Goal: Task Accomplishment & Management: Manage account settings

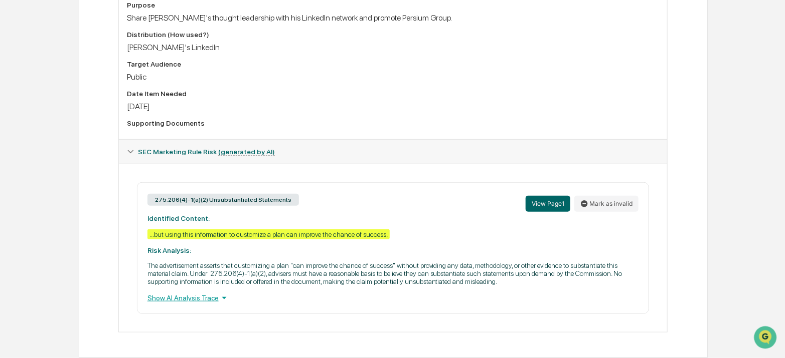
scroll to position [297, 0]
click at [416, 200] on div "275.206(4)-1(a)(2) Unsubstantiated Statements View Page 1 Mark as invalid" at bounding box center [392, 204] width 491 height 22
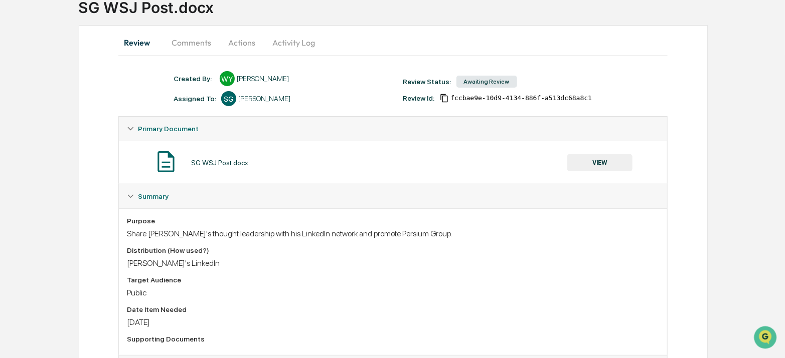
scroll to position [70, 0]
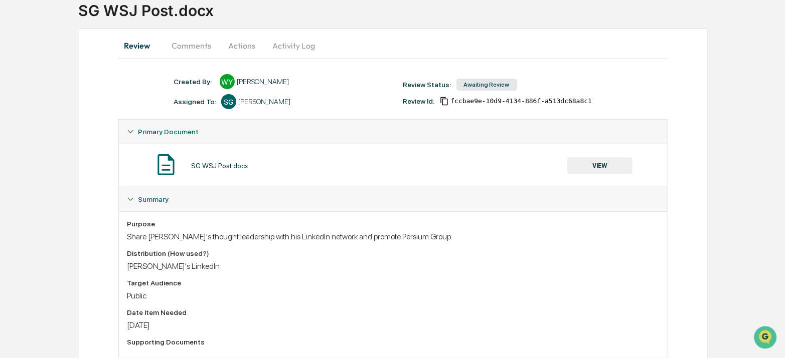
click at [191, 49] on button "Comments" at bounding box center [191, 46] width 56 height 24
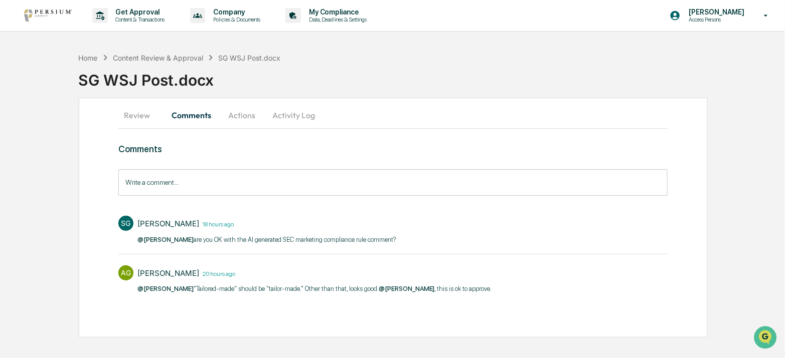
scroll to position [0, 0]
click at [170, 179] on input "Write a comment..." at bounding box center [395, 182] width 553 height 27
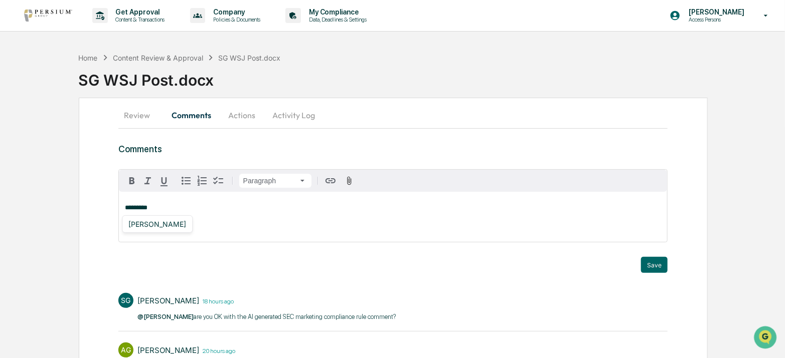
click at [160, 224] on div "[PERSON_NAME]" at bounding box center [157, 224] width 66 height 13
click at [168, 229] on div "[PERSON_NAME]" at bounding box center [157, 224] width 66 height 13
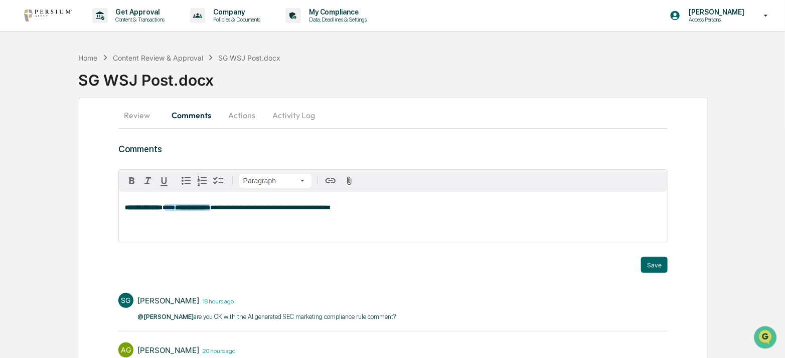
drag, startPoint x: 238, startPoint y: 211, endPoint x: 176, endPoint y: 208, distance: 61.2
click at [176, 208] on p "**********" at bounding box center [393, 208] width 536 height 7
drag, startPoint x: 398, startPoint y: 212, endPoint x: 365, endPoint y: 206, distance: 32.6
click at [396, 211] on p "**********" at bounding box center [393, 208] width 536 height 7
click at [159, 228] on div "[PERSON_NAME]" at bounding box center [157, 224] width 66 height 13
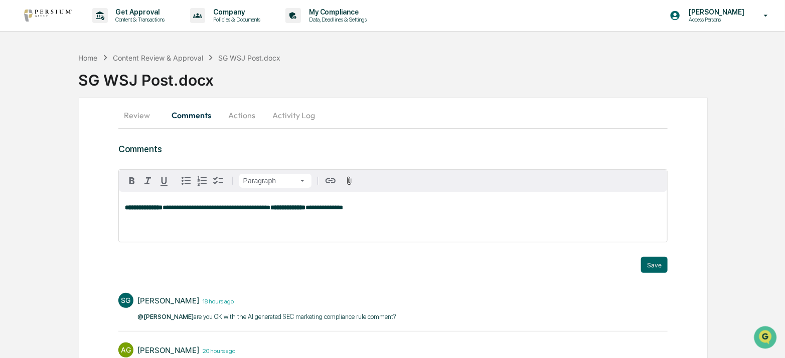
click at [138, 116] on button "Review" at bounding box center [140, 115] width 45 height 24
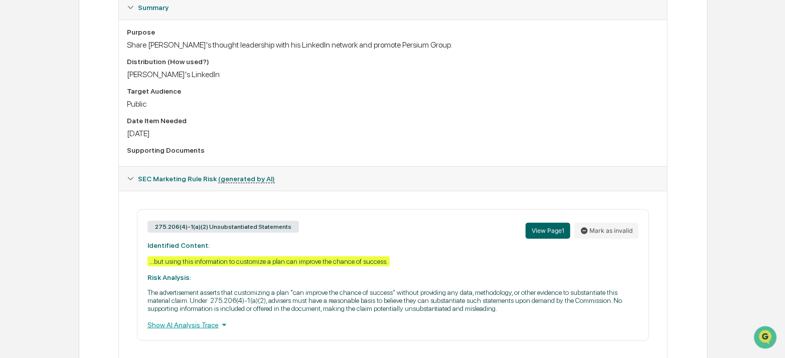
scroll to position [297, 0]
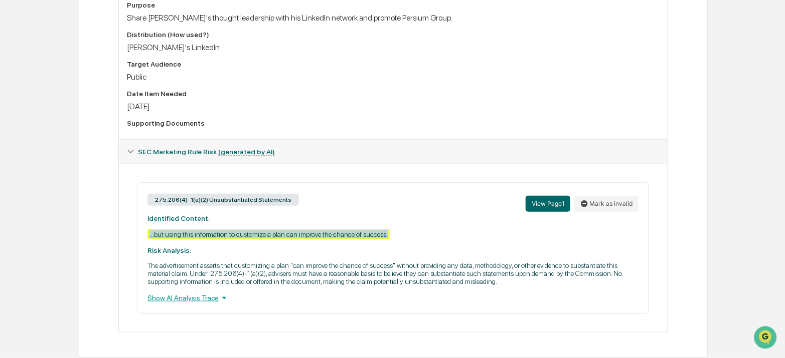
drag, startPoint x: 147, startPoint y: 228, endPoint x: 395, endPoint y: 232, distance: 248.2
click at [395, 232] on div "275.206(4)-1(a)(2) Unsubstantiated Statements View Page 1 Mark as invalid Ident…" at bounding box center [393, 248] width 512 height 132
copy div "...but using this information to customize a plan can improve the chance of suc…"
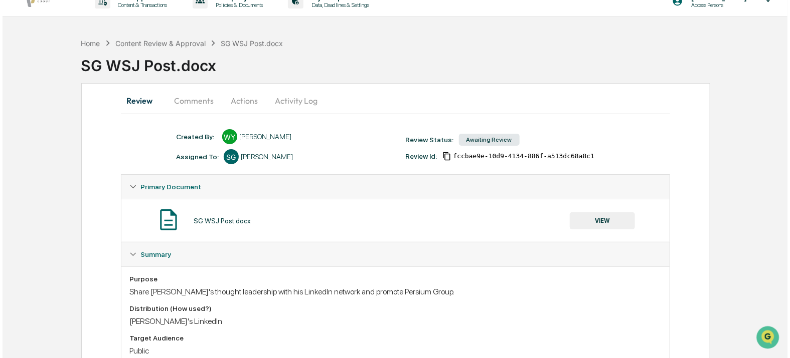
scroll to position [0, 0]
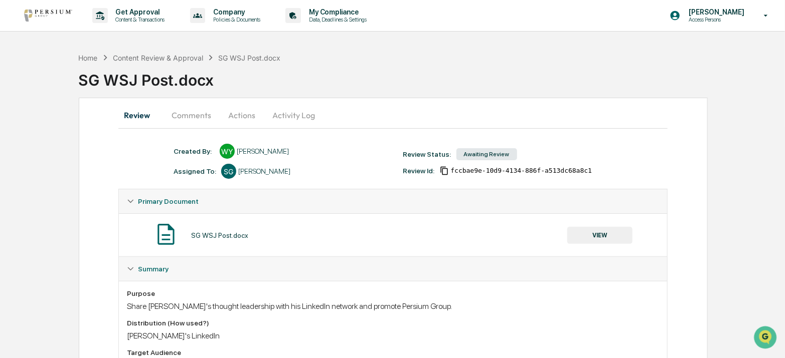
click at [211, 111] on button "Comments" at bounding box center [191, 115] width 56 height 24
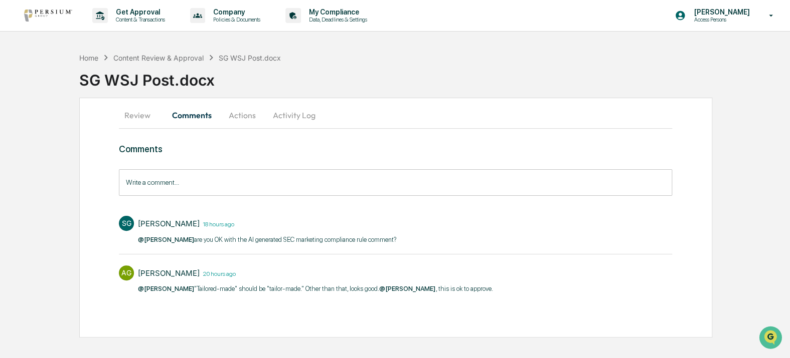
click at [236, 120] on button "Actions" at bounding box center [242, 115] width 45 height 24
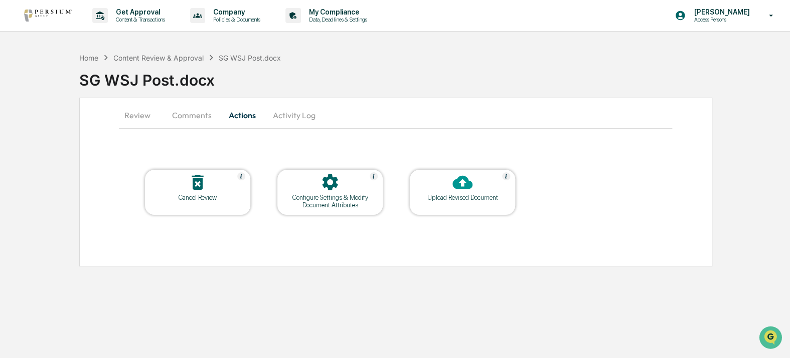
click at [174, 116] on button "Comments" at bounding box center [192, 115] width 56 height 24
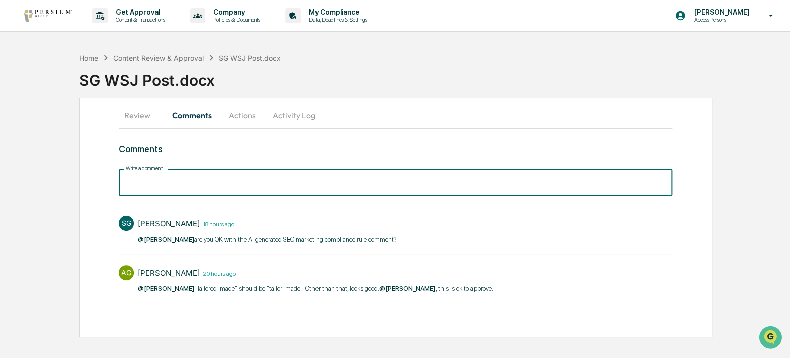
click at [219, 175] on input "Write a comment..." at bounding box center [395, 182] width 553 height 27
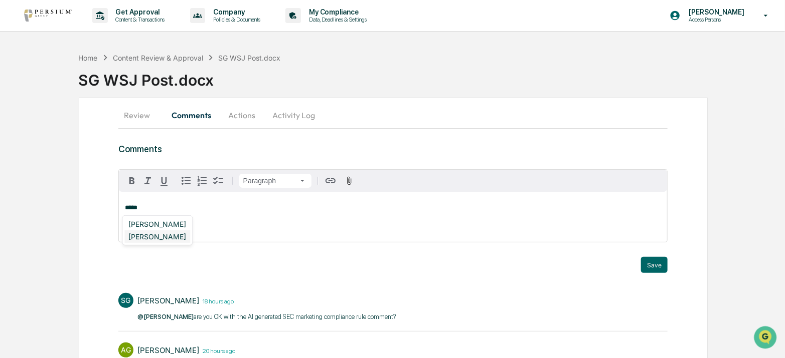
click at [157, 242] on div "[PERSON_NAME]" at bounding box center [157, 237] width 66 height 13
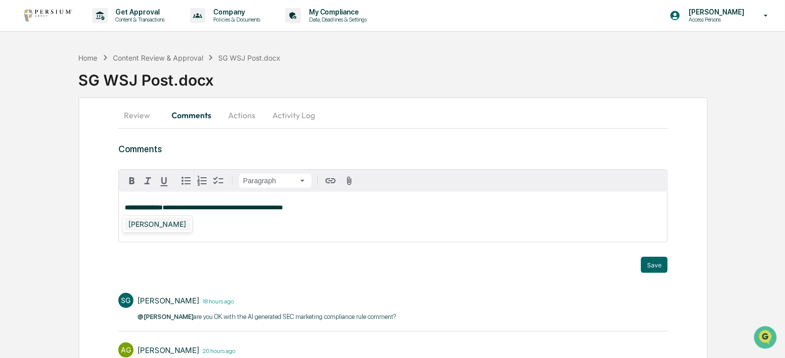
click at [145, 225] on div "[PERSON_NAME]" at bounding box center [157, 224] width 66 height 13
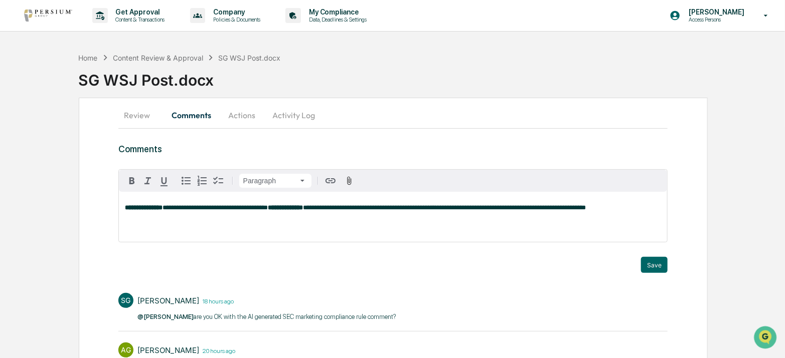
click at [386, 210] on span "**********" at bounding box center [444, 208] width 283 height 7
click at [658, 208] on p "**********" at bounding box center [393, 208] width 536 height 7
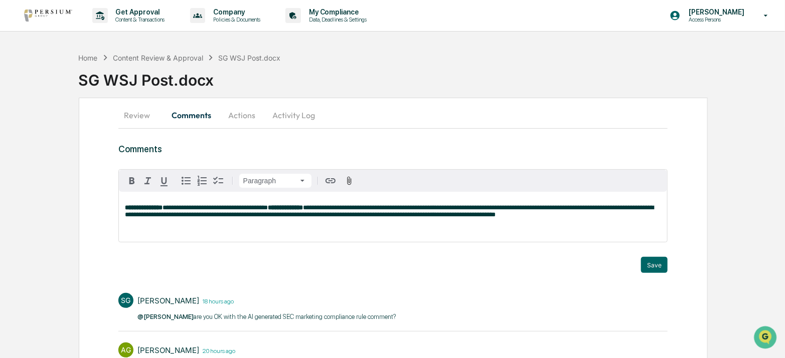
click at [463, 217] on span "**********" at bounding box center [389, 212] width 529 height 14
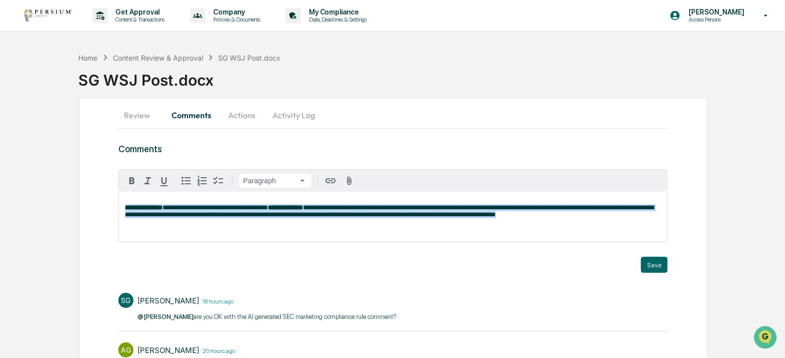
drag, startPoint x: 518, startPoint y: 217, endPoint x: 57, endPoint y: 181, distance: 462.1
click at [57, 181] on div "**********" at bounding box center [392, 231] width 785 height 367
copy p "**********"
click at [132, 111] on button "Review" at bounding box center [140, 115] width 45 height 24
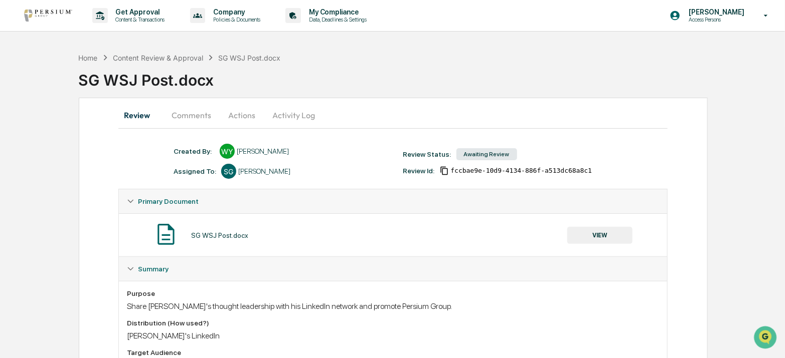
click at [605, 235] on button "VIEW" at bounding box center [599, 235] width 65 height 17
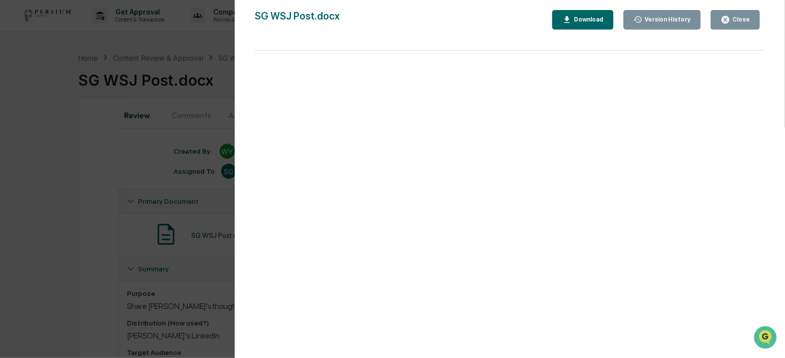
click at [109, 190] on div "Version History [DATE] 07:38 PM [PERSON_NAME] [DATE] 07:24 PM [PERSON_NAME] SG …" at bounding box center [392, 179] width 785 height 358
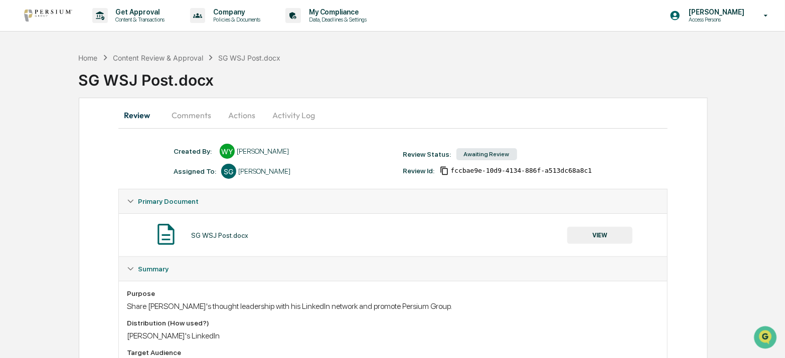
click at [184, 120] on button "Comments" at bounding box center [191, 115] width 56 height 24
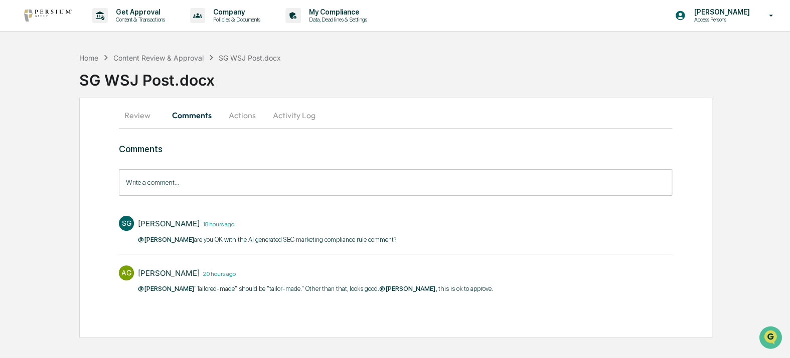
click at [248, 190] on input "Write a comment..." at bounding box center [395, 182] width 553 height 27
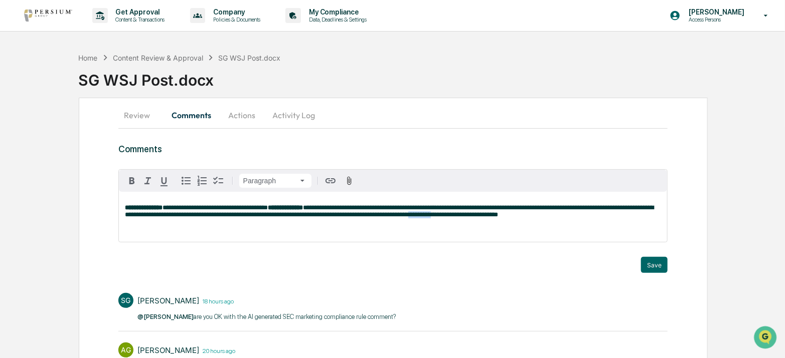
drag, startPoint x: 438, startPoint y: 216, endPoint x: 464, endPoint y: 216, distance: 26.6
click at [464, 216] on span "**********" at bounding box center [389, 212] width 529 height 14
drag, startPoint x: 475, startPoint y: 218, endPoint x: 464, endPoint y: 220, distance: 11.3
click at [464, 218] on span "**********" at bounding box center [389, 212] width 529 height 14
click at [566, 213] on p "**********" at bounding box center [393, 212] width 536 height 14
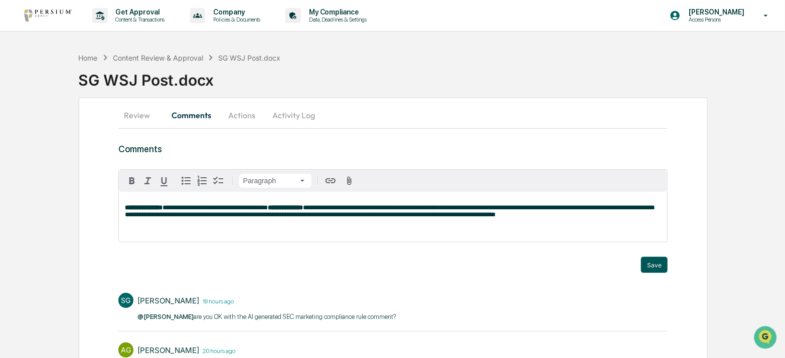
click at [657, 263] on button "Save" at bounding box center [654, 265] width 27 height 16
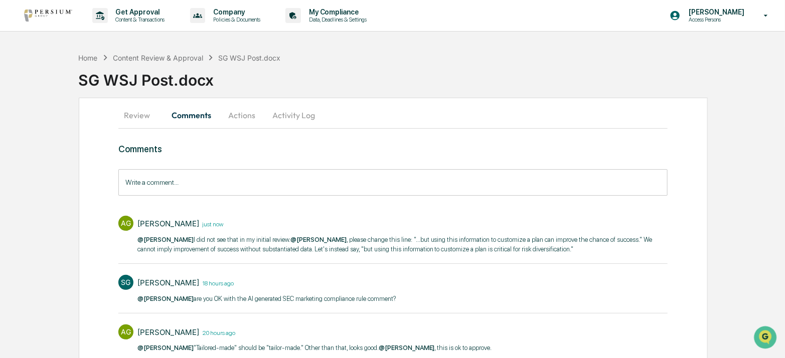
click at [242, 116] on button "Actions" at bounding box center [241, 115] width 45 height 24
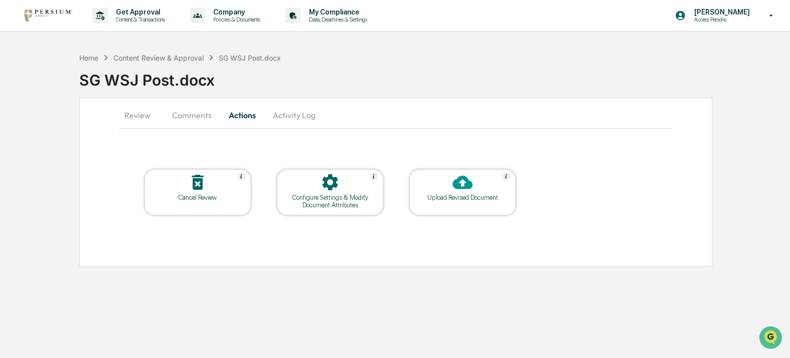
click at [193, 109] on button "Comments" at bounding box center [192, 115] width 56 height 24
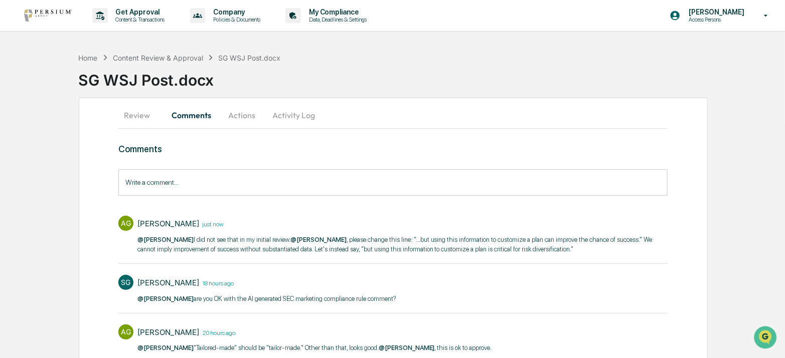
click at [241, 112] on button "Actions" at bounding box center [241, 115] width 45 height 24
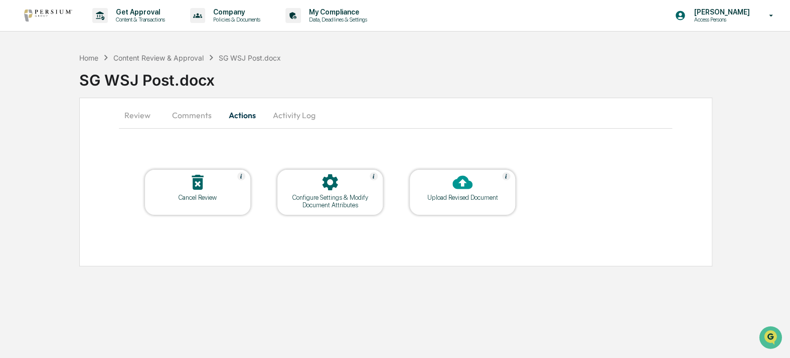
click at [277, 110] on button "Activity Log" at bounding box center [294, 115] width 59 height 24
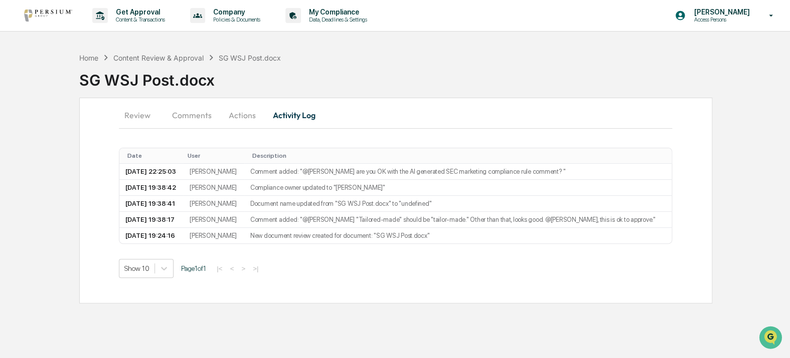
click at [230, 114] on button "Actions" at bounding box center [242, 115] width 45 height 24
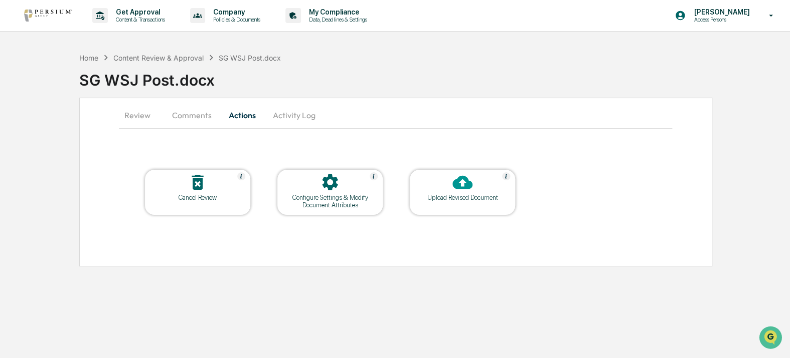
click at [195, 116] on button "Comments" at bounding box center [192, 115] width 56 height 24
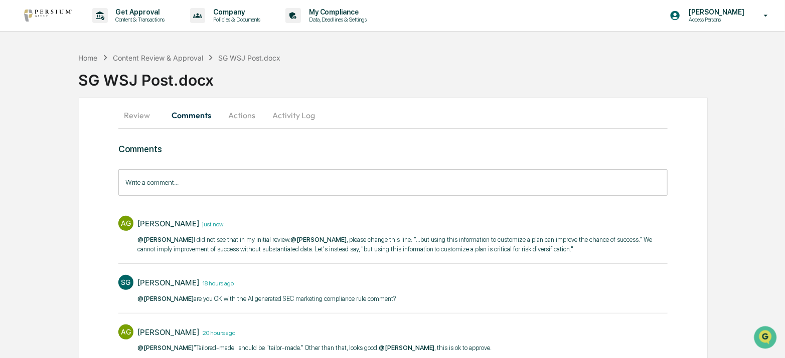
click at [284, 114] on button "Activity Log" at bounding box center [293, 115] width 59 height 24
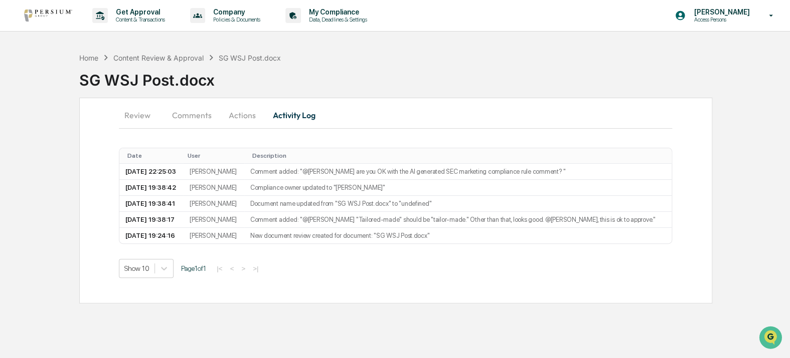
click at [234, 117] on button "Actions" at bounding box center [242, 115] width 45 height 24
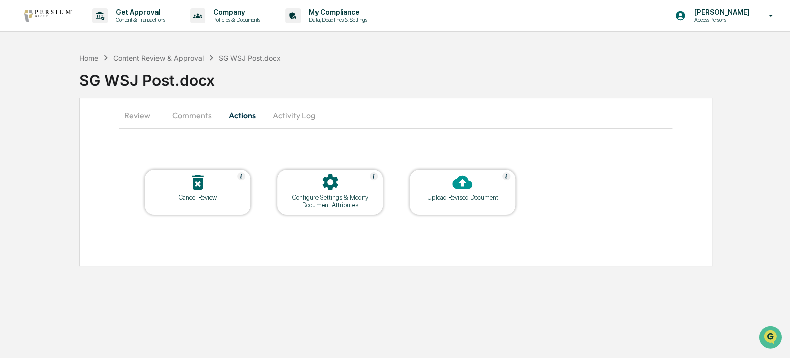
click at [329, 199] on div "Configure Settings & Modify Document Attributes" at bounding box center [330, 201] width 90 height 15
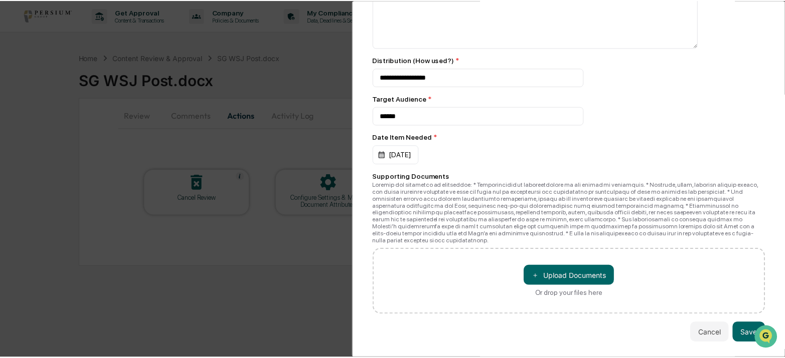
scroll to position [169, 0]
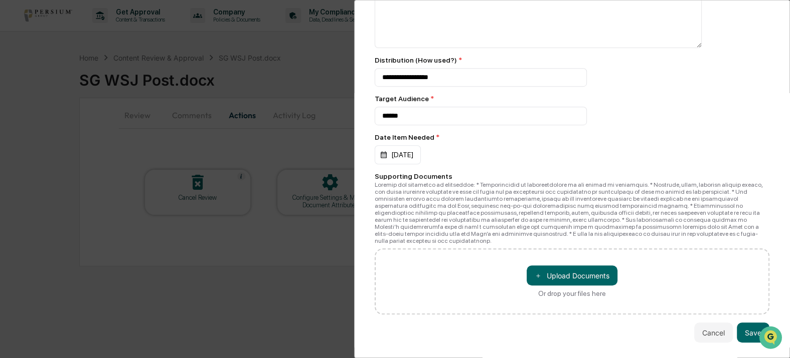
click at [222, 304] on div "**********" at bounding box center [395, 179] width 790 height 358
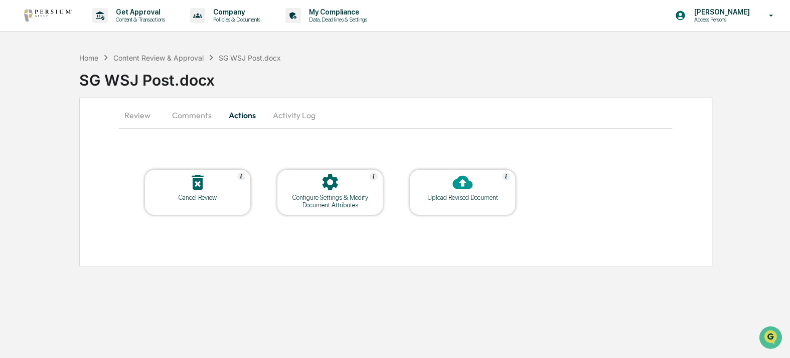
click at [137, 119] on button "Review" at bounding box center [141, 115] width 45 height 24
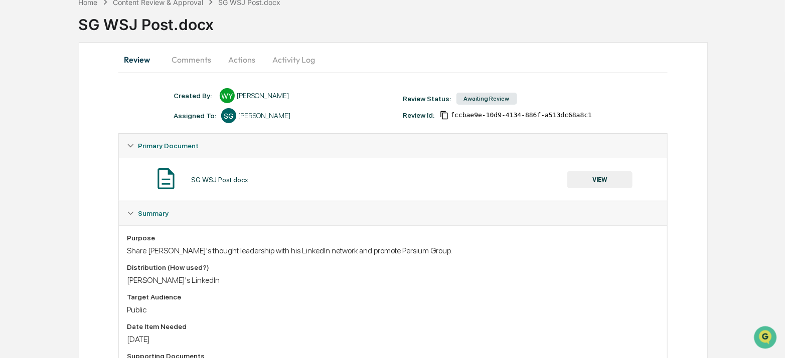
scroll to position [182, 0]
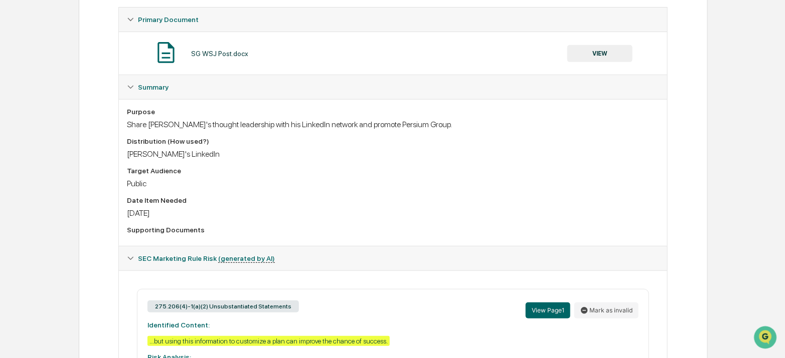
click at [131, 259] on icon at bounding box center [130, 258] width 7 height 7
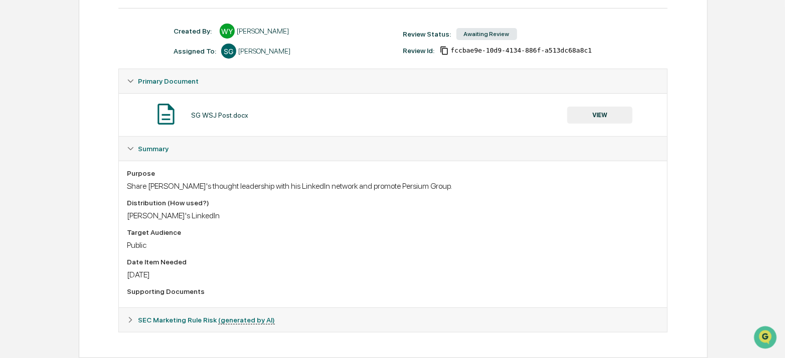
click at [124, 310] on div "SEC Marketing Rule Risk (generated by AI)" at bounding box center [393, 320] width 548 height 24
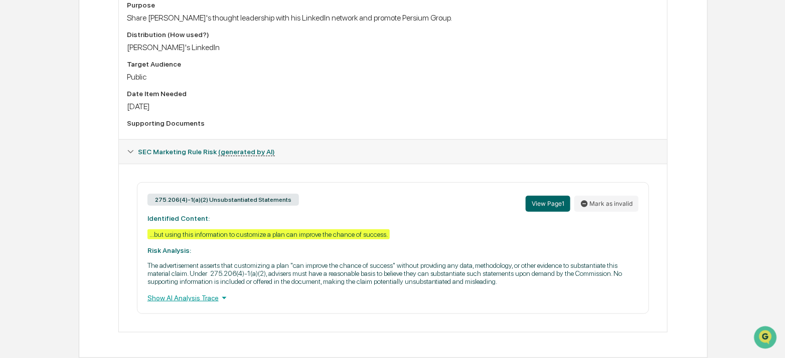
scroll to position [297, 0]
click at [210, 300] on div "Show AI Analysis Trace" at bounding box center [392, 298] width 491 height 11
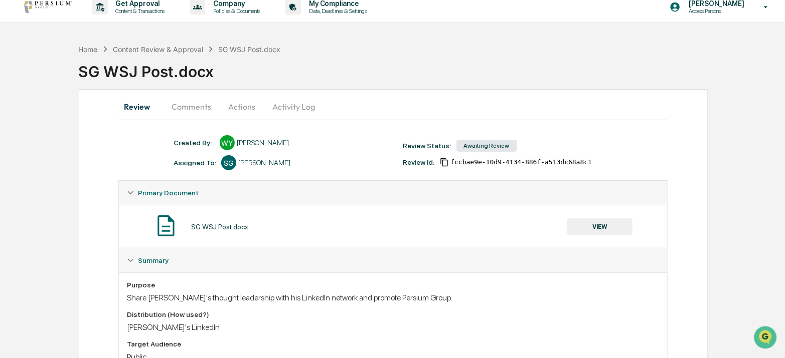
scroll to position [0, 0]
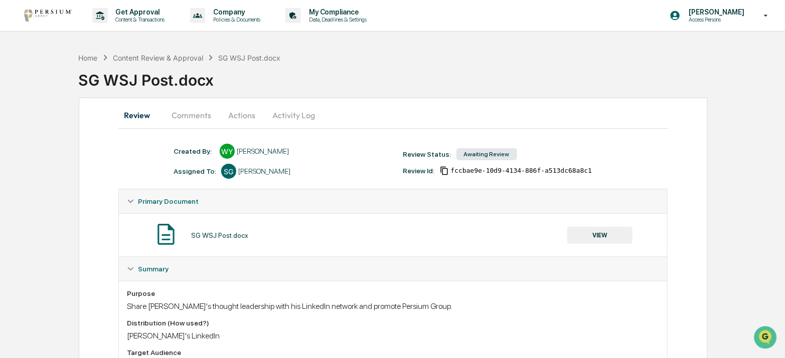
click at [603, 237] on button "VIEW" at bounding box center [599, 235] width 65 height 17
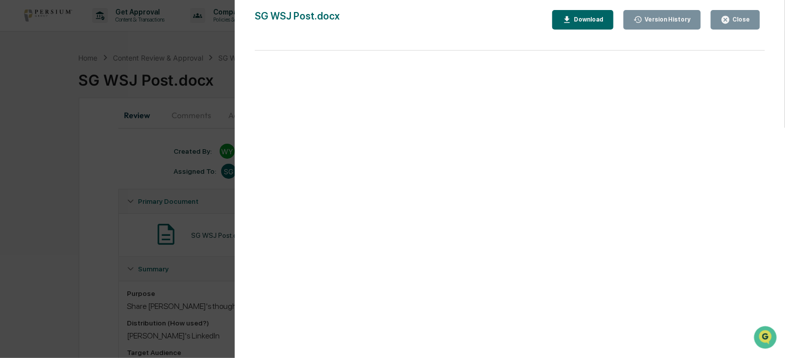
click at [722, 15] on icon "button" at bounding box center [725, 20] width 10 height 10
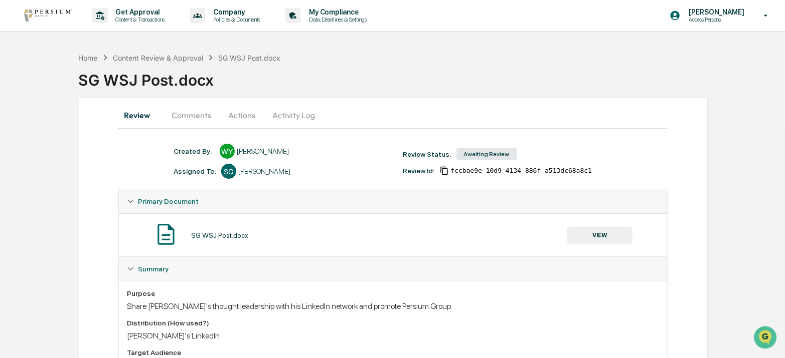
click at [174, 124] on button "Comments" at bounding box center [191, 115] width 56 height 24
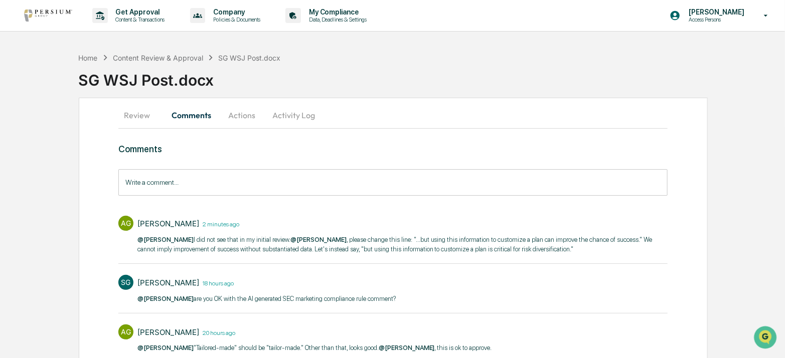
click at [144, 115] on button "Review" at bounding box center [140, 115] width 45 height 24
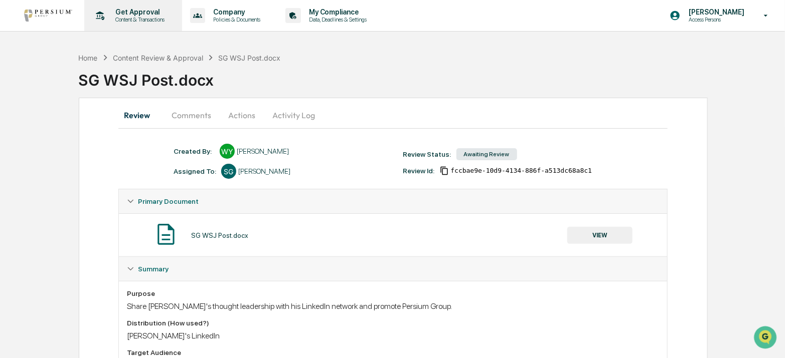
click at [132, 10] on p "Get Approval" at bounding box center [139, 12] width 62 height 8
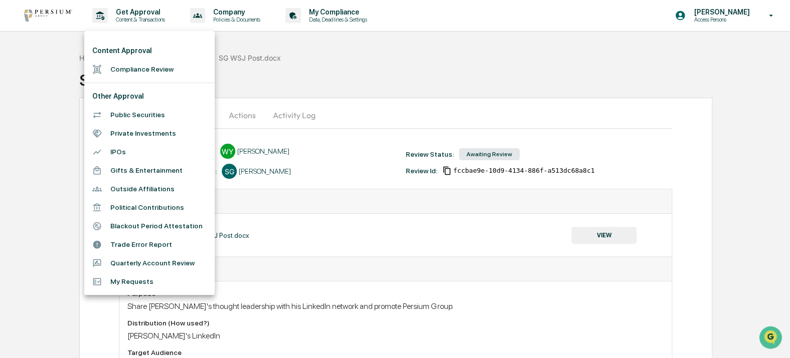
click at [617, 54] on div at bounding box center [395, 179] width 790 height 358
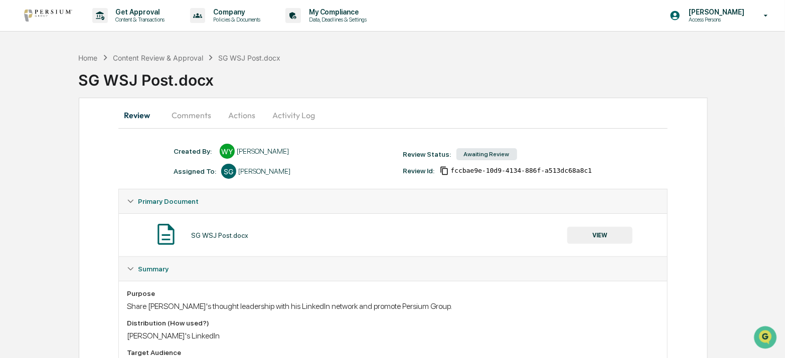
click at [706, 25] on div "Content Approval Compliance Review Other Approval Public Securities Private Inv…" at bounding box center [392, 179] width 785 height 358
click at [713, 19] on p "Access Persons" at bounding box center [714, 19] width 69 height 7
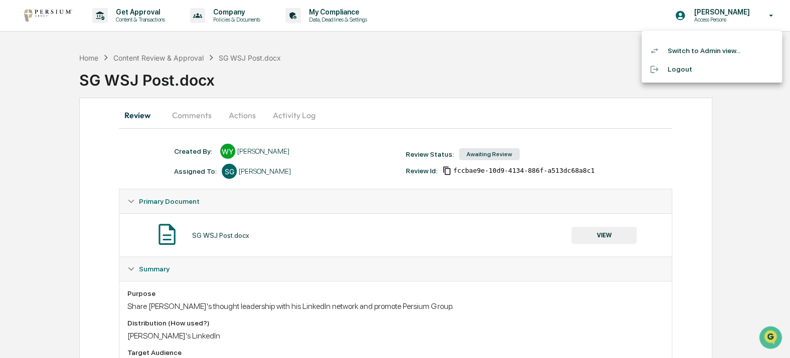
click at [697, 53] on li "Switch to Admin view..." at bounding box center [711, 51] width 140 height 19
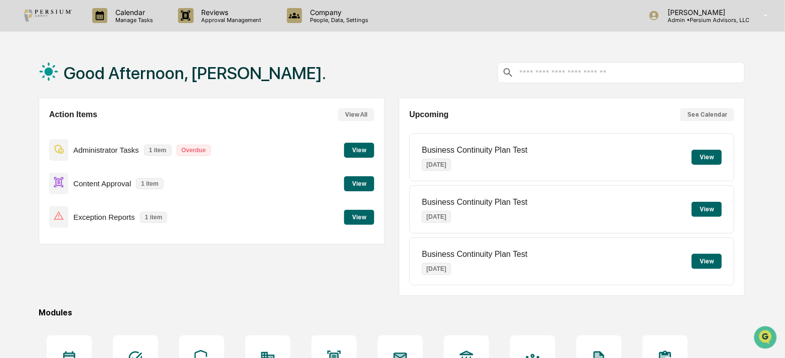
click at [357, 180] on button "View" at bounding box center [359, 183] width 30 height 15
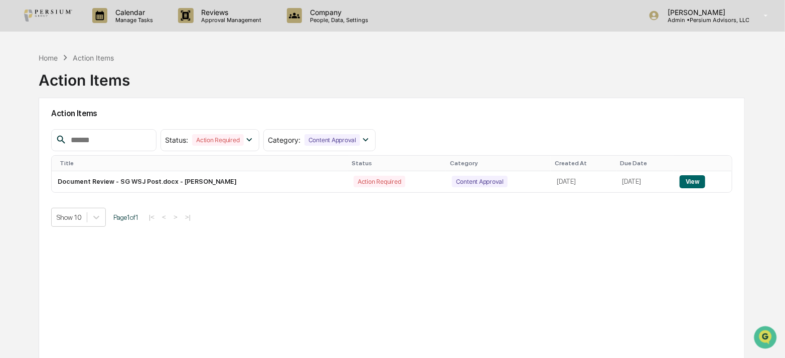
click at [330, 54] on div "Home Action Items Action Items" at bounding box center [392, 73] width 706 height 50
click at [697, 180] on button "View" at bounding box center [692, 181] width 26 height 13
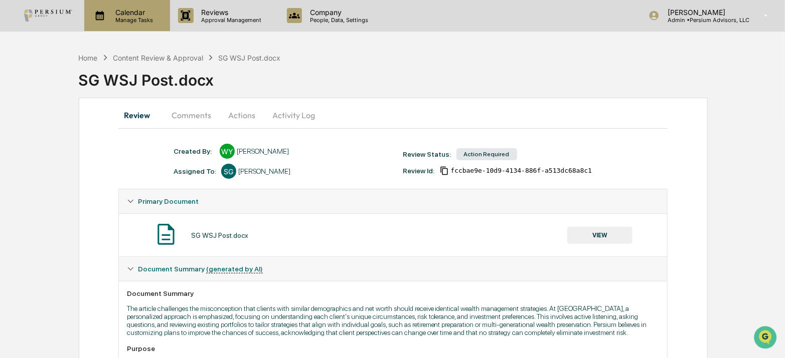
click at [118, 14] on p "Calendar" at bounding box center [132, 12] width 51 height 9
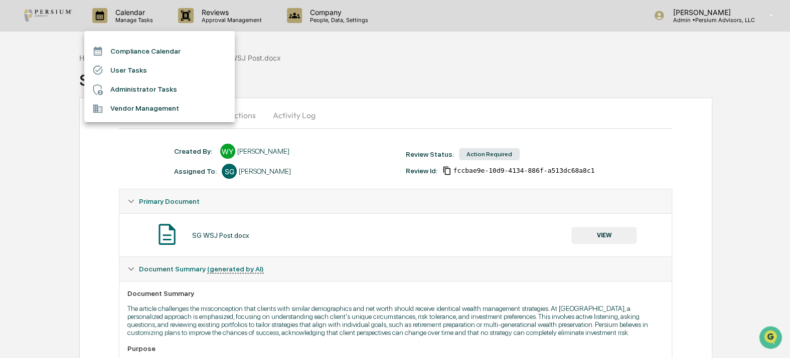
click at [136, 86] on li "Administrator Tasks" at bounding box center [159, 89] width 150 height 19
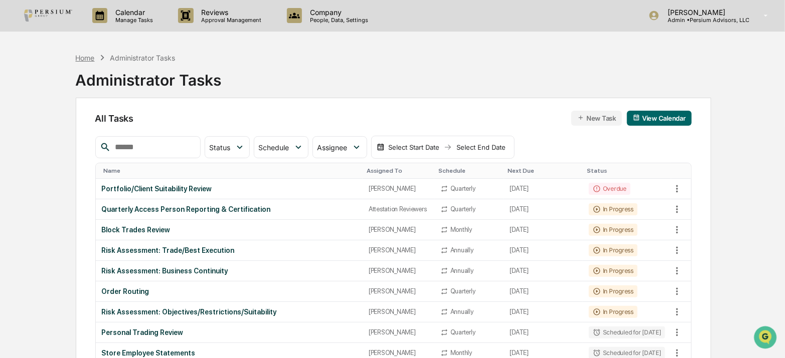
click at [86, 61] on div "Home" at bounding box center [85, 58] width 19 height 9
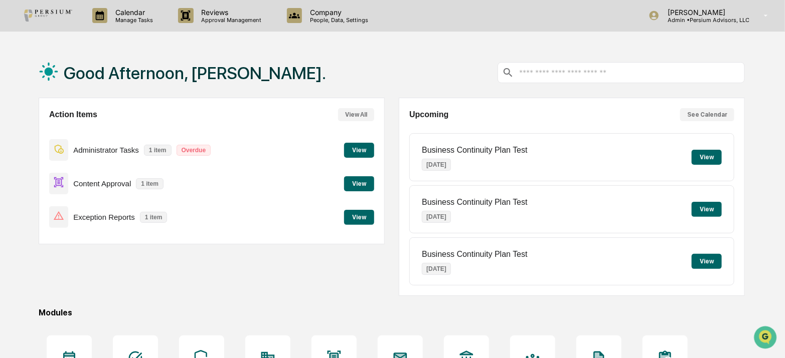
click at [356, 211] on button "View" at bounding box center [359, 217] width 30 height 15
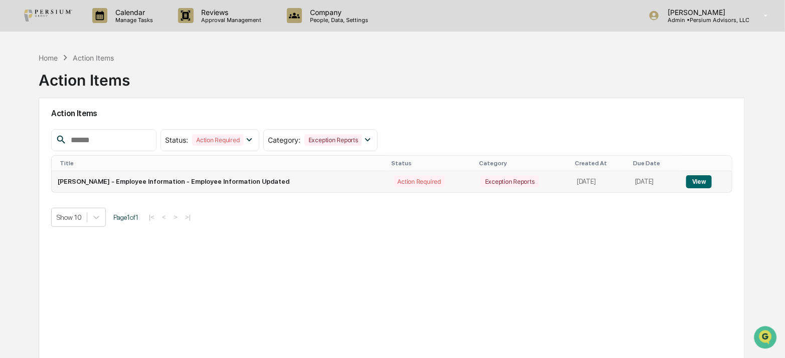
click at [709, 190] on td "View" at bounding box center [706, 181] width 52 height 21
click at [704, 182] on button "View" at bounding box center [699, 181] width 26 height 13
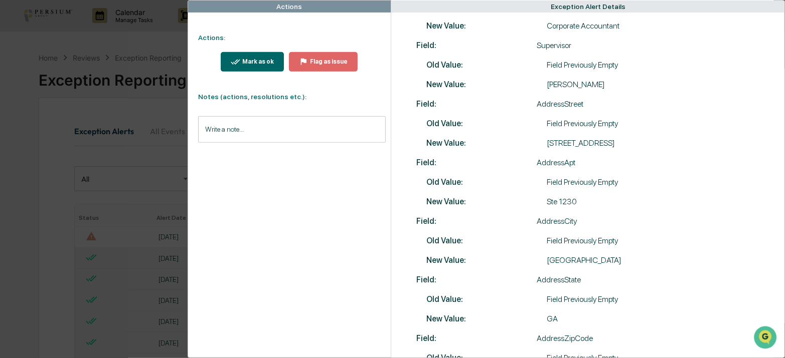
scroll to position [264, 0]
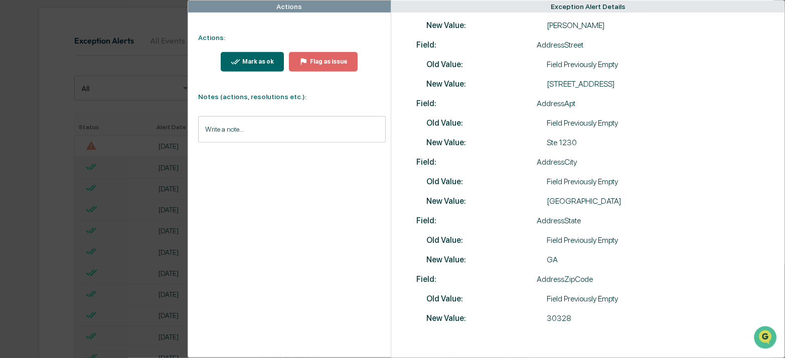
click at [245, 55] on button "Mark as ok" at bounding box center [252, 62] width 63 height 20
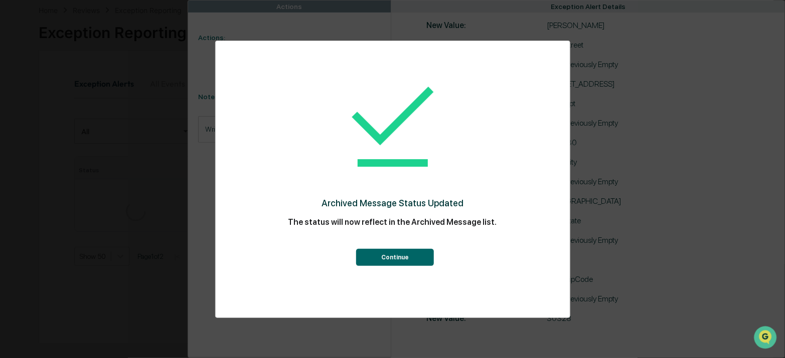
scroll to position [91, 0]
click at [414, 250] on button "Continue" at bounding box center [395, 257] width 78 height 17
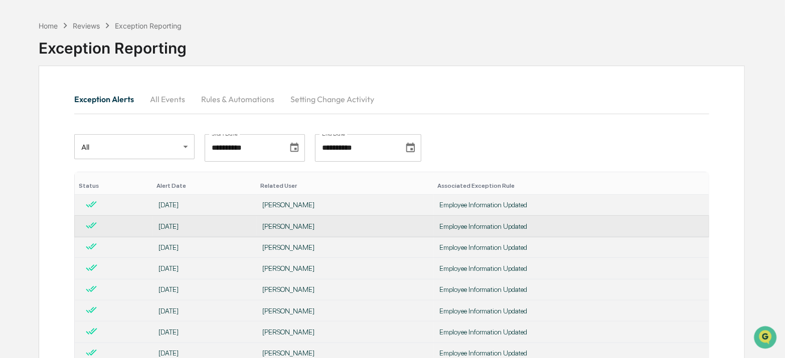
scroll to position [0, 0]
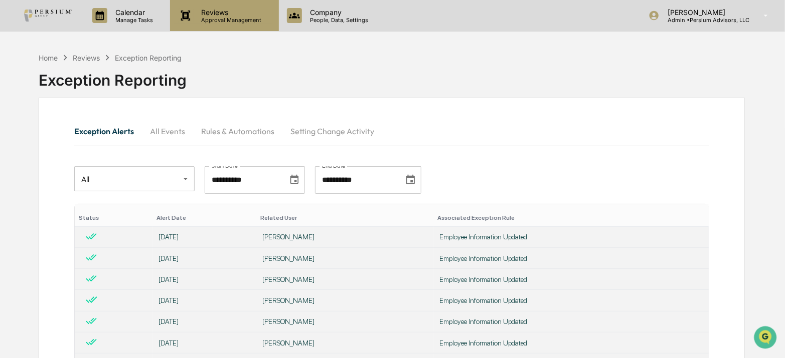
click at [236, 13] on p "Reviews" at bounding box center [229, 12] width 73 height 9
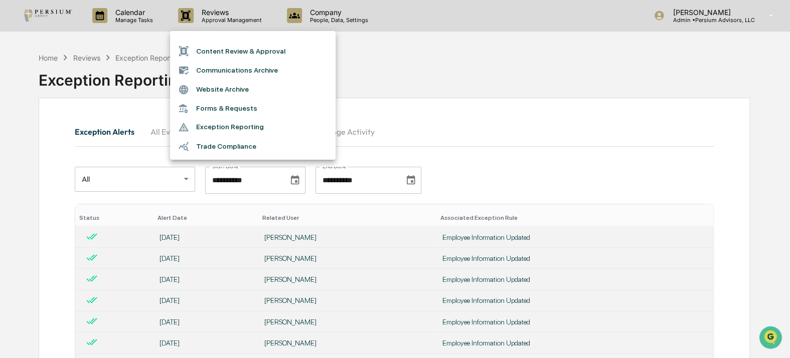
click at [427, 14] on div at bounding box center [395, 179] width 790 height 358
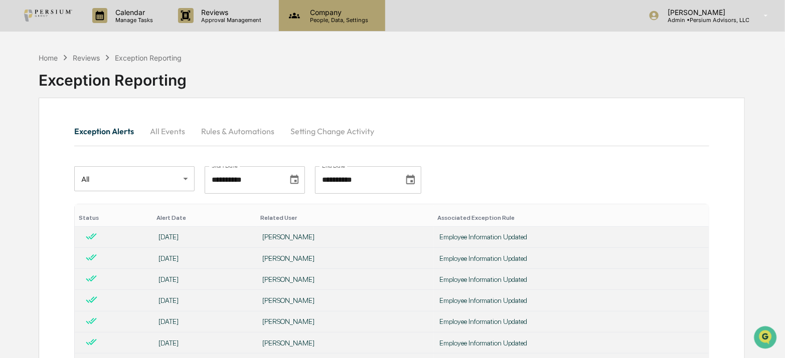
click at [336, 21] on p "People, Data, Settings" at bounding box center [337, 20] width 71 height 7
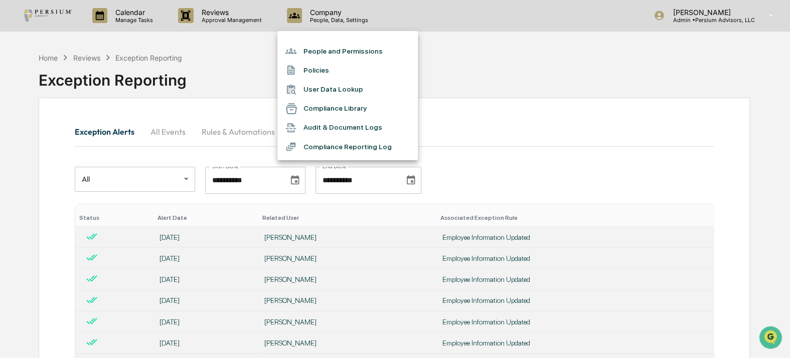
click at [340, 47] on li "People and Permissions" at bounding box center [347, 51] width 140 height 19
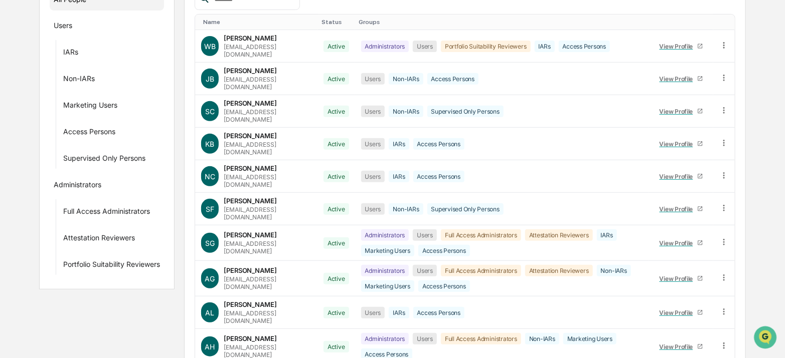
scroll to position [182, 0]
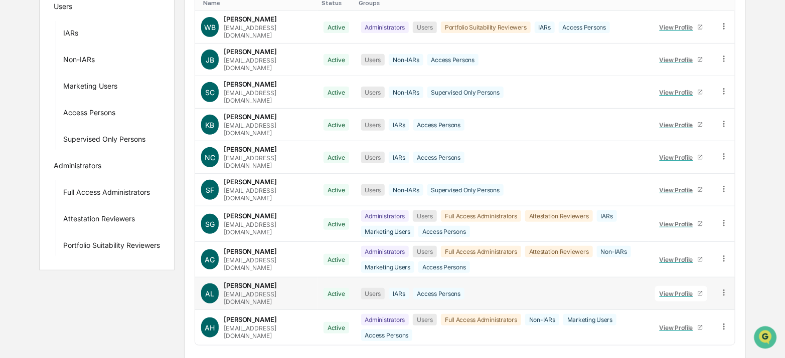
click at [679, 290] on div "View Profile" at bounding box center [678, 294] width 38 height 8
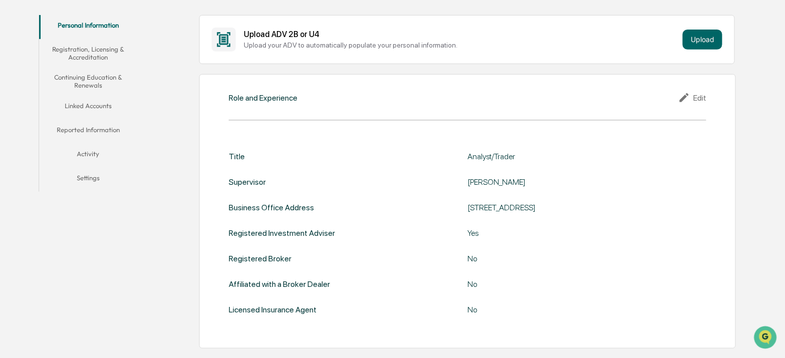
click at [99, 106] on button "Linked Accounts" at bounding box center [88, 108] width 98 height 24
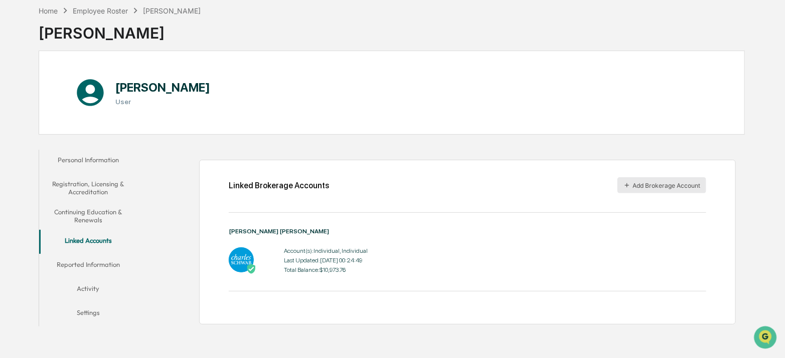
click at [675, 184] on button "Add Brokerage Account" at bounding box center [661, 185] width 89 height 16
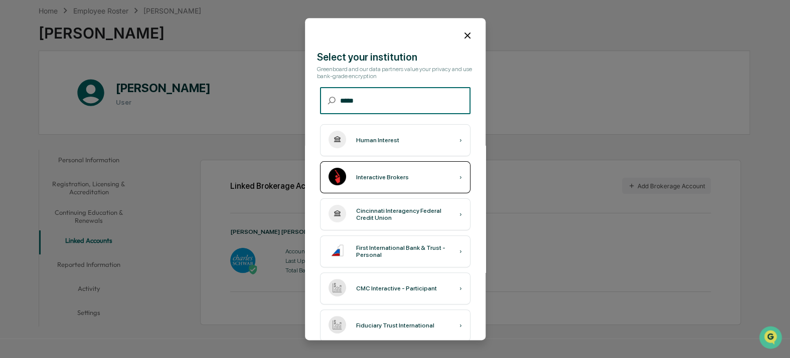
type input "*****"
click at [407, 175] on div "Interactive Brokers ›" at bounding box center [395, 177] width 150 height 32
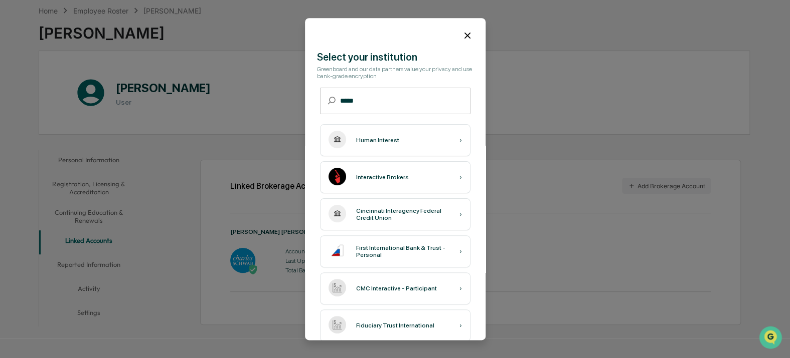
click at [466, 35] on icon at bounding box center [467, 35] width 11 height 11
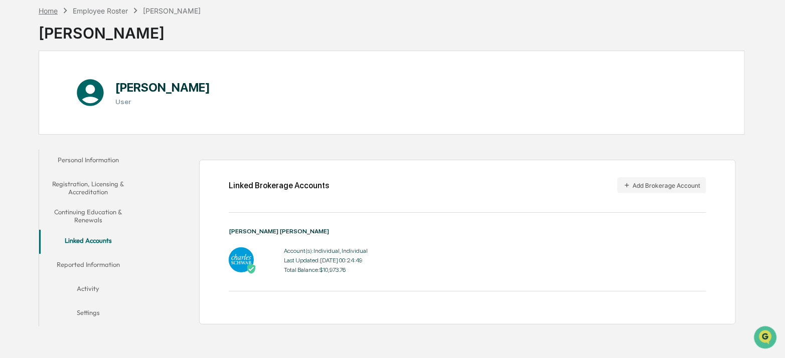
click at [55, 9] on div "Home" at bounding box center [48, 11] width 19 height 9
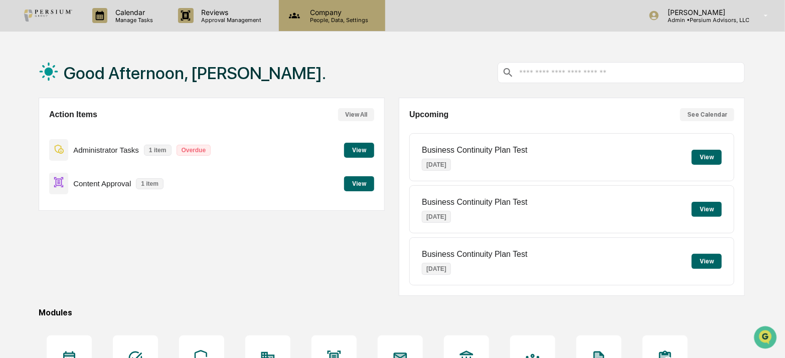
click at [310, 15] on p "Company" at bounding box center [337, 12] width 71 height 9
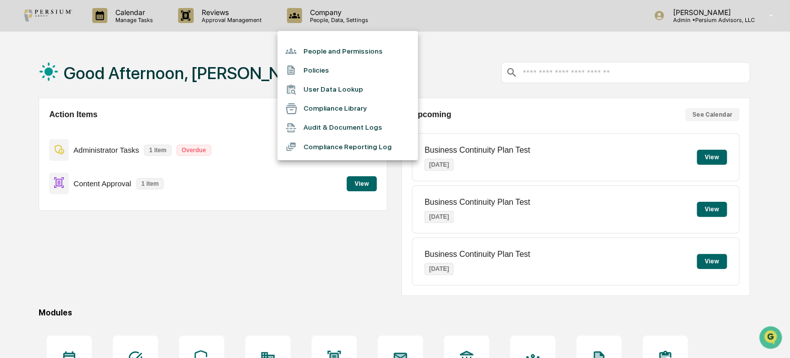
click at [349, 146] on li "Compliance Reporting Log" at bounding box center [347, 146] width 140 height 19
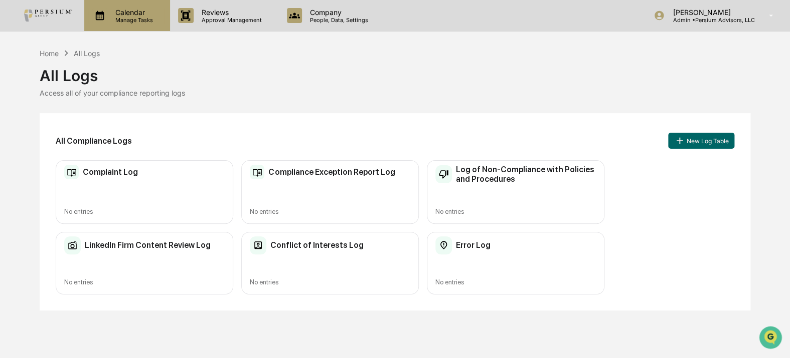
click at [130, 14] on p "Calendar" at bounding box center [132, 12] width 51 height 9
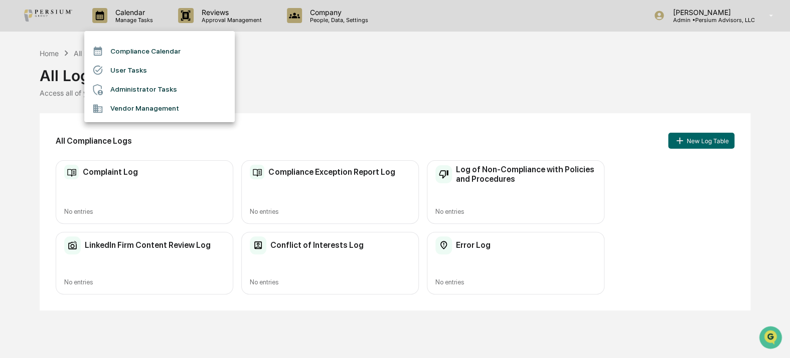
click at [215, 16] on div at bounding box center [395, 179] width 790 height 358
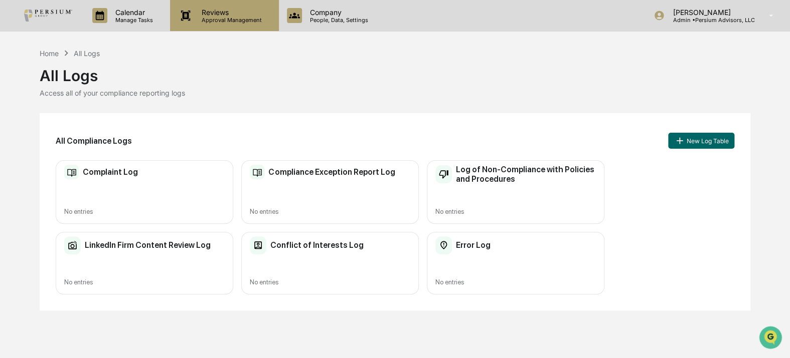
click at [249, 22] on p "Approval Management" at bounding box center [229, 20] width 73 height 7
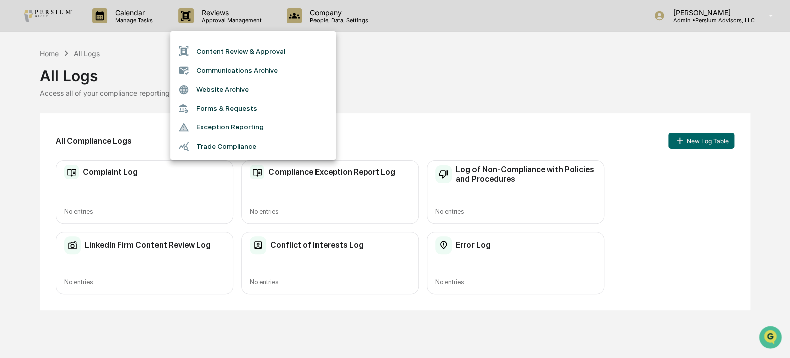
click at [230, 127] on li "Exception Reporting" at bounding box center [252, 127] width 165 height 19
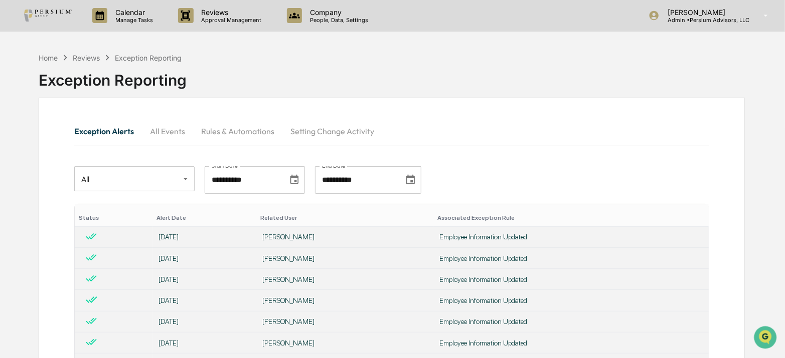
click at [158, 130] on button "All Events" at bounding box center [167, 131] width 51 height 24
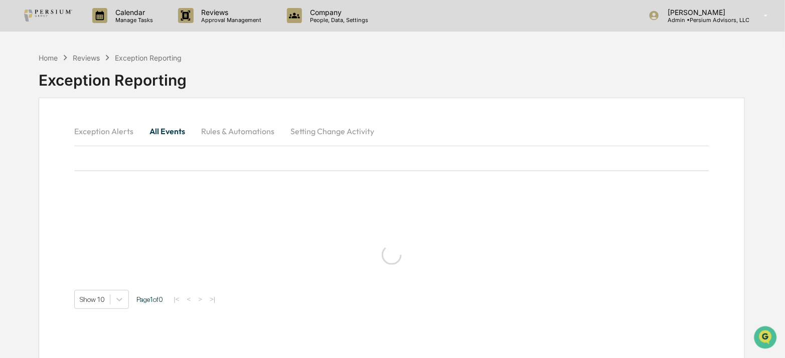
click at [87, 136] on button "Exception Alerts" at bounding box center [107, 131] width 67 height 24
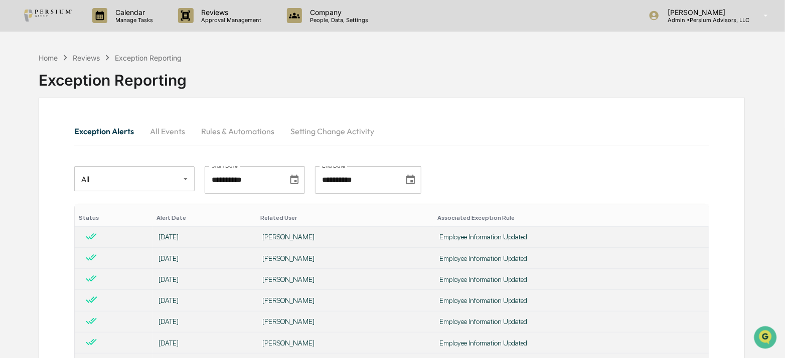
click at [170, 136] on button "All Events" at bounding box center [167, 131] width 51 height 24
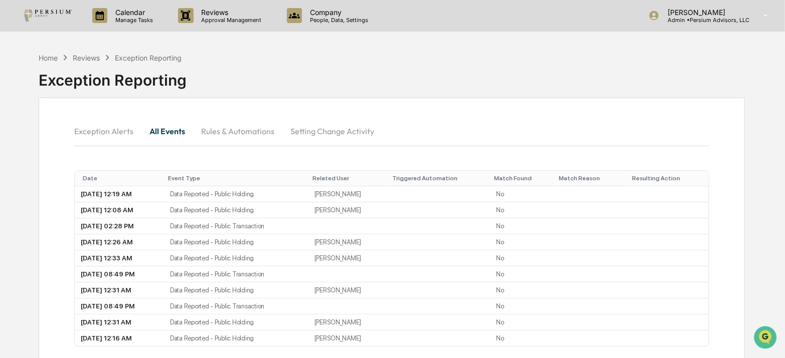
click at [251, 133] on button "Rules & Automations" at bounding box center [237, 131] width 89 height 24
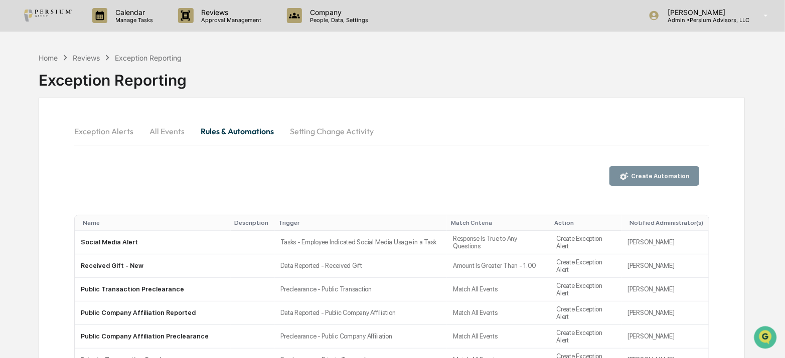
click at [669, 175] on div "Create Automation" at bounding box center [659, 176] width 60 height 7
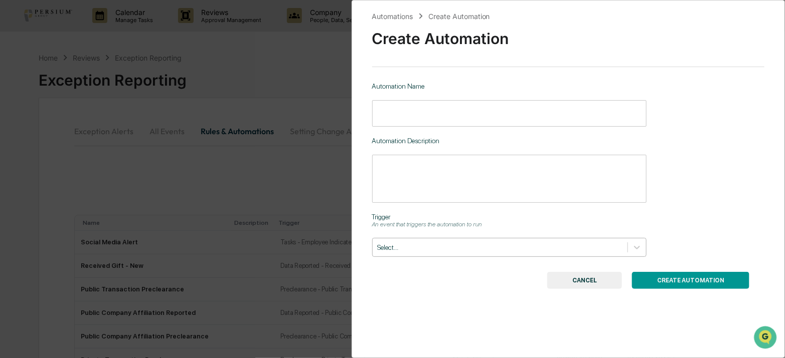
click at [436, 254] on div "Select..." at bounding box center [499, 248] width 255 height 14
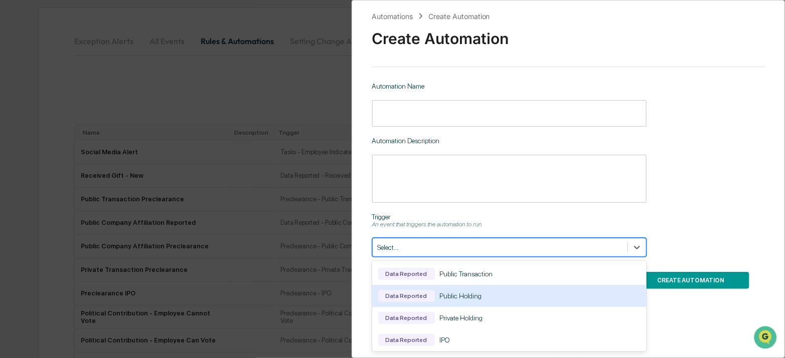
click at [746, 176] on div "Automation Name ​ Automation Description * ​ Trigger An event that triggers the…" at bounding box center [568, 169] width 393 height 175
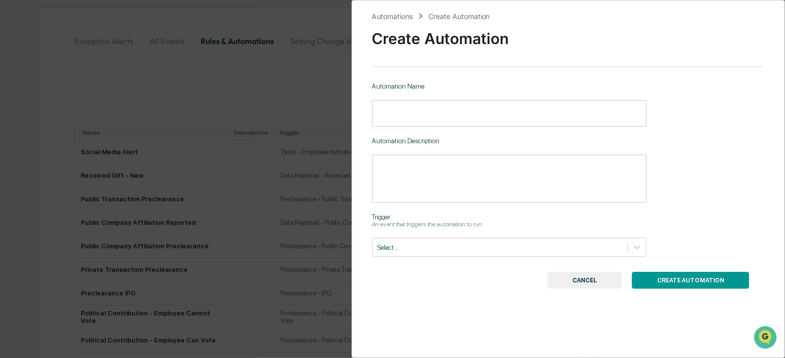
click at [125, 92] on div "Automations Create Automation Create Automation Automation Name ​ Automation De…" at bounding box center [392, 179] width 785 height 358
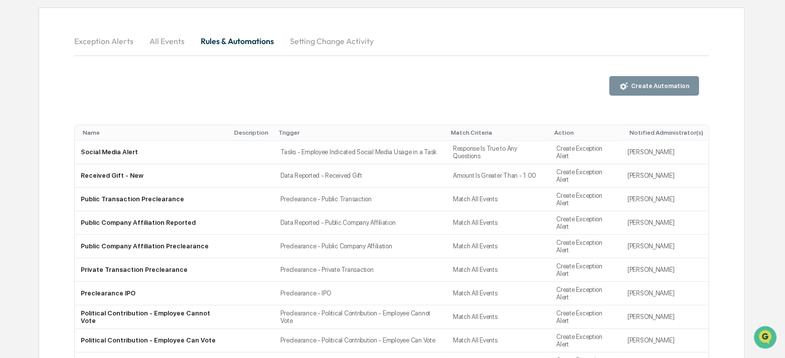
click at [348, 57] on div "Exception Alerts All Events Rules & Automations Setting Change Activity Create …" at bounding box center [391, 219] width 635 height 381
click at [339, 42] on button "Setting Change Activity" at bounding box center [332, 41] width 100 height 24
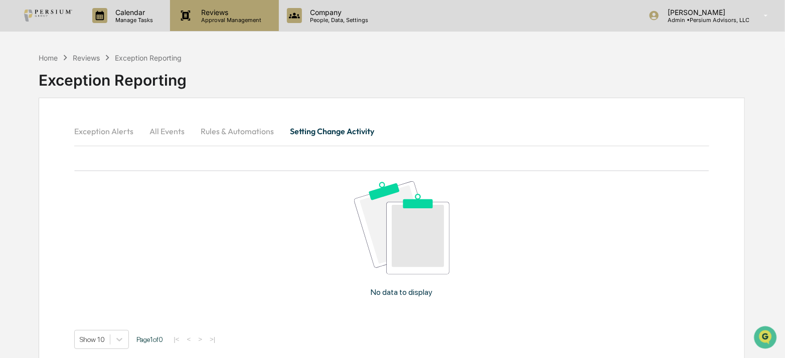
click at [239, 25] on div "Reviews Approval Management" at bounding box center [224, 15] width 108 height 31
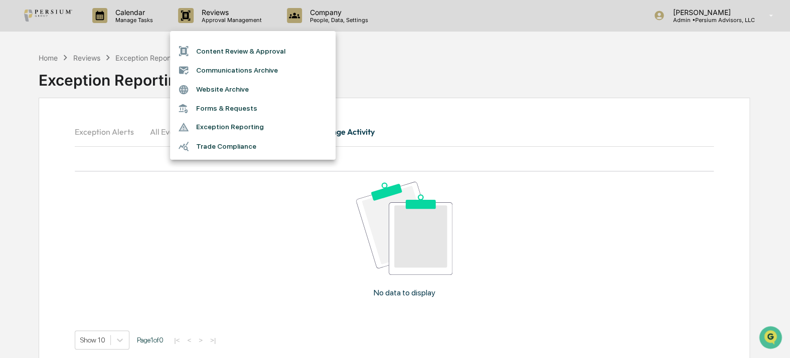
click at [224, 145] on li "Trade Compliance" at bounding box center [252, 146] width 165 height 19
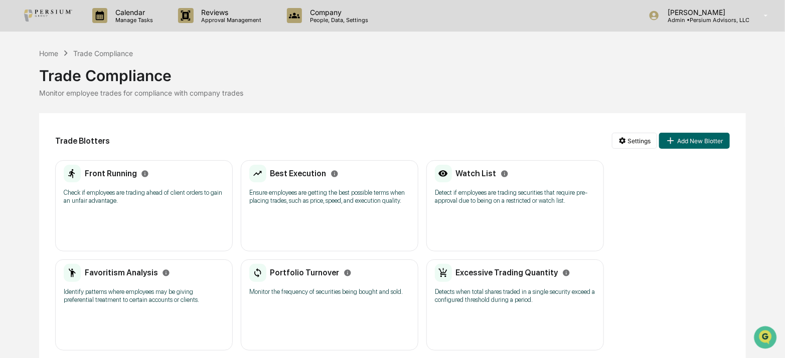
click at [115, 175] on h2 "Front Running" at bounding box center [111, 174] width 52 height 10
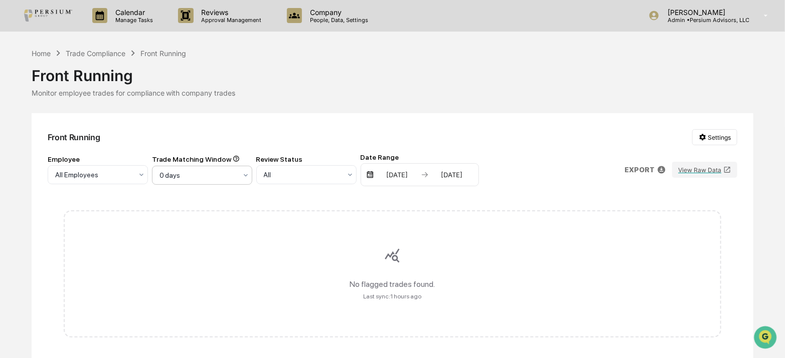
click at [132, 171] on div at bounding box center [93, 175] width 77 height 10
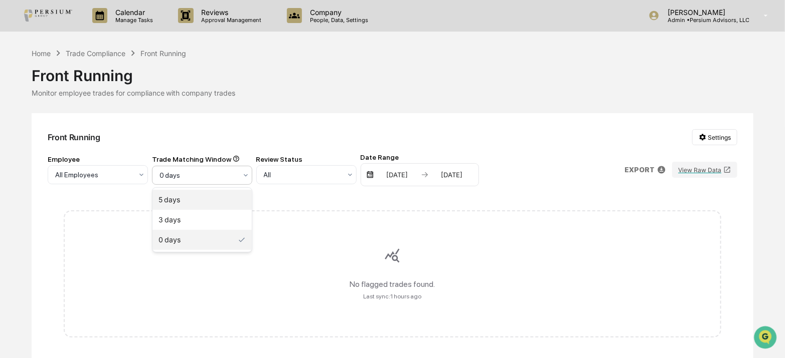
click at [213, 204] on div "5 days" at bounding box center [201, 200] width 99 height 20
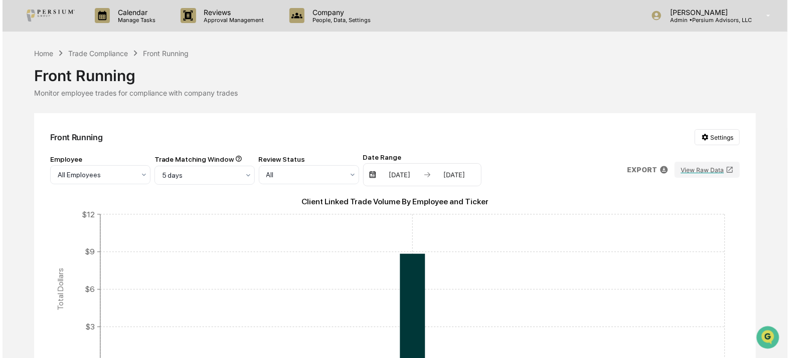
scroll to position [165, 0]
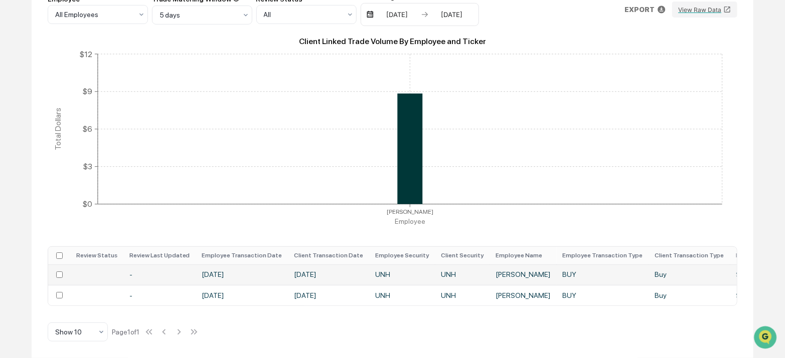
click at [336, 265] on td "[DATE]" at bounding box center [328, 275] width 81 height 21
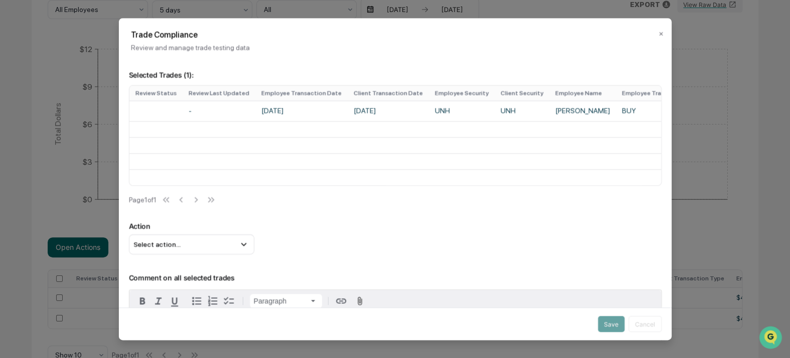
click at [651, 30] on div "Trade Compliance Review and manage trade testing data ✕" at bounding box center [394, 35] width 553 height 34
click at [658, 34] on button "✕" at bounding box center [660, 34] width 5 height 16
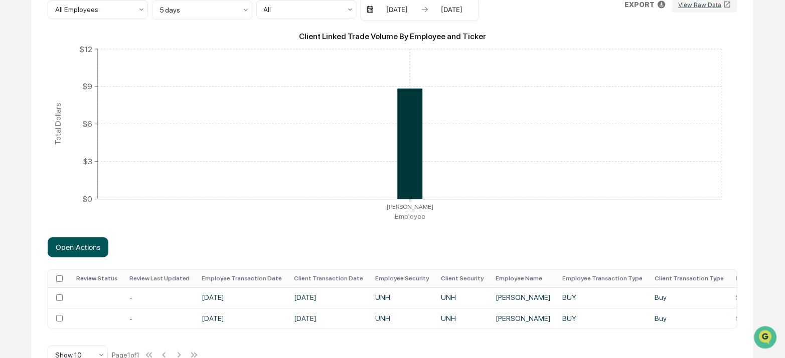
click at [89, 248] on button "Open Actions" at bounding box center [78, 248] width 61 height 20
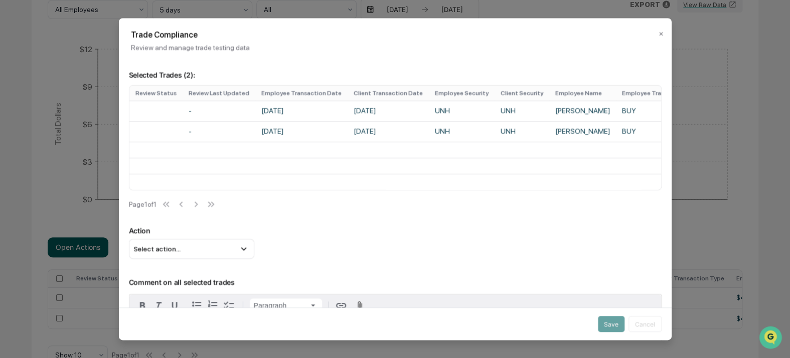
scroll to position [5, 0]
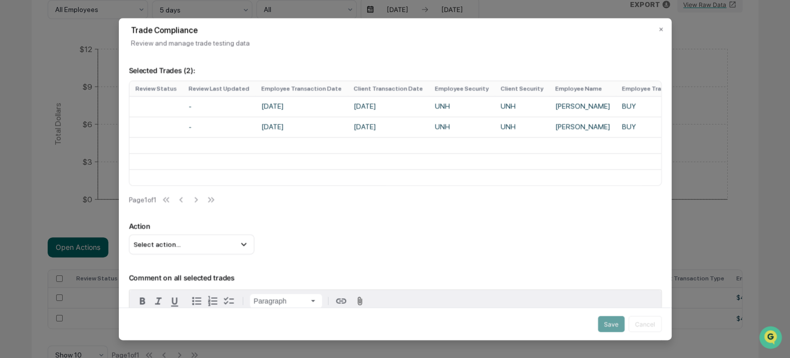
click at [232, 231] on p "Action" at bounding box center [394, 226] width 533 height 9
click at [235, 245] on div "Select action..." at bounding box center [190, 245] width 125 height 20
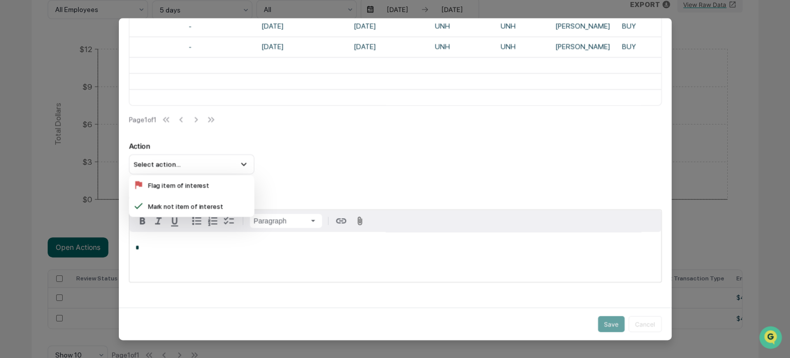
scroll to position [95, 0]
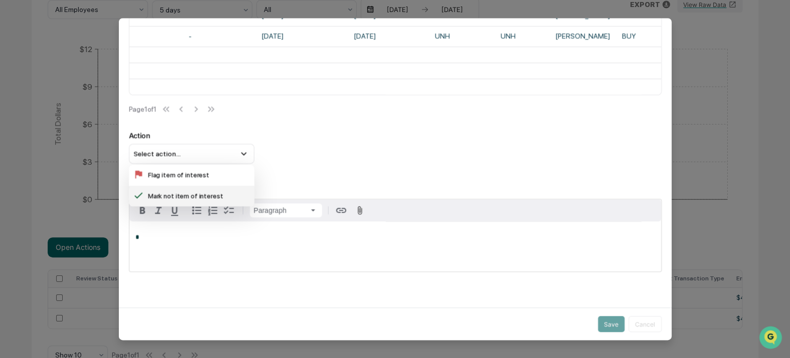
click at [190, 203] on div "Mark not item of interest" at bounding box center [190, 196] width 117 height 13
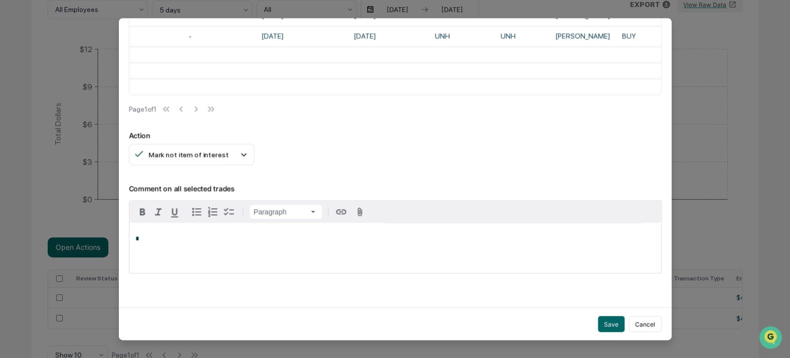
click at [344, 165] on div "Action Mark not item of interest Flag item of interest [PERSON_NAME] not item o…" at bounding box center [394, 148] width 533 height 34
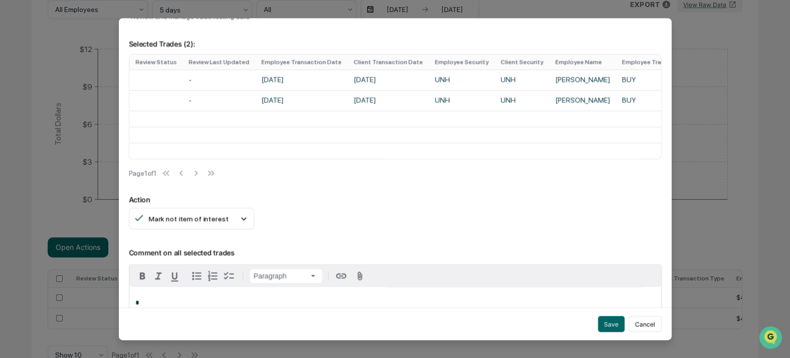
scroll to position [91, 0]
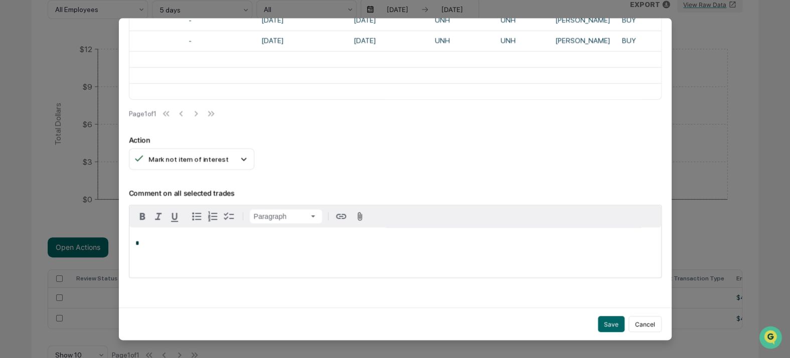
click at [215, 262] on div "*" at bounding box center [395, 253] width 532 height 50
click at [175, 266] on div "[PERSON_NAME]" at bounding box center [168, 267] width 66 height 13
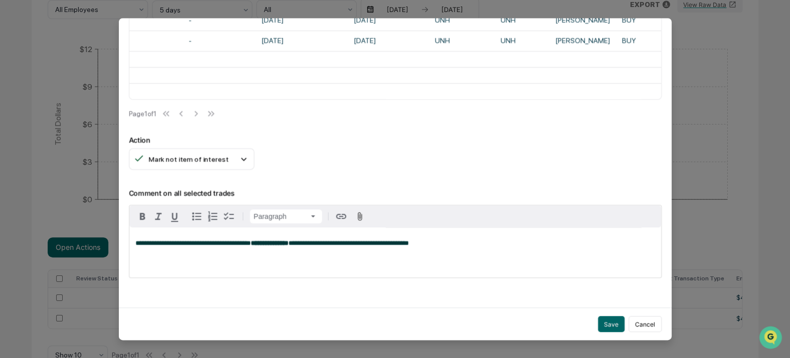
click at [135, 247] on span "**********" at bounding box center [192, 244] width 115 height 7
click at [243, 258] on div "**********" at bounding box center [395, 253] width 532 height 50
click at [453, 256] on div "**********" at bounding box center [395, 253] width 532 height 50
click at [523, 248] on p "**********" at bounding box center [395, 244] width 520 height 7
click at [606, 326] on button "Save" at bounding box center [611, 324] width 27 height 16
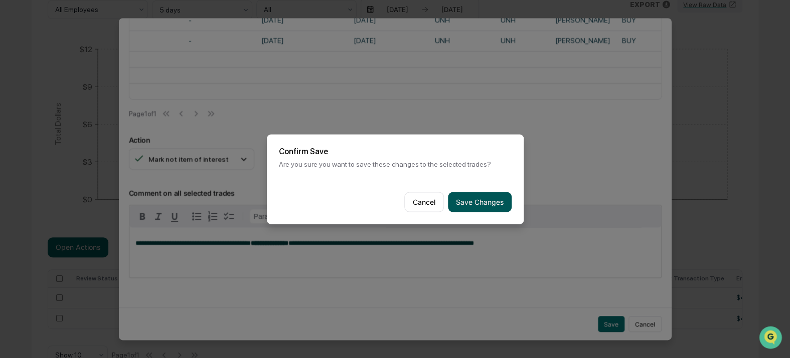
click at [501, 207] on button "Save Changes" at bounding box center [480, 202] width 64 height 20
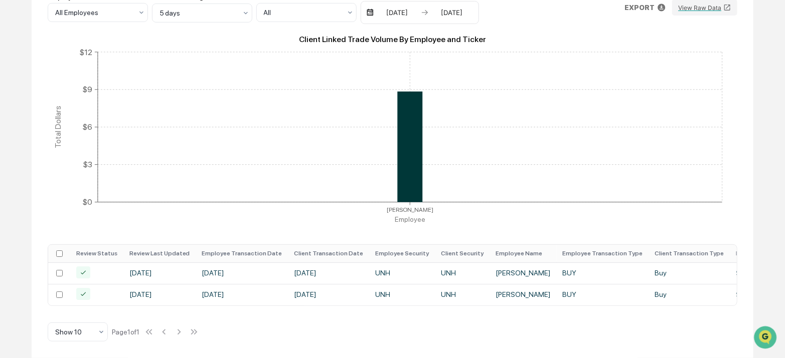
drag, startPoint x: 415, startPoint y: 303, endPoint x: 627, endPoint y: 313, distance: 212.3
click at [627, 313] on div "Front Running Settings Employee All Employees Trade Matching Window 5 days Revi…" at bounding box center [393, 154] width 722 height 407
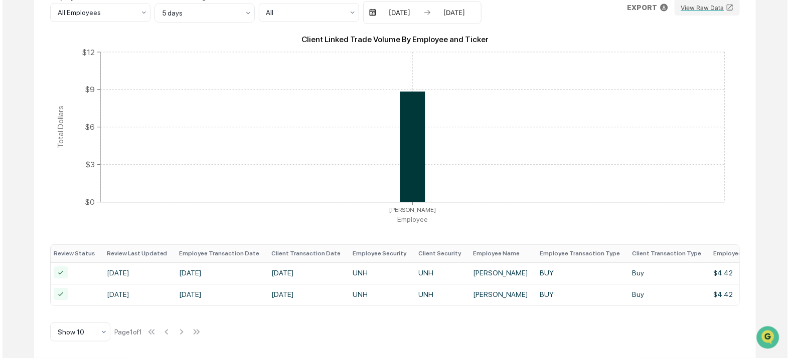
scroll to position [0, 0]
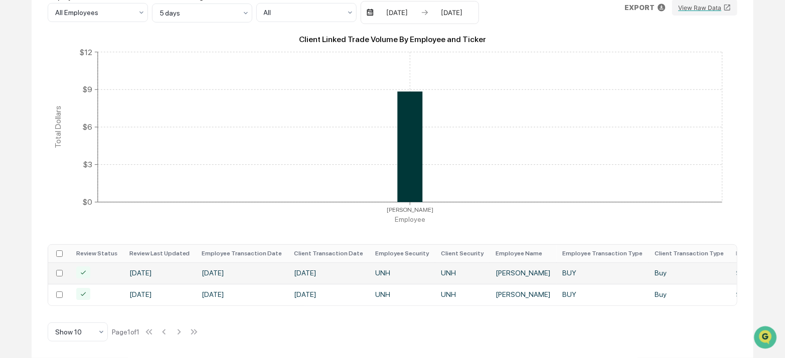
click at [83, 267] on icon at bounding box center [83, 273] width 14 height 12
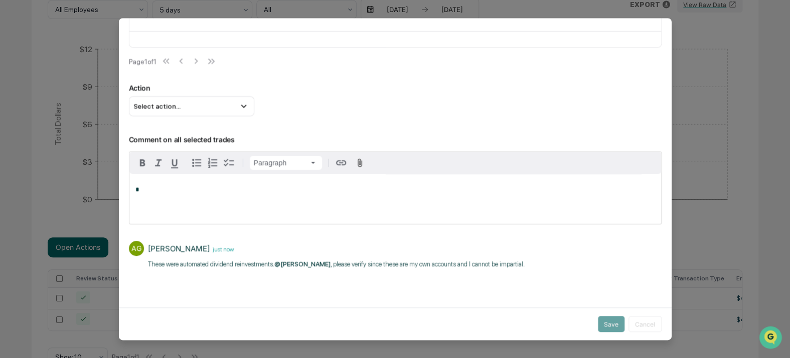
scroll to position [147, 0]
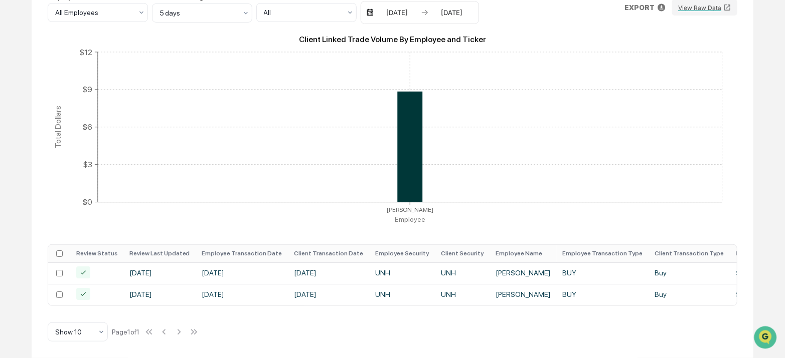
click at [63, 248] on th at bounding box center [59, 254] width 22 height 18
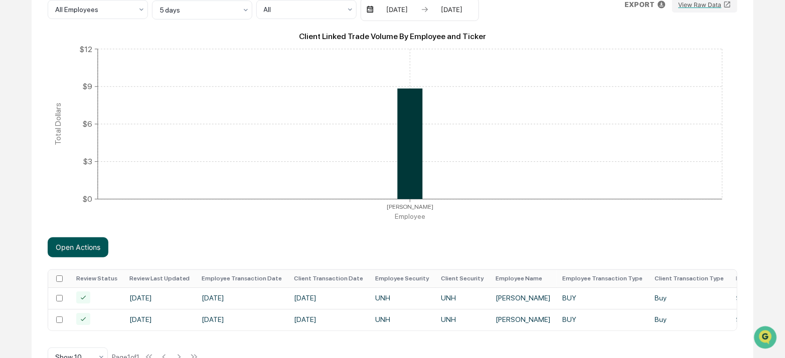
click at [71, 250] on button "Open Actions" at bounding box center [78, 248] width 61 height 20
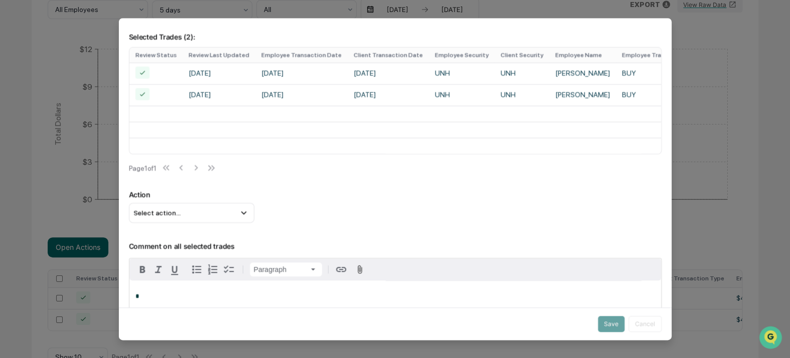
scroll to position [143, 0]
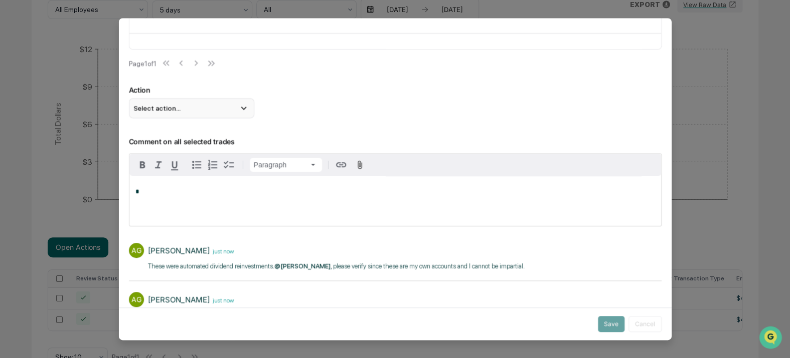
click at [200, 118] on div "Select action..." at bounding box center [190, 108] width 125 height 20
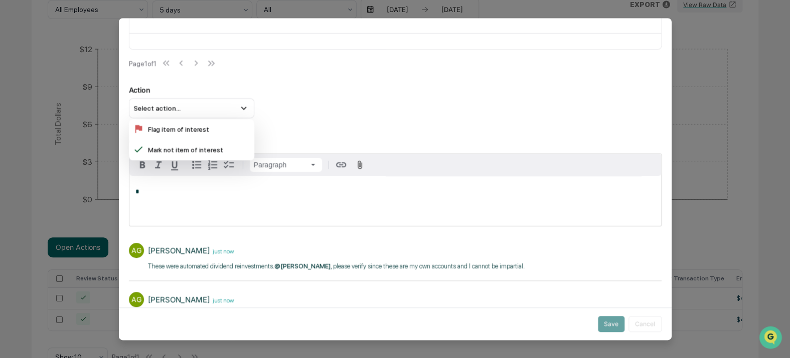
click at [336, 118] on div "Action Select action... Flag item of interest Mark not item of interest" at bounding box center [394, 102] width 533 height 33
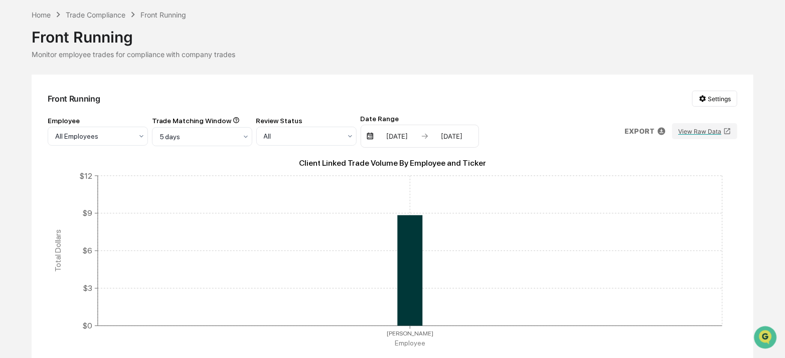
scroll to position [29, 0]
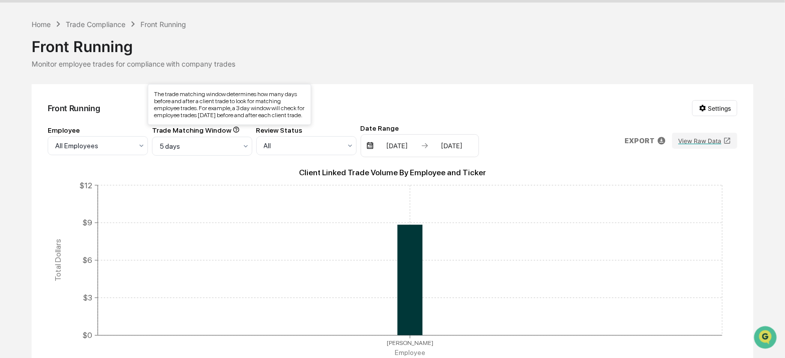
click at [233, 129] on icon at bounding box center [236, 130] width 6 height 6
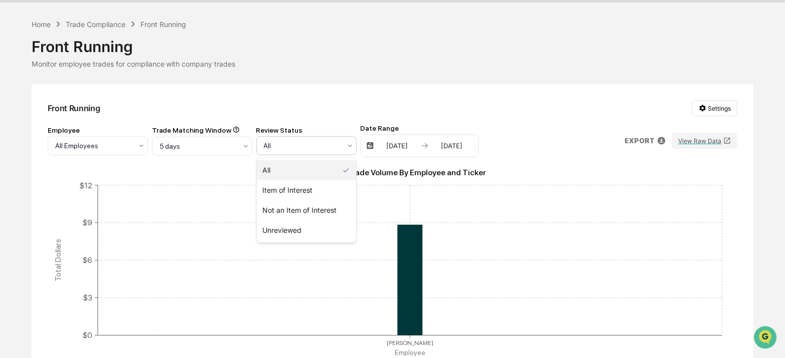
click at [306, 151] on div at bounding box center [302, 146] width 77 height 10
click at [317, 206] on div "Not an Item of Interest" at bounding box center [306, 211] width 99 height 20
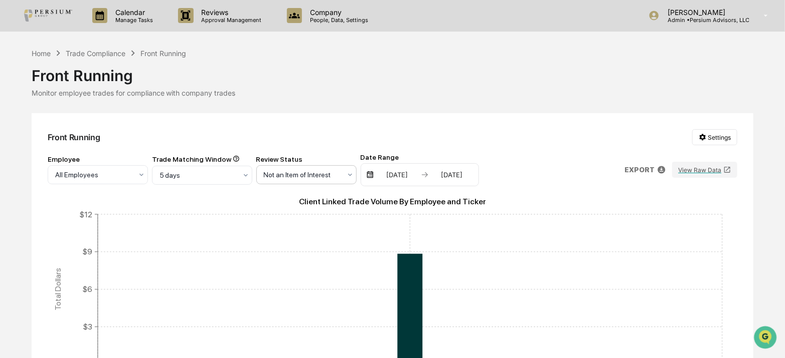
click at [132, 177] on div at bounding box center [93, 175] width 77 height 10
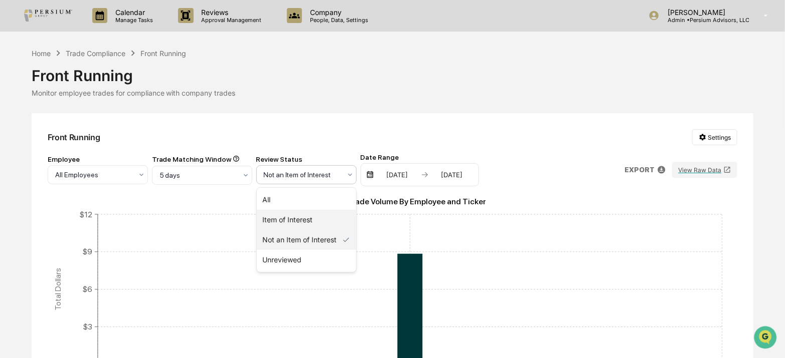
click at [306, 215] on div "Item of Interest" at bounding box center [306, 220] width 99 height 20
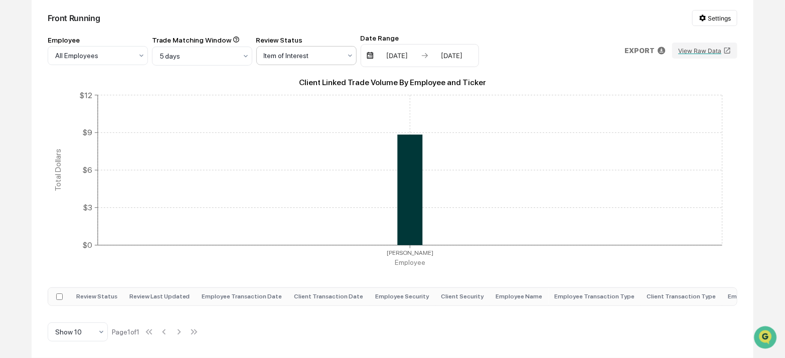
click at [132, 51] on div at bounding box center [93, 56] width 77 height 10
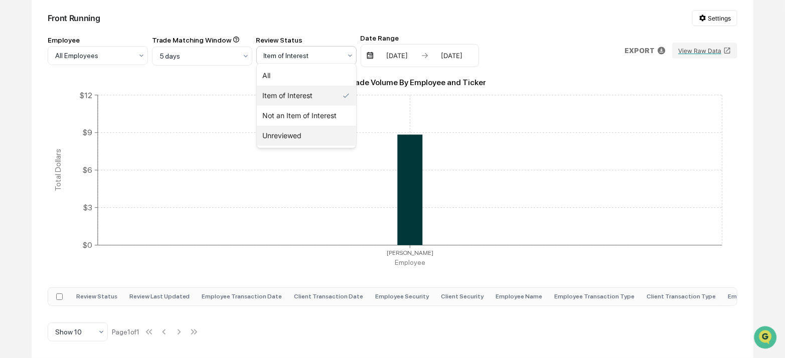
click at [295, 136] on div "Unreviewed" at bounding box center [306, 136] width 99 height 20
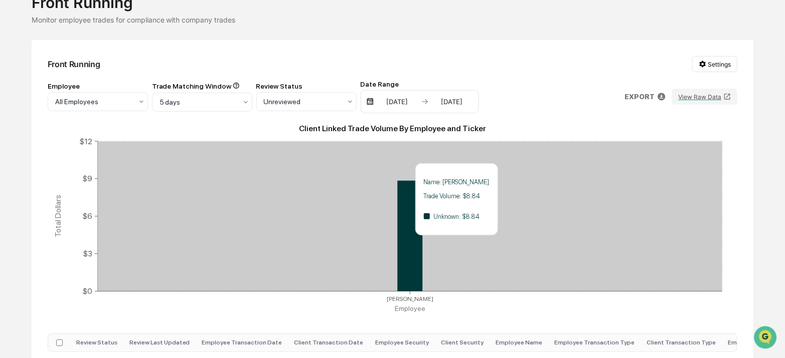
scroll to position [33, 0]
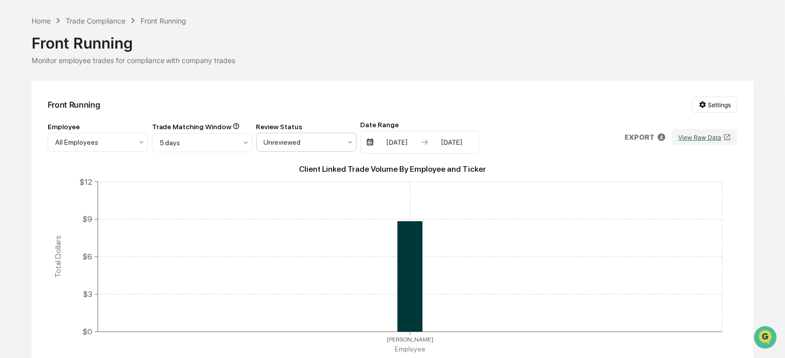
click at [132, 140] on div at bounding box center [93, 142] width 77 height 10
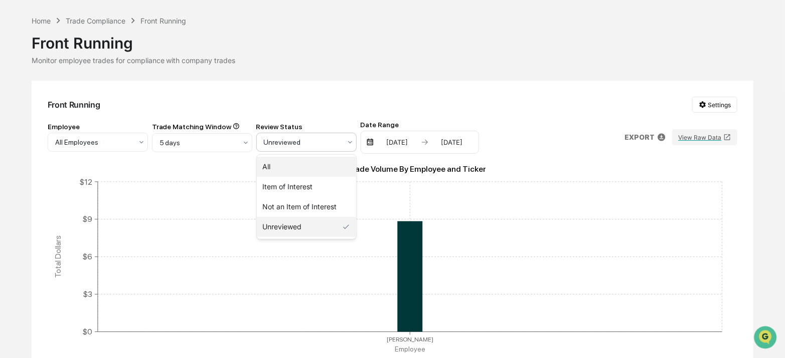
click at [311, 165] on div "All" at bounding box center [306, 167] width 99 height 20
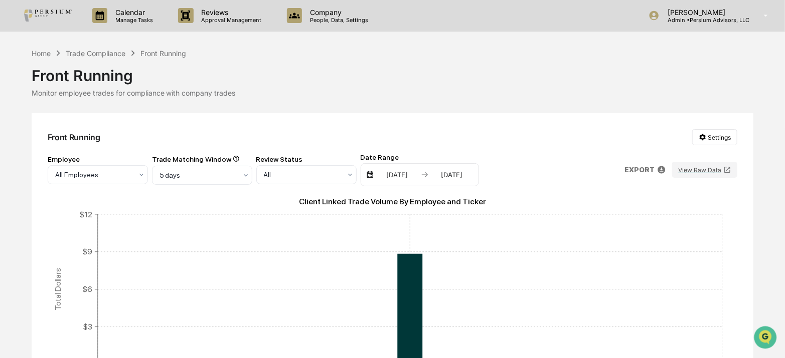
click at [506, 141] on div "Front Running Settings" at bounding box center [393, 137] width 690 height 16
click at [260, 35] on div "Calendar Manage Tasks Reviews Approval Management Company People, Data, Setting…" at bounding box center [392, 260] width 785 height 521
click at [233, 17] on p "Approval Management" at bounding box center [229, 20] width 73 height 7
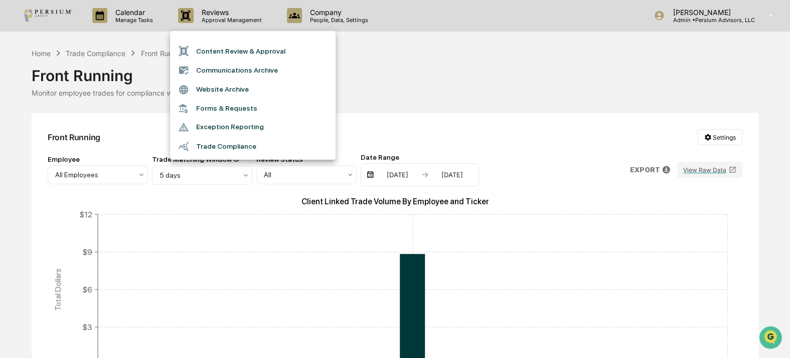
click at [489, 133] on div at bounding box center [395, 179] width 790 height 358
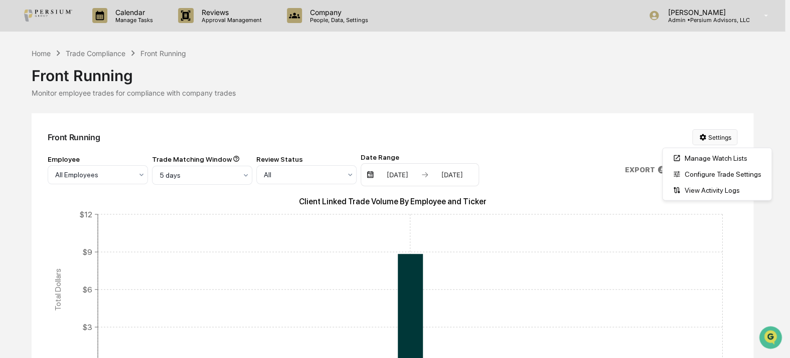
click at [706, 132] on html "Calendar Manage Tasks Reviews Approval Management Company People, Data, Setting…" at bounding box center [395, 179] width 790 height 358
click at [729, 193] on div "View Activity Logs" at bounding box center [716, 190] width 105 height 16
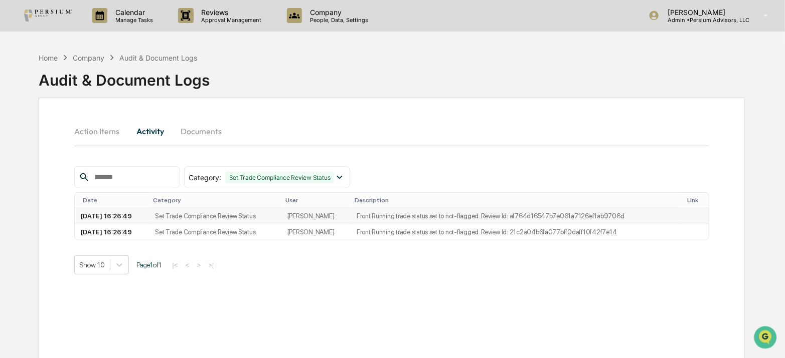
click at [208, 214] on td "Set Trade Compliance Review Status" at bounding box center [215, 217] width 132 height 16
click at [194, 128] on button "Documents" at bounding box center [200, 131] width 57 height 24
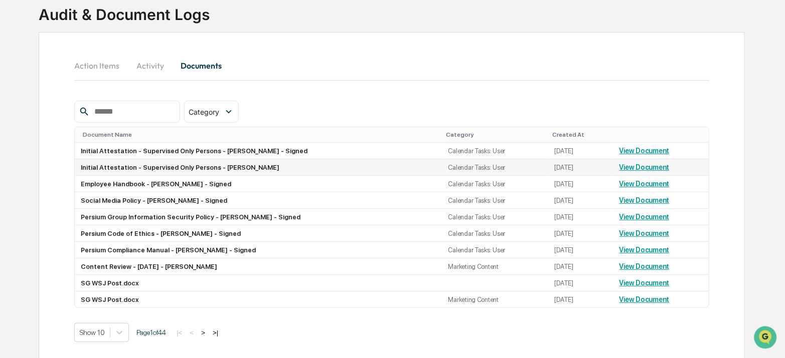
scroll to position [77, 0]
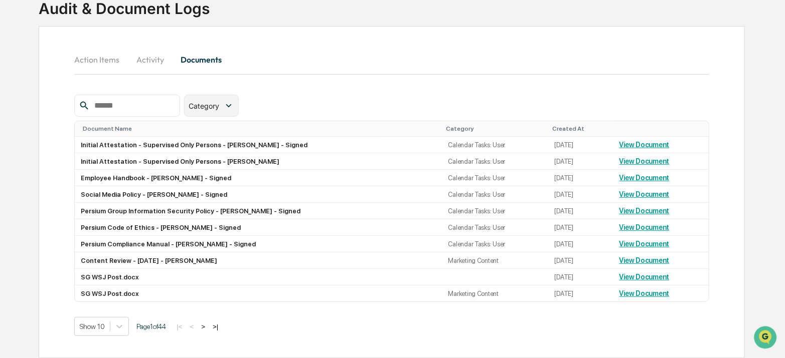
click at [238, 104] on div "Category" at bounding box center [211, 106] width 55 height 22
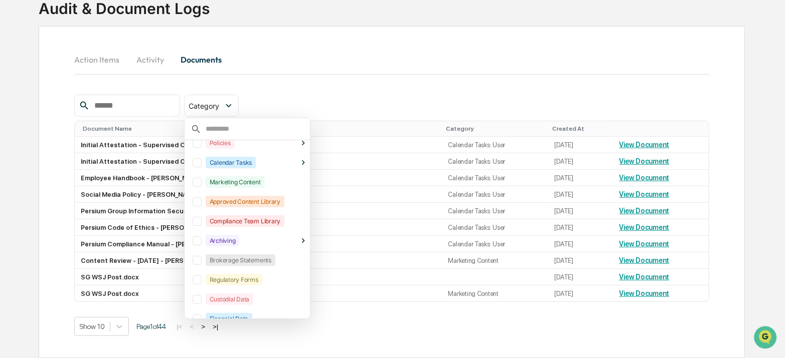
scroll to position [60, 0]
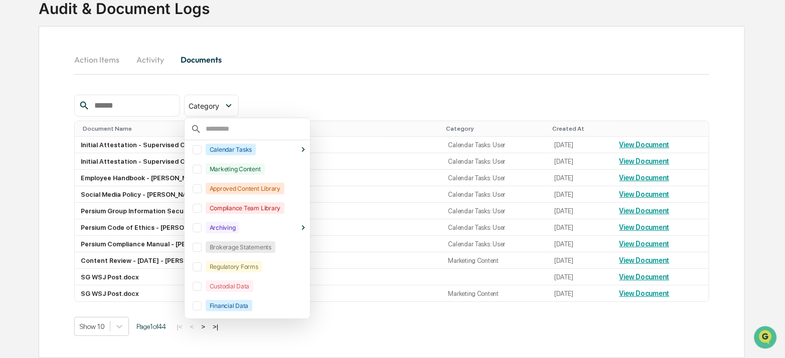
click at [202, 243] on div at bounding box center [196, 247] width 9 height 9
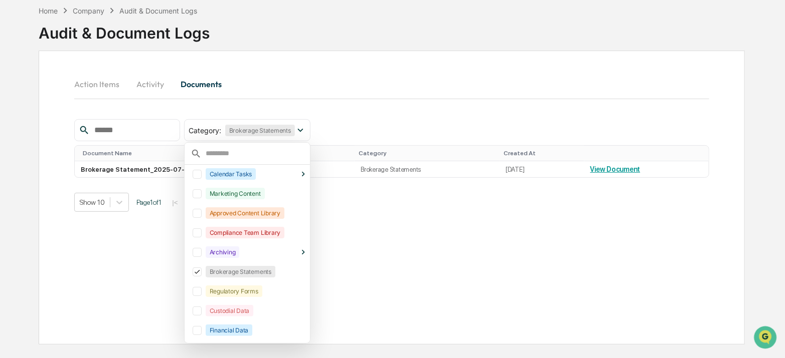
click at [202, 331] on div at bounding box center [196, 330] width 9 height 9
click at [308, 251] on icon at bounding box center [303, 253] width 10 height 10
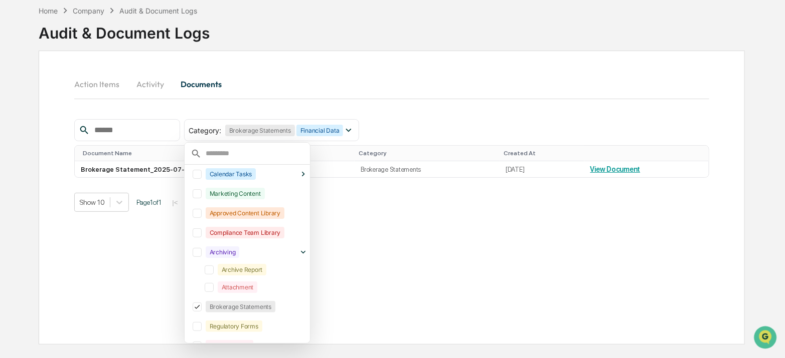
click at [308, 250] on icon at bounding box center [303, 253] width 10 height 10
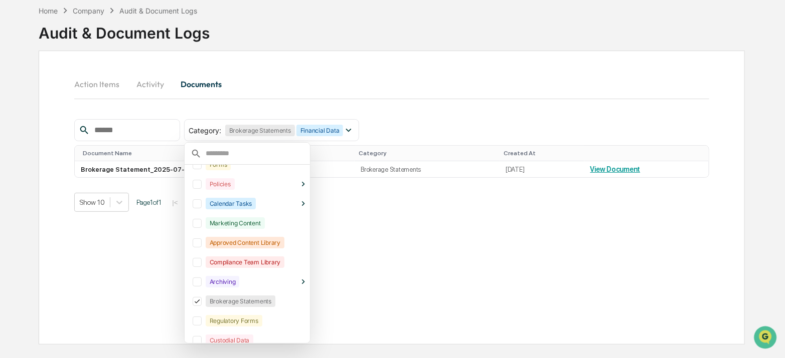
scroll to position [14, 0]
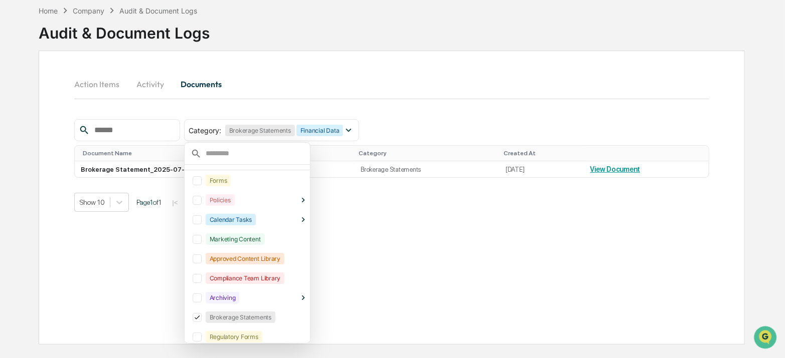
click at [308, 219] on icon at bounding box center [303, 220] width 10 height 10
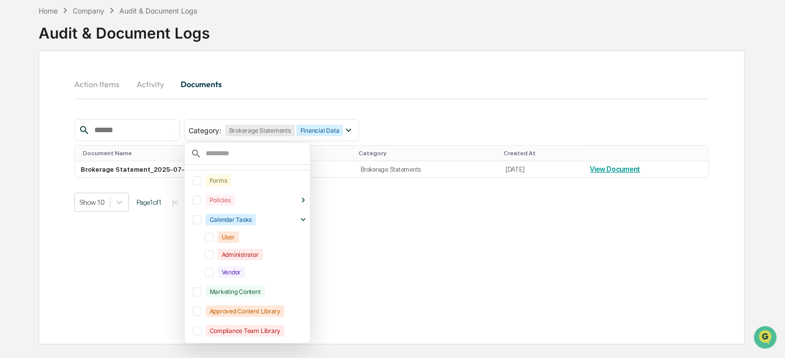
click at [308, 219] on icon at bounding box center [303, 220] width 10 height 10
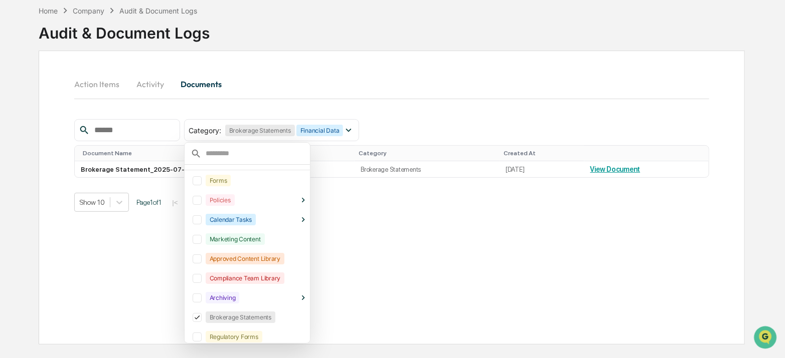
click at [308, 201] on icon at bounding box center [303, 201] width 10 height 10
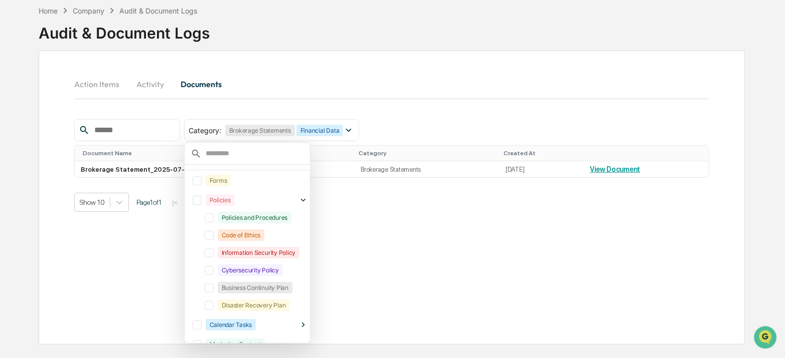
click at [308, 200] on icon at bounding box center [303, 201] width 10 height 10
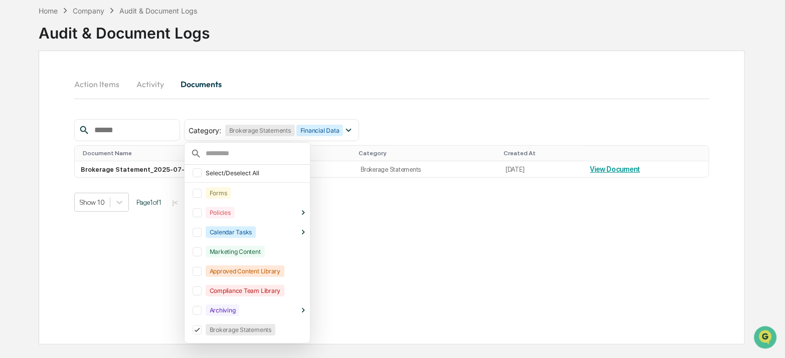
scroll to position [0, 0]
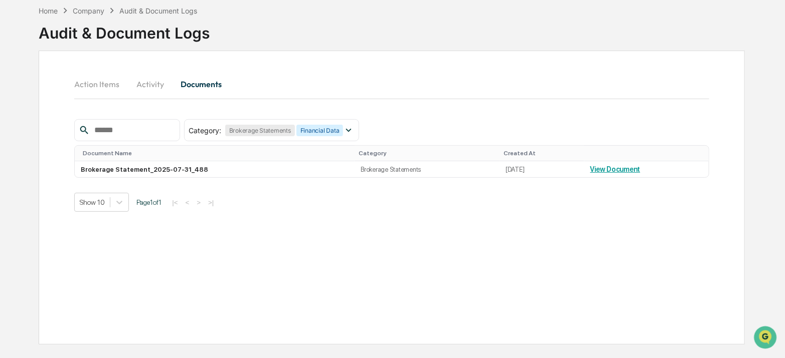
click at [416, 259] on div "Action Items Activity Documents Category : Brokerage Statements Financial Data …" at bounding box center [392, 198] width 706 height 294
click at [154, 84] on button "Activity" at bounding box center [149, 84] width 45 height 24
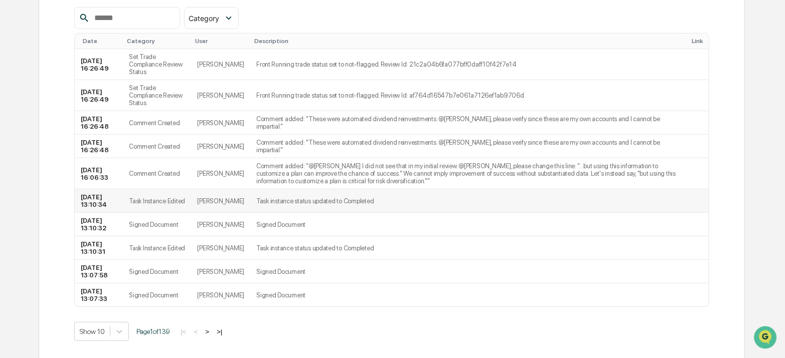
scroll to position [169, 0]
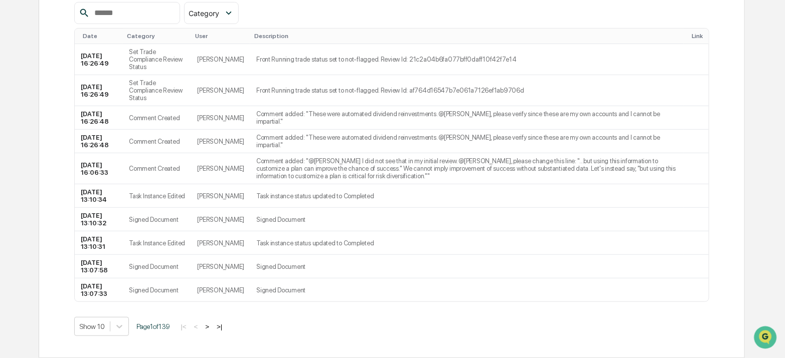
click at [208, 327] on button ">" at bounding box center [207, 327] width 10 height 9
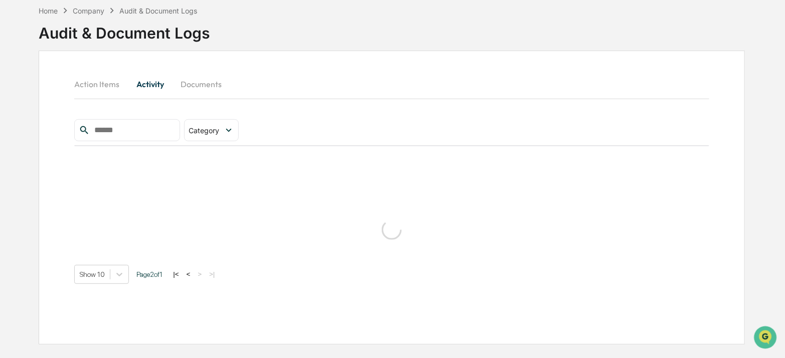
scroll to position [126, 0]
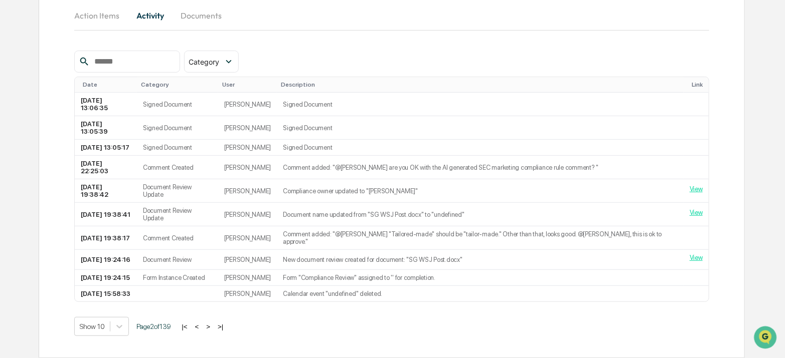
click at [209, 327] on button ">" at bounding box center [208, 327] width 10 height 9
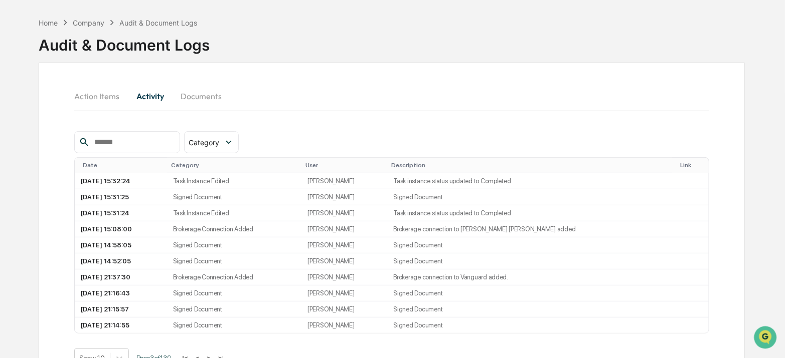
scroll to position [45, 0]
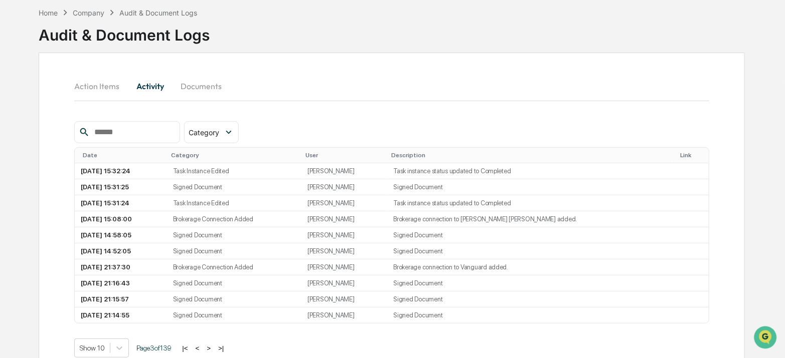
click at [210, 347] on button ">" at bounding box center [209, 348] width 10 height 9
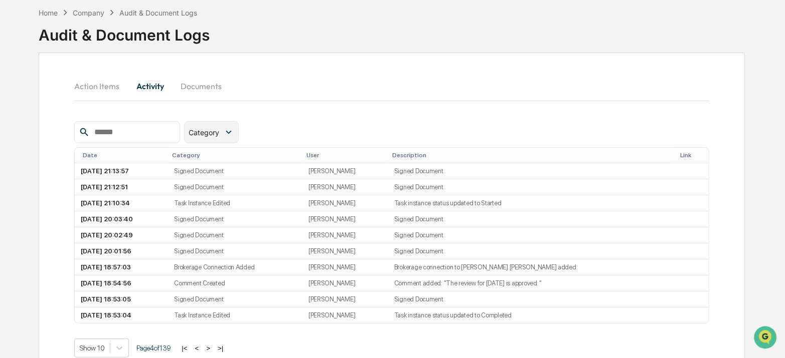
click at [239, 138] on div "Category" at bounding box center [211, 132] width 55 height 22
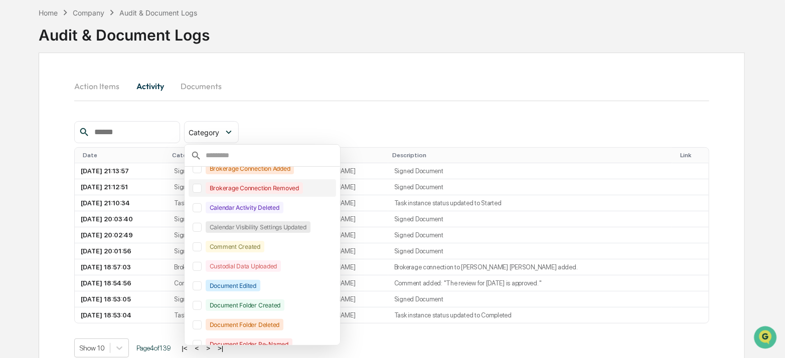
scroll to position [114, 0]
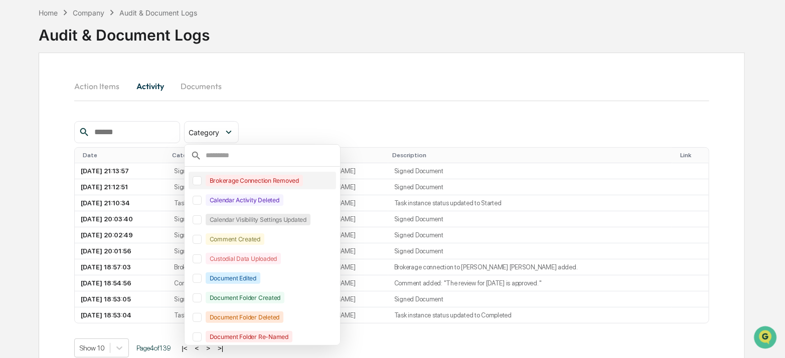
click at [202, 181] on div at bounding box center [196, 180] width 9 height 9
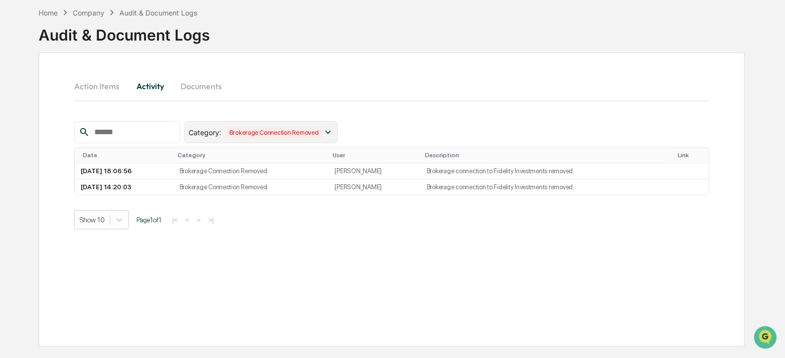
click at [338, 137] on div "Category : Brokerage Connection Removed" at bounding box center [261, 132] width 154 height 22
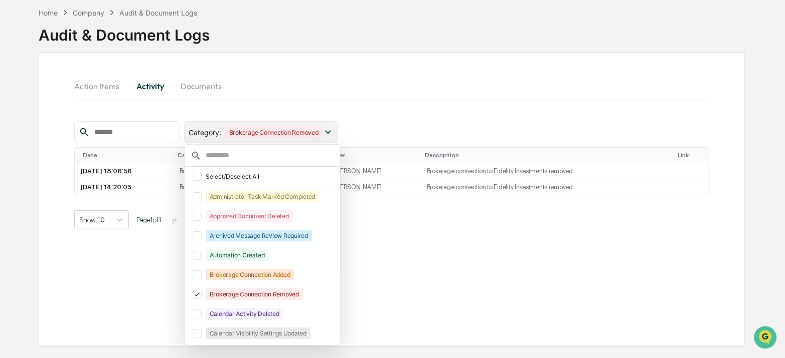
scroll to position [23, 0]
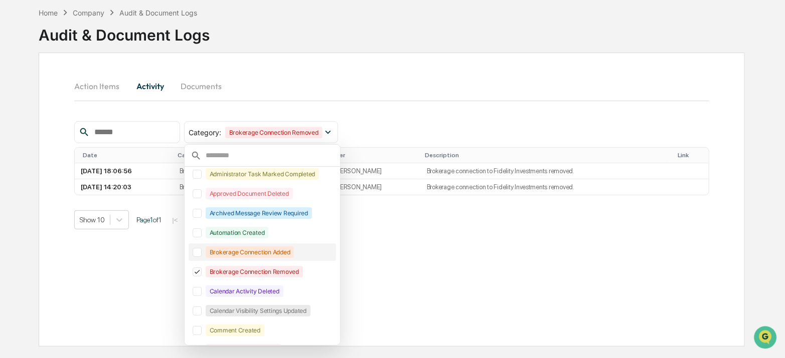
click at [202, 252] on div at bounding box center [196, 252] width 9 height 9
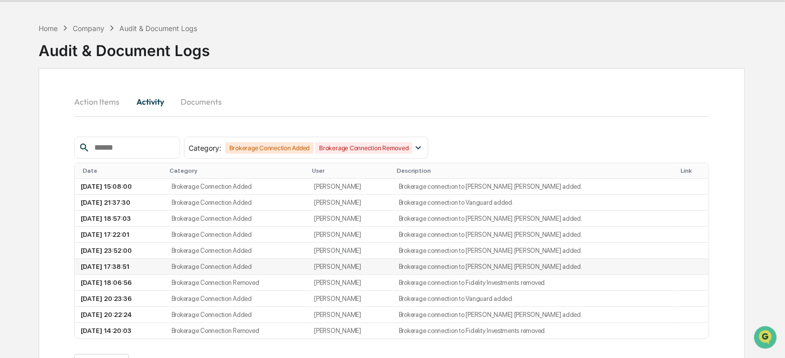
scroll to position [45, 0]
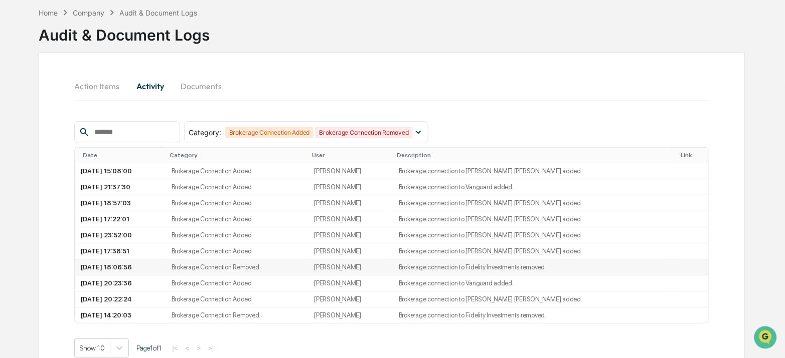
click at [276, 270] on td "Brokerage Connection Removed" at bounding box center [236, 268] width 143 height 16
click at [262, 269] on td "Brokerage Connection Removed" at bounding box center [236, 268] width 143 height 16
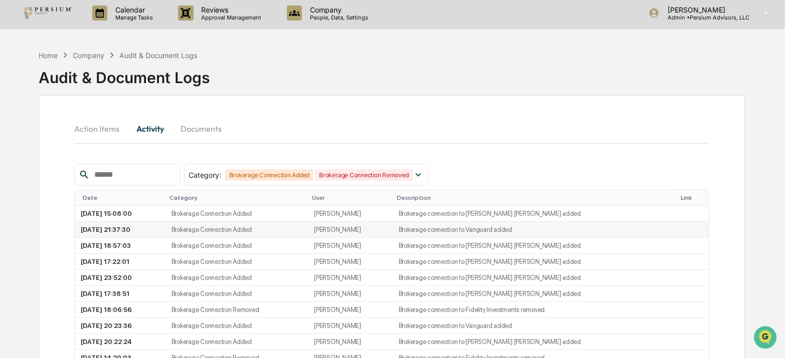
scroll to position [0, 0]
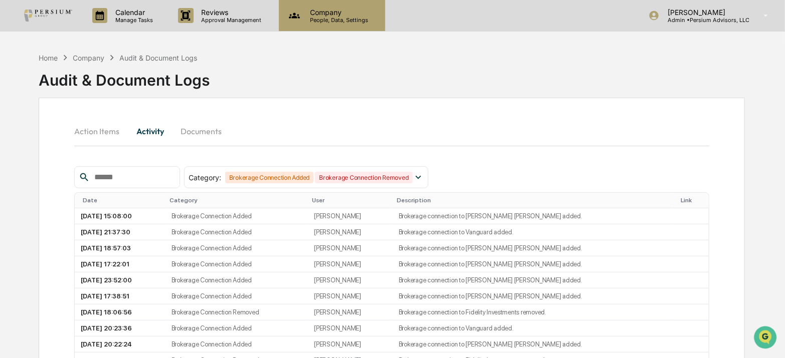
click at [353, 4] on div "Company People, Data, Settings" at bounding box center [332, 15] width 106 height 31
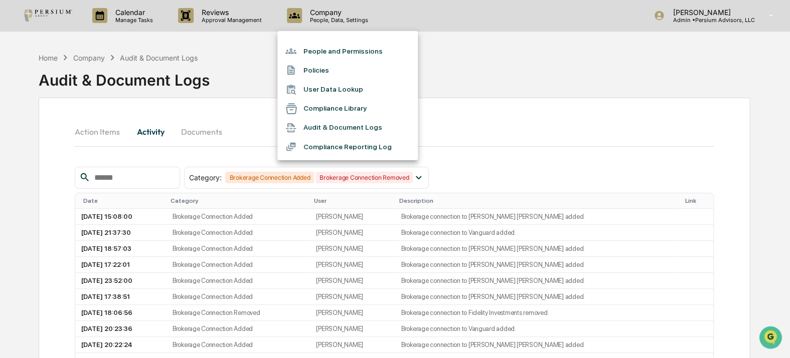
click at [338, 53] on li "People and Permissions" at bounding box center [347, 51] width 140 height 19
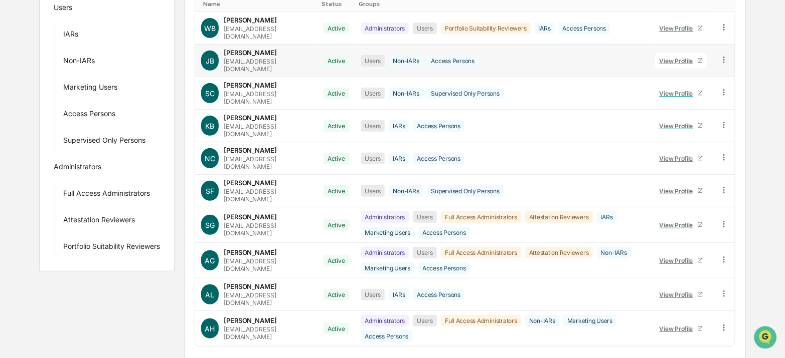
scroll to position [184, 0]
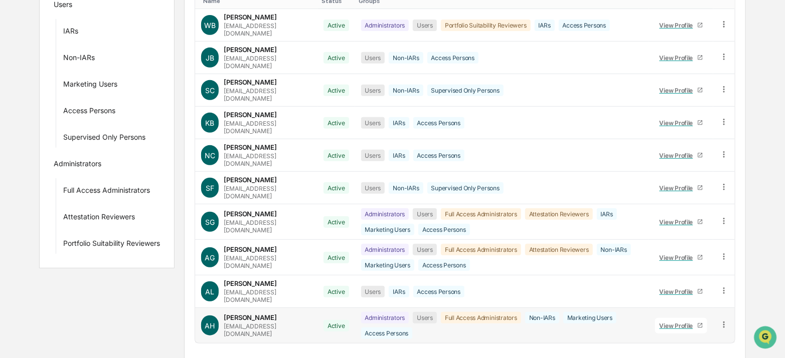
click at [687, 322] on div "View Profile" at bounding box center [678, 326] width 38 height 8
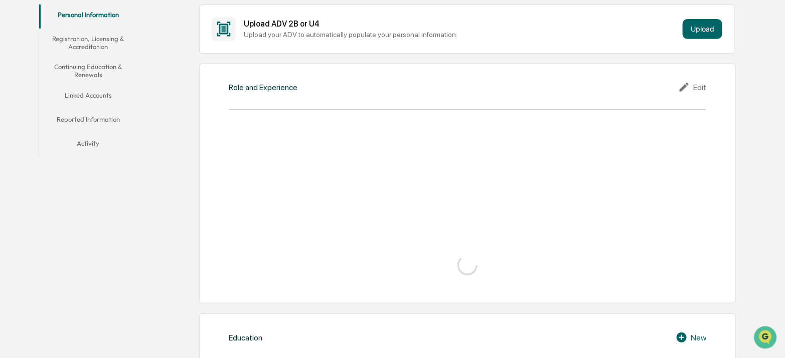
scroll to position [136, 0]
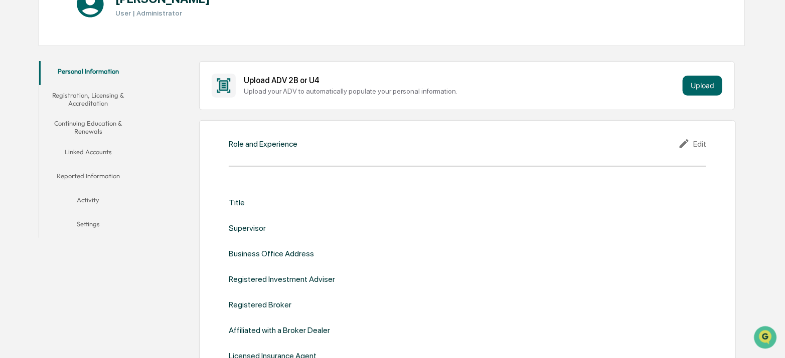
click at [83, 154] on button "Linked Accounts" at bounding box center [88, 154] width 98 height 24
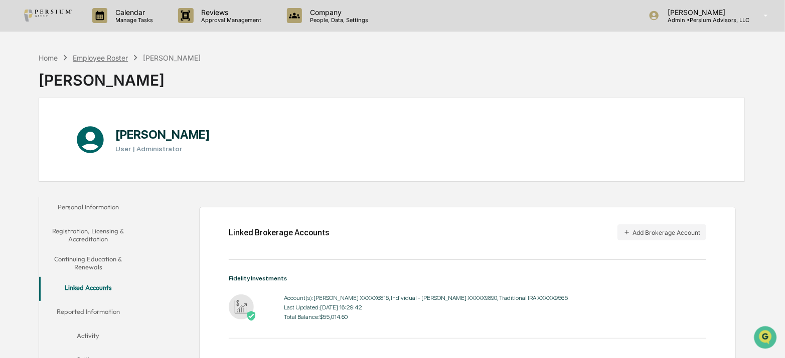
click at [113, 61] on div "Employee Roster" at bounding box center [100, 58] width 55 height 9
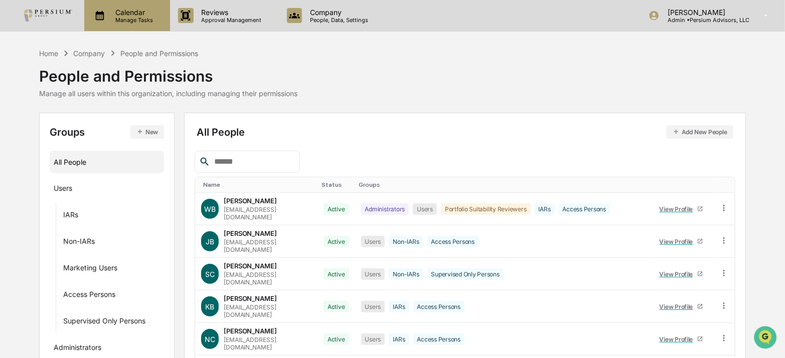
click at [119, 20] on p "Manage Tasks" at bounding box center [132, 20] width 51 height 7
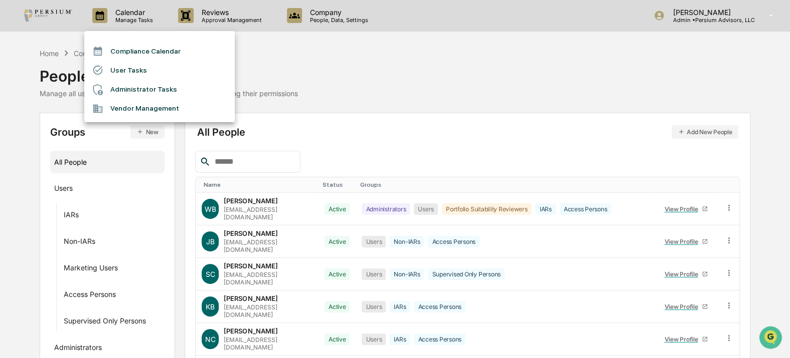
click at [56, 55] on div at bounding box center [395, 179] width 790 height 358
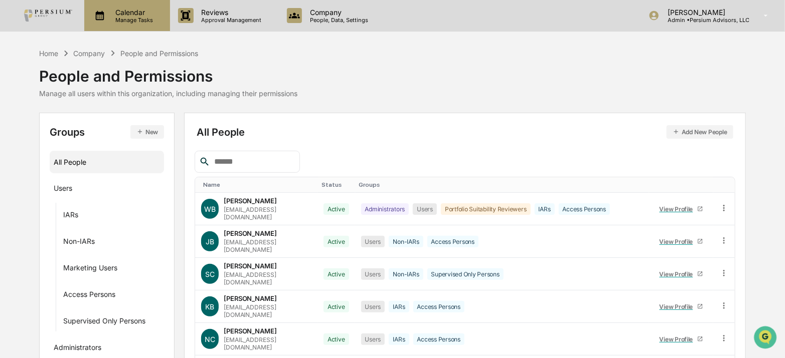
click at [117, 22] on p "Manage Tasks" at bounding box center [132, 20] width 51 height 7
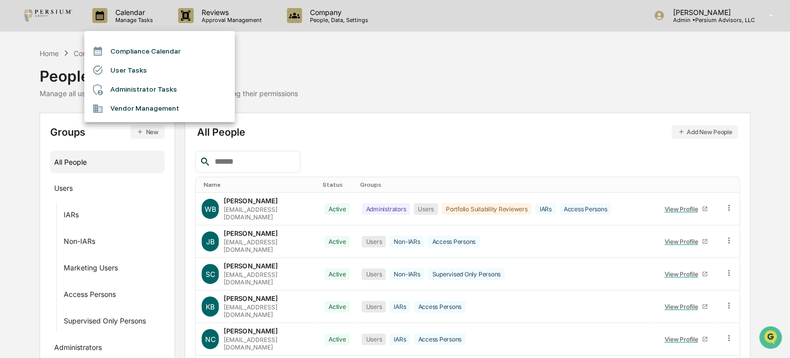
click at [135, 87] on li "Administrator Tasks" at bounding box center [159, 89] width 150 height 19
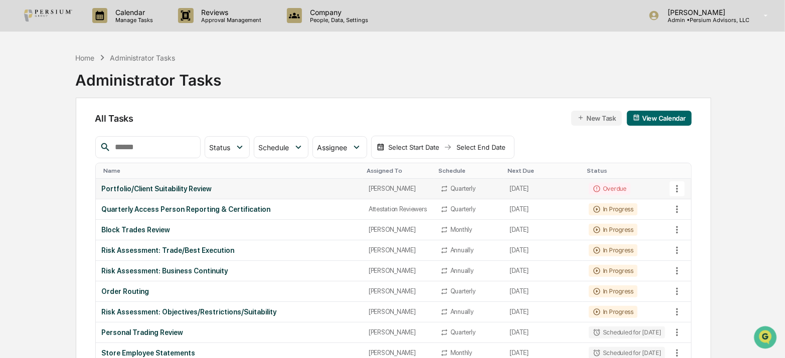
click at [677, 187] on icon at bounding box center [676, 188] width 11 height 11
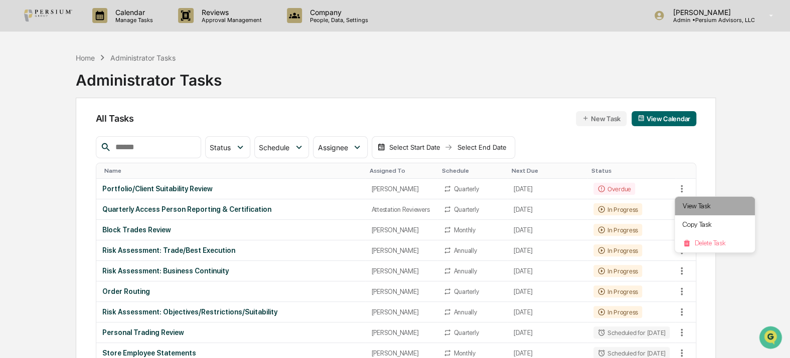
click at [704, 202] on li "View Task" at bounding box center [714, 206] width 80 height 19
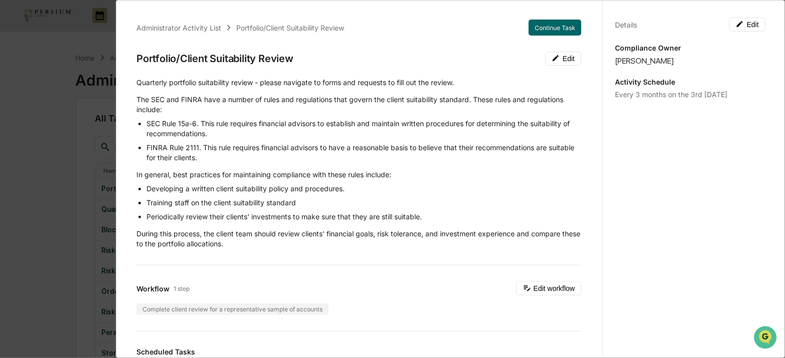
click at [82, 126] on div "Administrator Activity List Portfolio/Client Suitability Review Continue Task P…" at bounding box center [392, 179] width 785 height 358
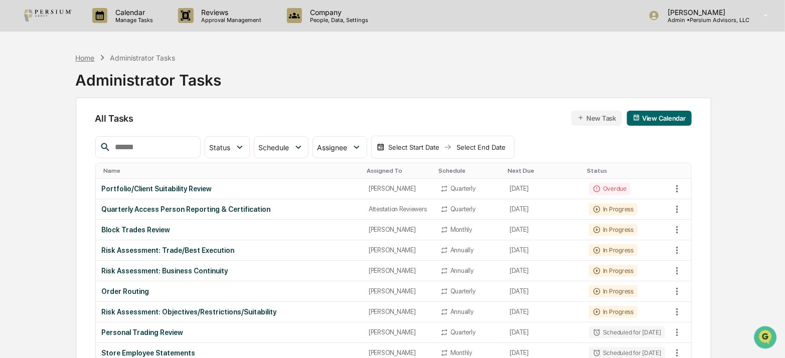
click at [84, 60] on div "Home" at bounding box center [85, 58] width 19 height 9
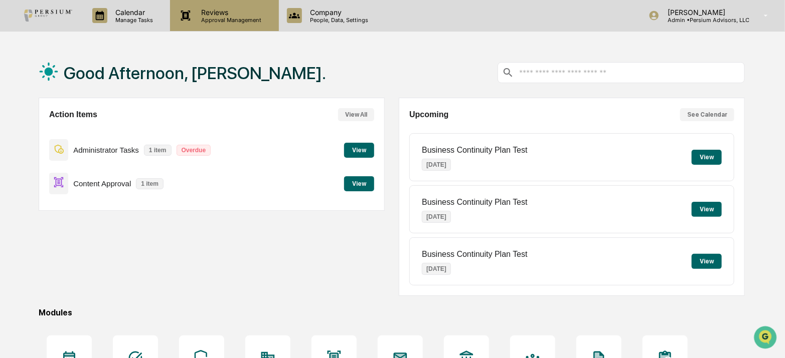
click at [251, 23] on p "Approval Management" at bounding box center [229, 20] width 73 height 7
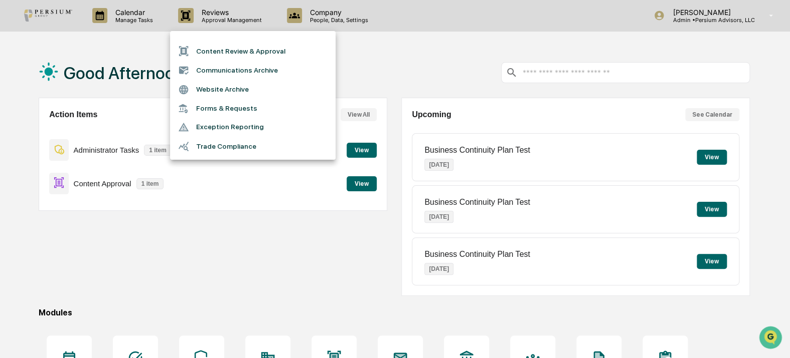
click at [236, 142] on li "Trade Compliance" at bounding box center [252, 146] width 165 height 19
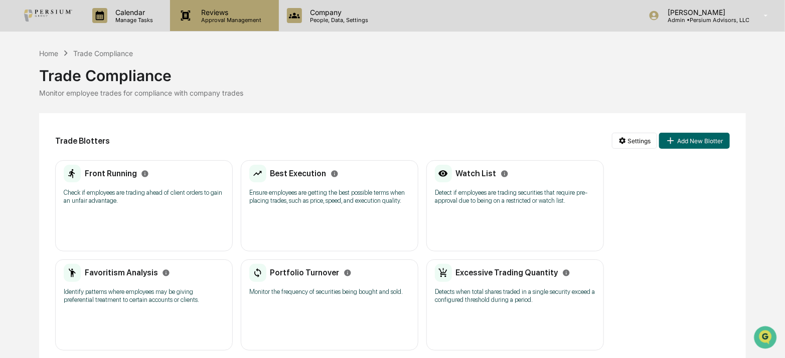
click at [231, 16] on p "Reviews" at bounding box center [229, 12] width 73 height 9
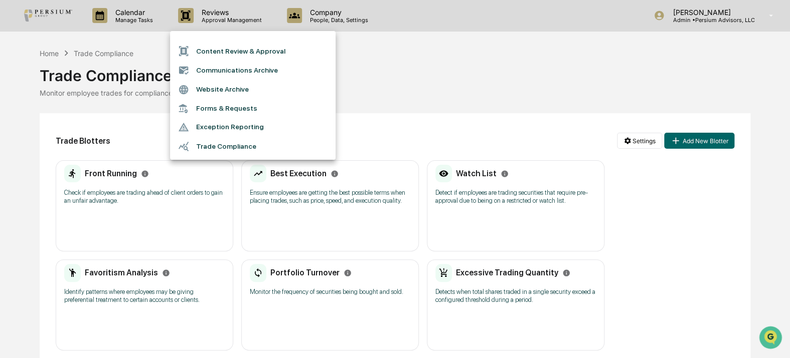
click at [229, 124] on li "Exception Reporting" at bounding box center [252, 127] width 165 height 19
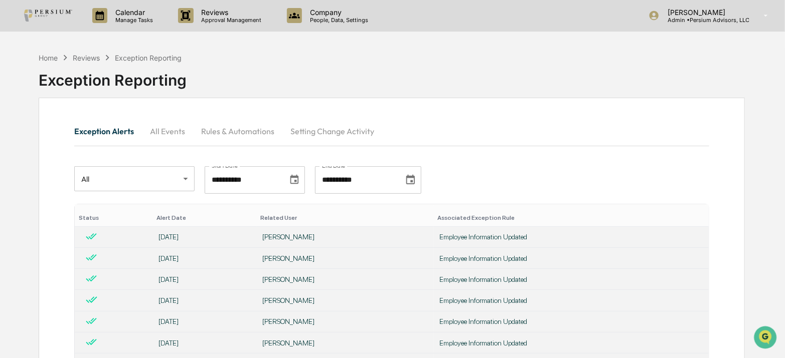
click at [250, 126] on button "Rules & Automations" at bounding box center [237, 131] width 89 height 24
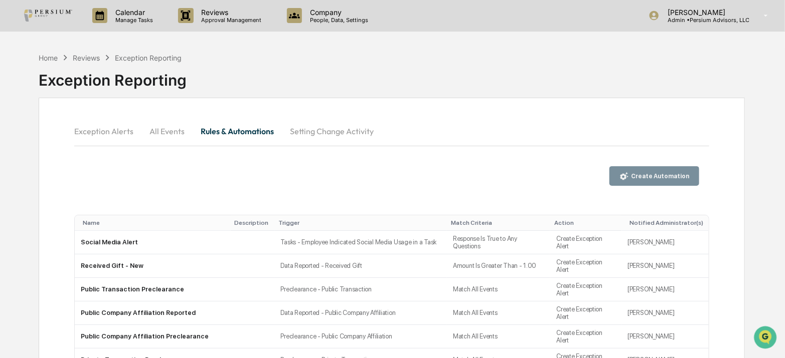
click at [649, 175] on div "Create Automation" at bounding box center [659, 176] width 60 height 7
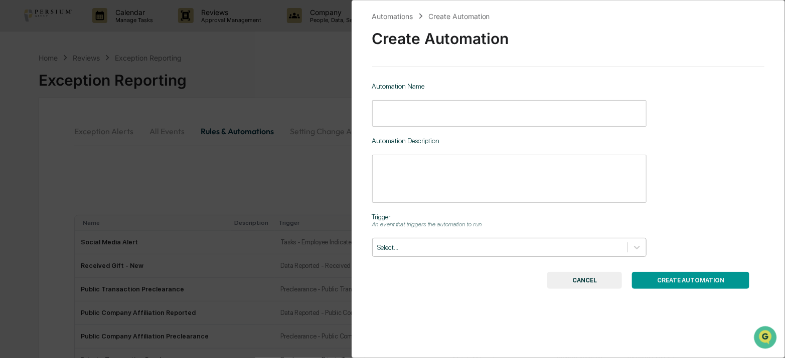
click at [430, 243] on div "Select..." at bounding box center [499, 248] width 255 height 14
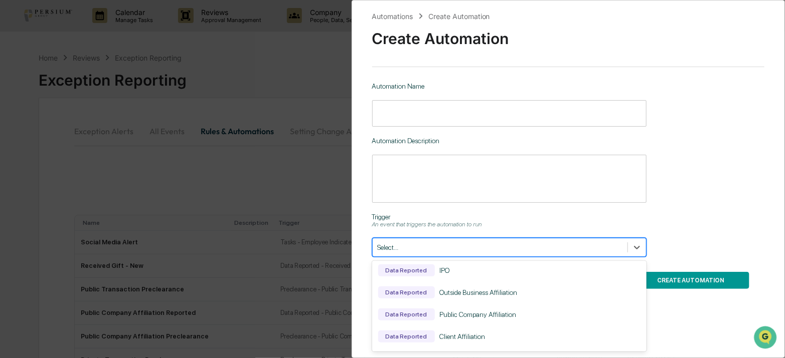
scroll to position [39, 0]
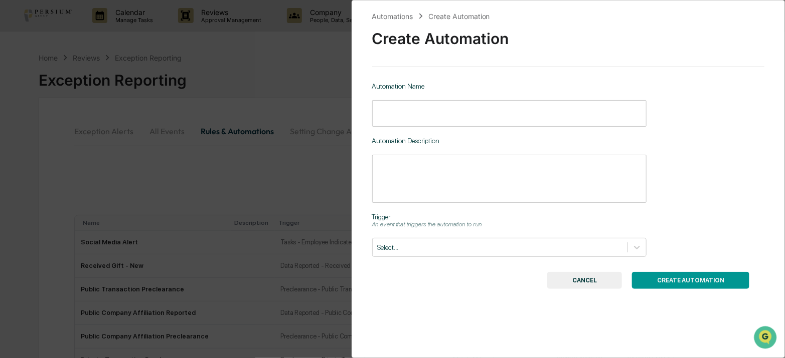
click at [153, 141] on div "Automations Create Automation Create Automation Automation Name ​ Automation De…" at bounding box center [392, 179] width 785 height 358
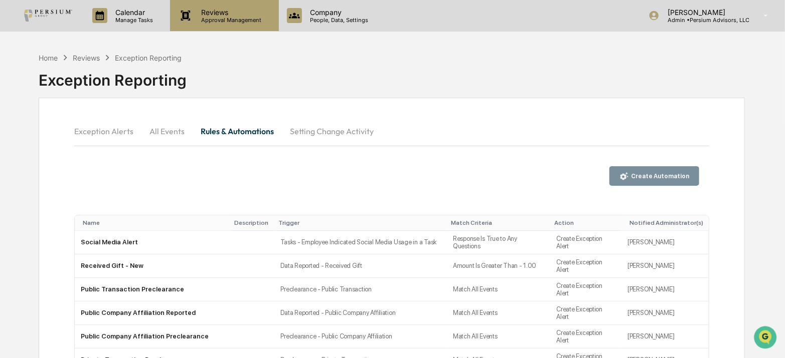
click at [225, 11] on p "Reviews" at bounding box center [229, 12] width 73 height 9
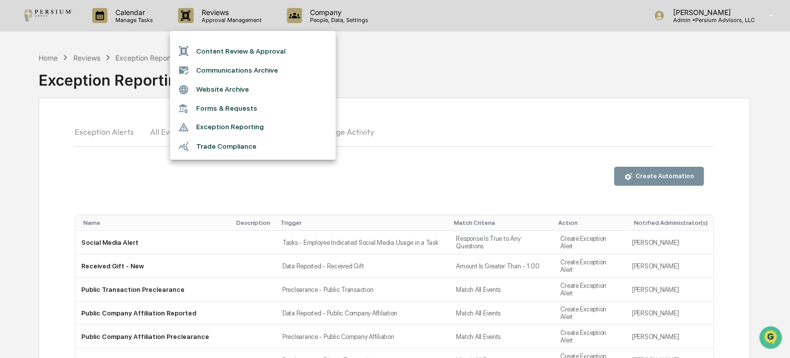
click at [223, 142] on li "Trade Compliance" at bounding box center [252, 146] width 165 height 19
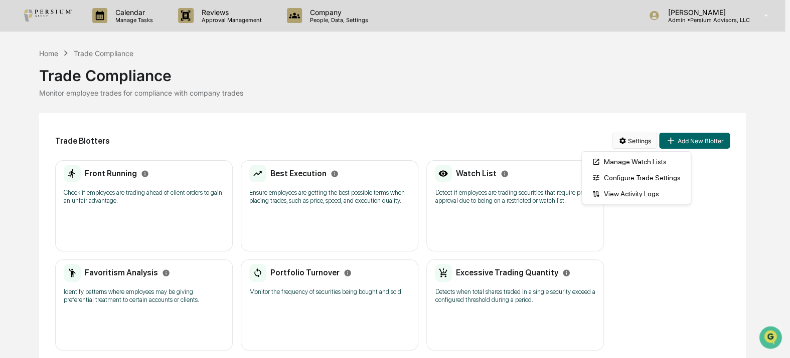
click at [631, 139] on html "Calendar Manage Tasks Reviews Approval Management Company People, Data, Setting…" at bounding box center [395, 179] width 790 height 358
click at [550, 98] on html "Calendar Manage Tasks Reviews Approval Management Company People, Data, Setting…" at bounding box center [395, 179] width 790 height 358
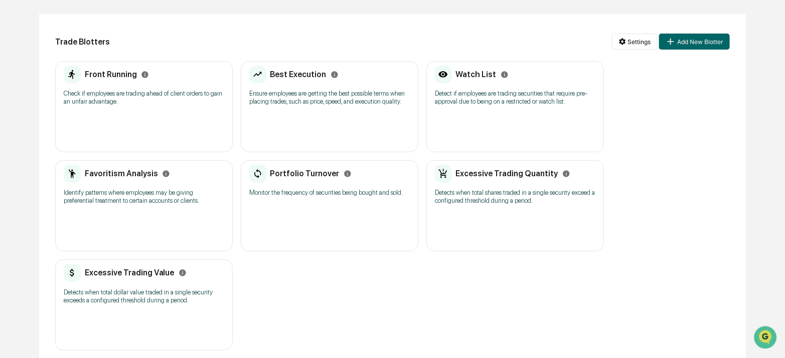
scroll to position [107, 0]
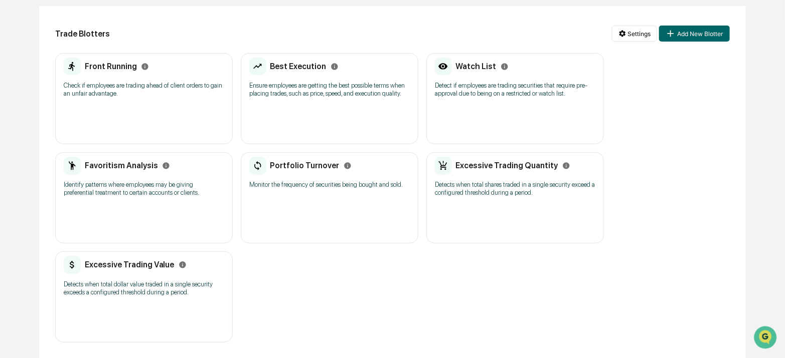
click at [116, 263] on h2 "Excessive Trading Value" at bounding box center [130, 265] width 90 height 10
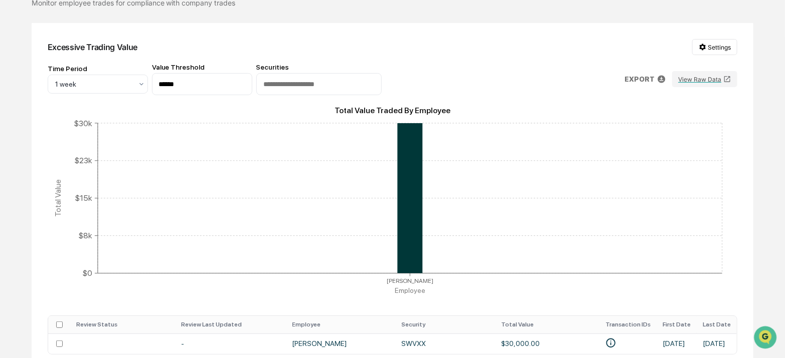
scroll to position [7, 0]
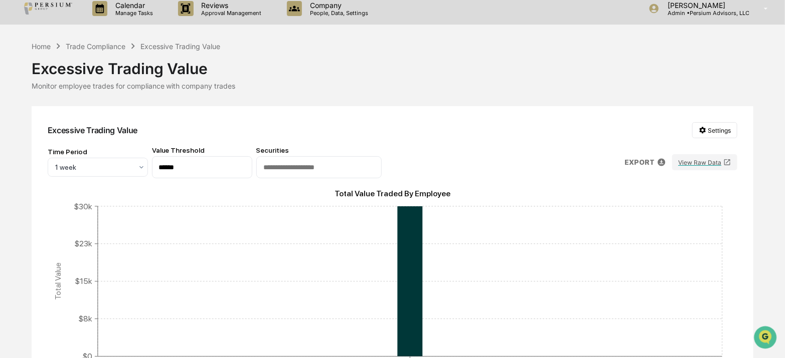
click at [103, 34] on div "Calendar Manage Tasks Reviews Approval Management Company People, Data, Setting…" at bounding box center [392, 241] width 785 height 497
click at [105, 45] on div "Trade Compliance" at bounding box center [96, 46] width 60 height 9
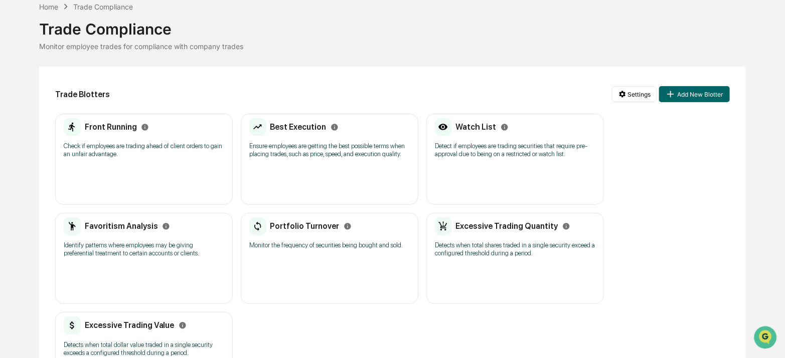
scroll to position [107, 0]
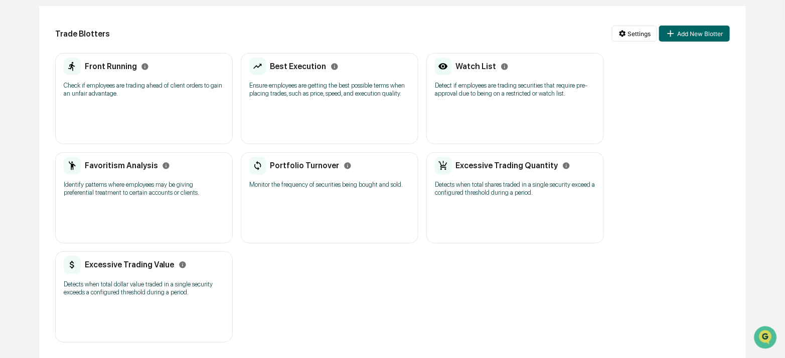
click at [511, 168] on h2 "Excessive Trading Quantity" at bounding box center [507, 166] width 102 height 10
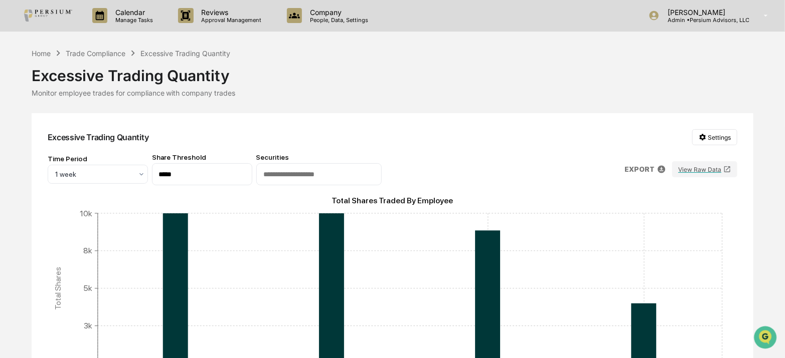
click at [83, 24] on link at bounding box center [54, 15] width 60 height 31
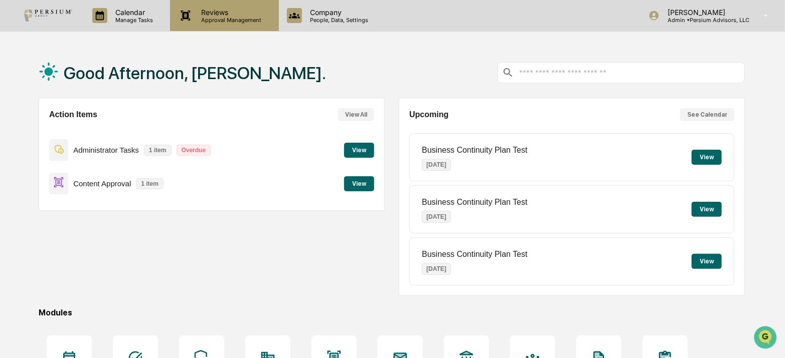
click at [209, 23] on p "Approval Management" at bounding box center [229, 20] width 73 height 7
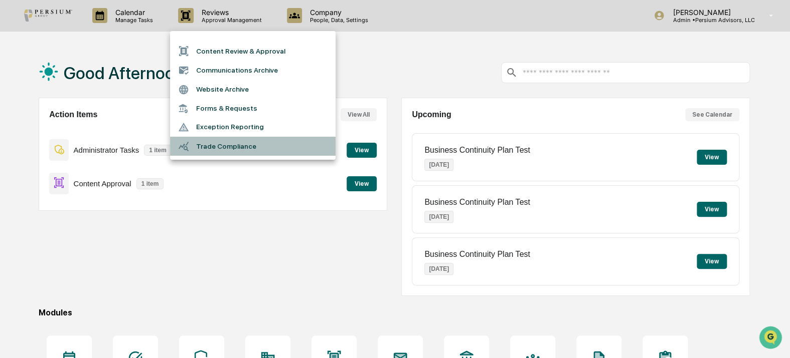
click at [252, 147] on li "Trade Compliance" at bounding box center [252, 146] width 165 height 19
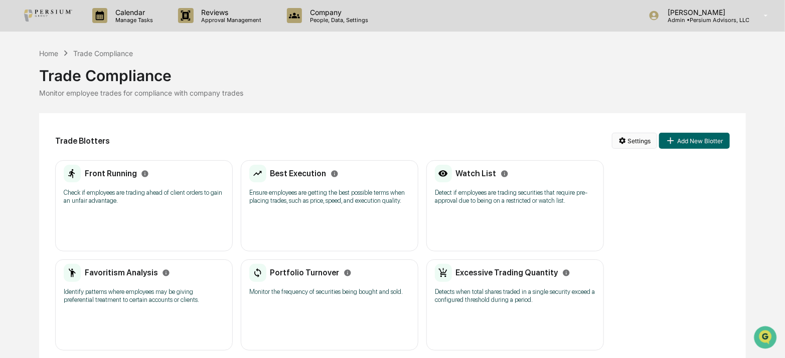
click at [652, 141] on html "Calendar Manage Tasks Reviews Approval Management Company People, Data, Setting…" at bounding box center [392, 179] width 785 height 358
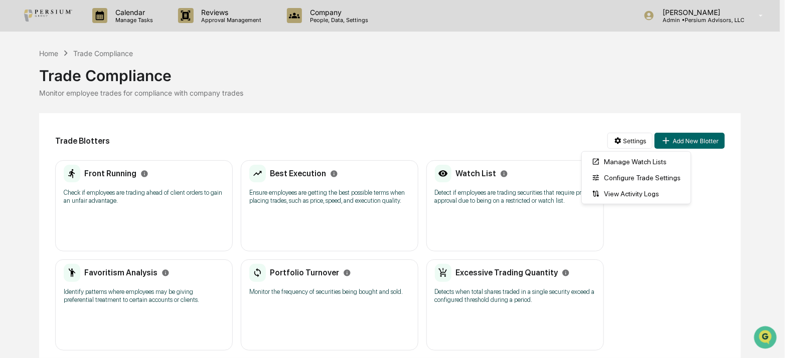
click at [627, 94] on html "Calendar Manage Tasks Reviews Approval Management Company People, Data, Setting…" at bounding box center [392, 179] width 785 height 358
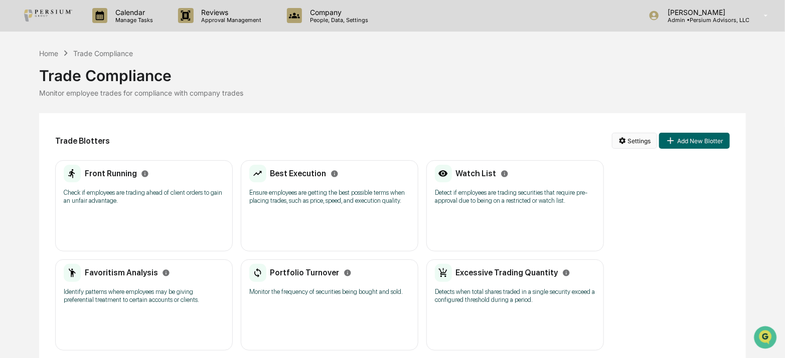
click at [632, 142] on html "Calendar Manage Tasks Reviews Approval Management Company People, Data, Setting…" at bounding box center [392, 179] width 785 height 358
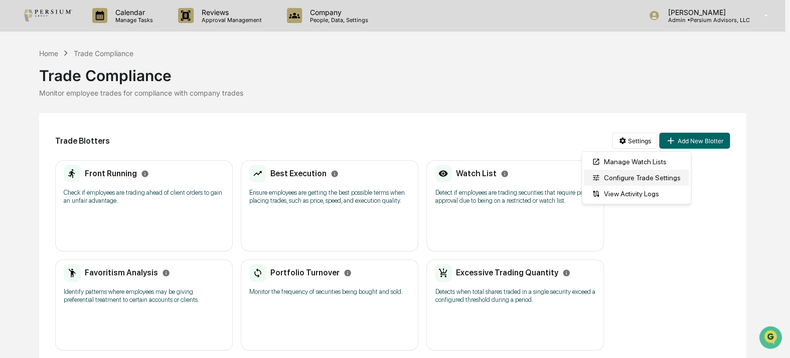
click at [636, 178] on div "Configure Trade Settings" at bounding box center [635, 178] width 105 height 16
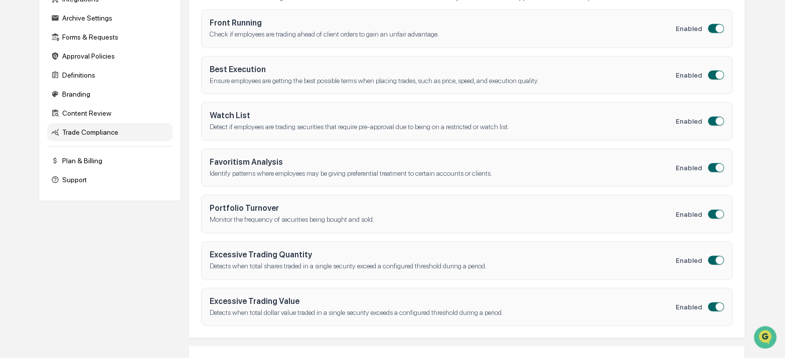
scroll to position [182, 0]
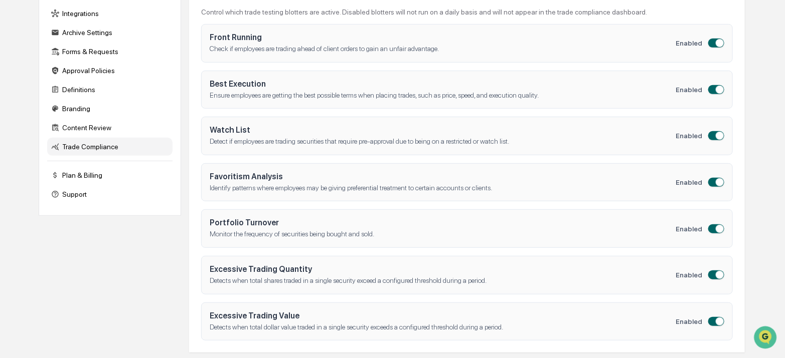
click at [716, 229] on span "button" at bounding box center [719, 229] width 8 height 8
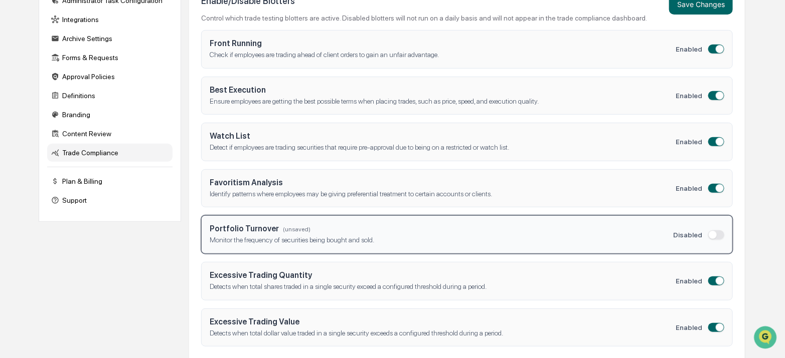
scroll to position [136, 0]
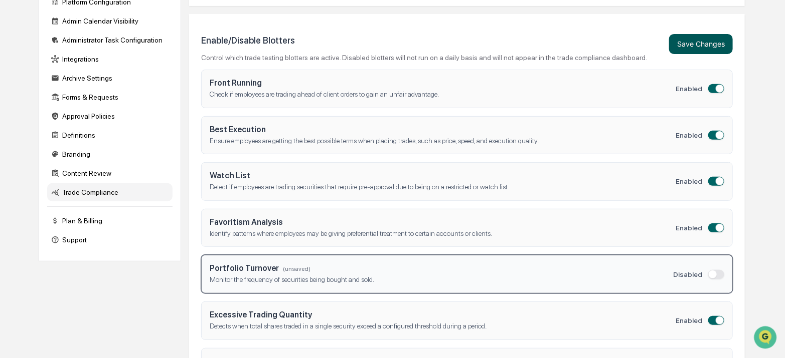
click at [705, 48] on button "Save Changes" at bounding box center [701, 44] width 64 height 20
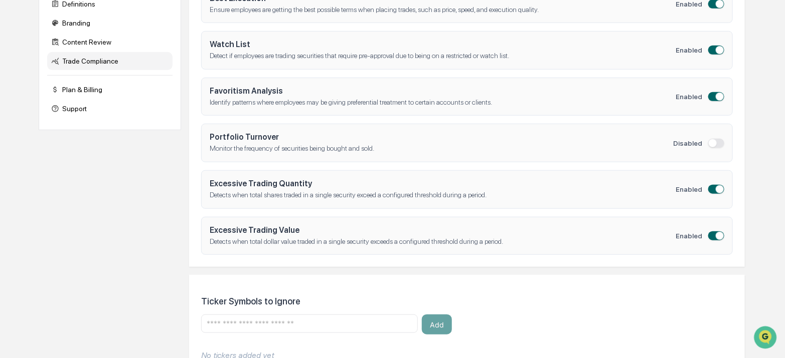
scroll to position [296, 0]
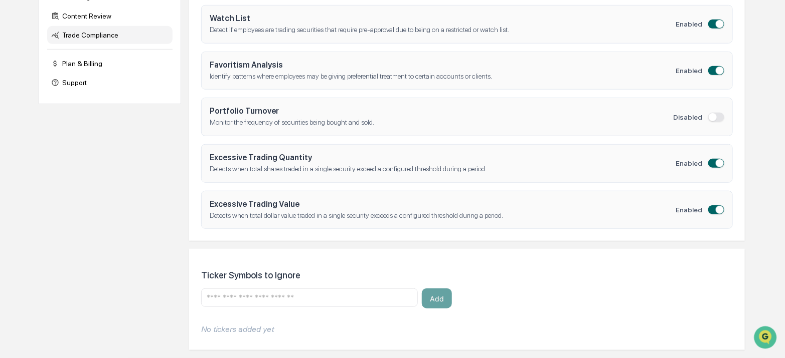
click at [278, 299] on input "text" at bounding box center [310, 298] width 208 height 10
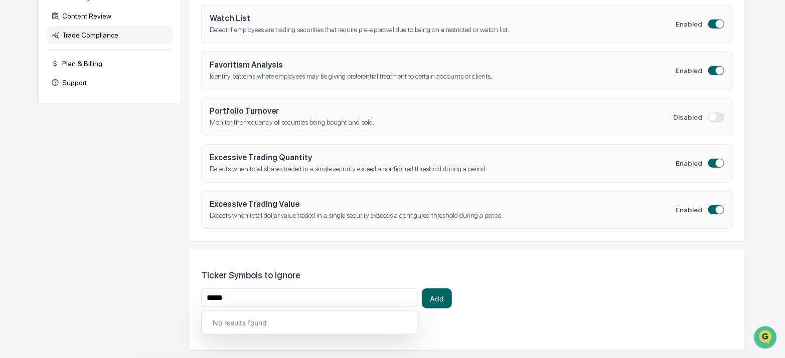
drag, startPoint x: 246, startPoint y: 297, endPoint x: 162, endPoint y: 296, distance: 83.2
click at [162, 296] on div "Company Info Platform Configuration Admin Calendar Visibility Administrator Tas…" at bounding box center [392, 81] width 706 height 554
type input "*"
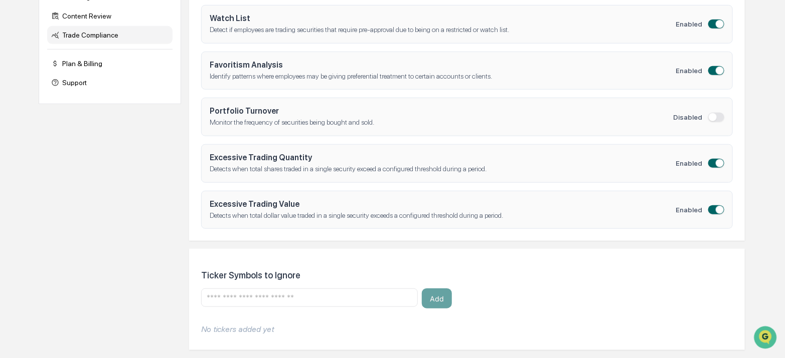
click at [172, 290] on div "Company Info Platform Configuration Admin Calendar Visibility Administrator Tas…" at bounding box center [392, 81] width 706 height 554
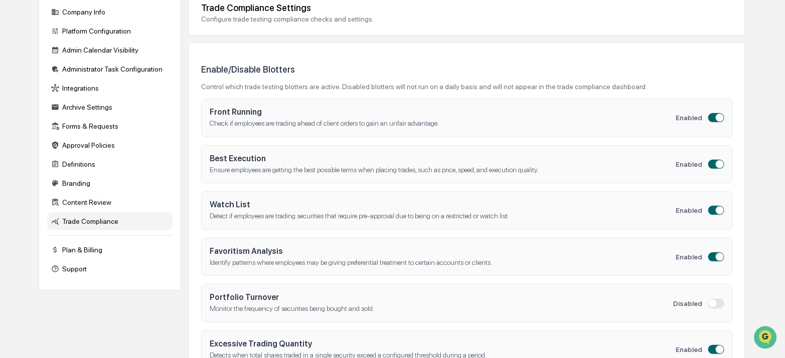
scroll to position [91, 0]
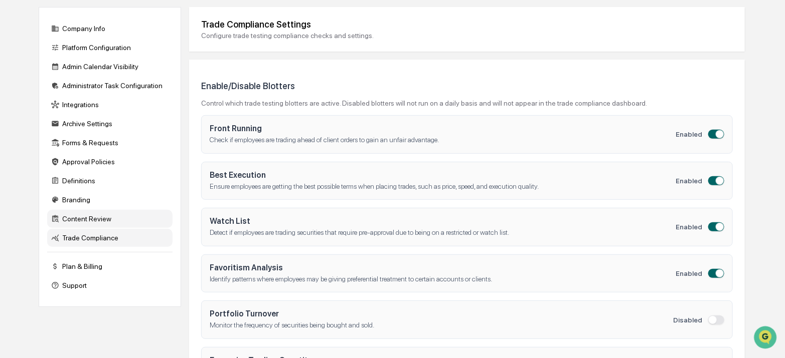
click at [70, 225] on div "Content Review" at bounding box center [109, 219] width 125 height 18
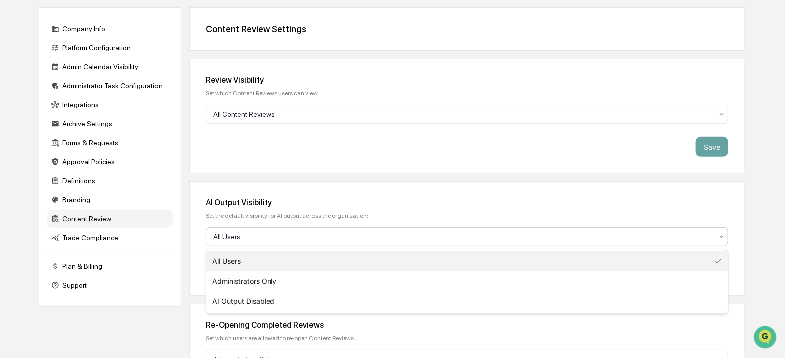
click at [245, 235] on div at bounding box center [463, 237] width 500 height 10
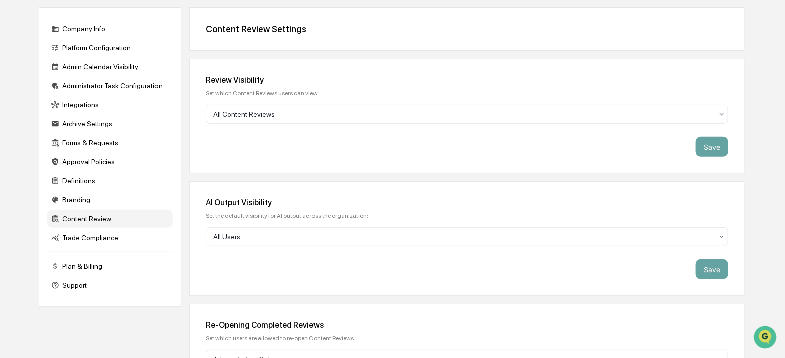
click at [328, 176] on div "Content Review Settings Review Visibility Set which Content Reviews users can v…" at bounding box center [467, 297] width 556 height 580
click at [328, 182] on div "AI Output Visibility Set the default visibility for AI output across the organi…" at bounding box center [467, 238] width 556 height 115
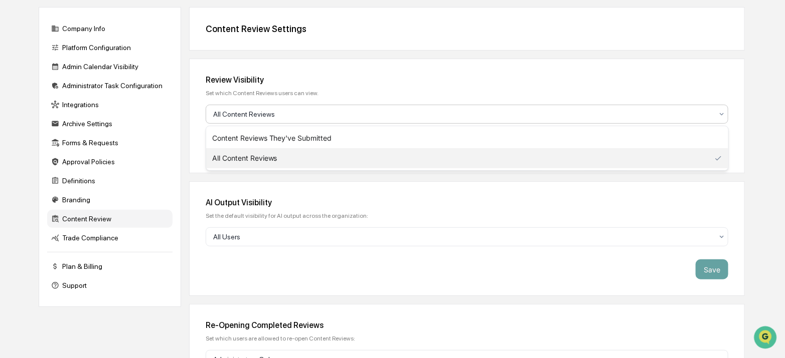
click at [297, 120] on div "All Content Reviews" at bounding box center [463, 114] width 510 height 14
click at [318, 187] on div "AI Output Visibility Set the default visibility for AI output across the organi…" at bounding box center [467, 238] width 556 height 115
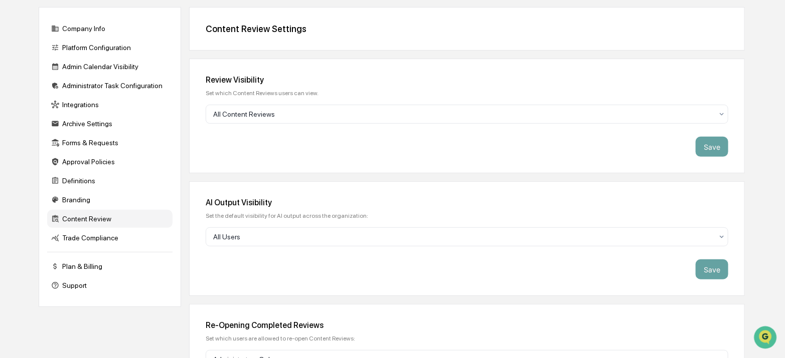
click at [357, 174] on div "Content Review Settings Review Visibility Set which Content Reviews users can v…" at bounding box center [467, 297] width 556 height 580
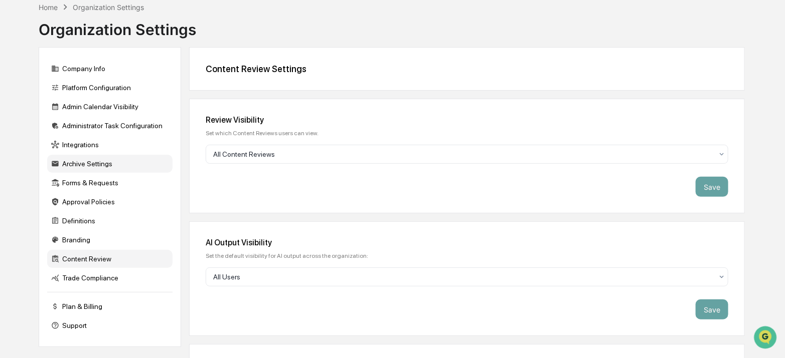
click at [106, 168] on div "Archive Settings" at bounding box center [109, 164] width 125 height 18
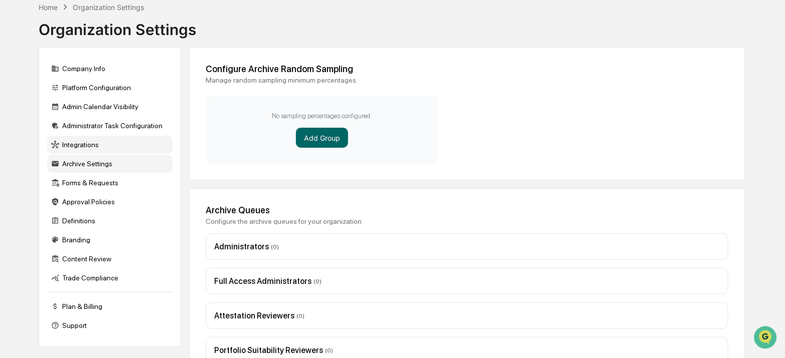
click at [84, 147] on div "Integrations" at bounding box center [109, 145] width 125 height 18
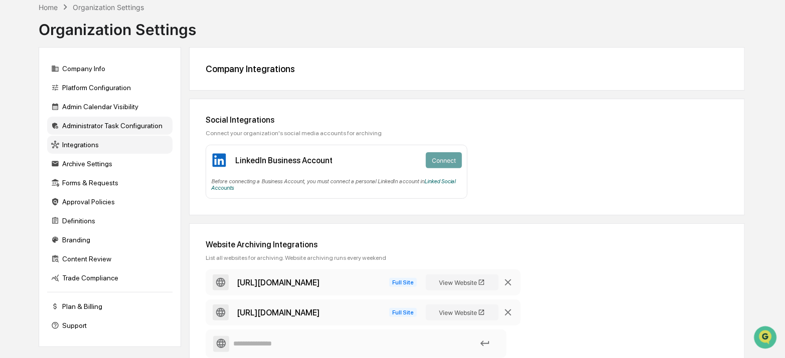
click at [90, 127] on div "Administrator Task Configuration" at bounding box center [109, 126] width 125 height 18
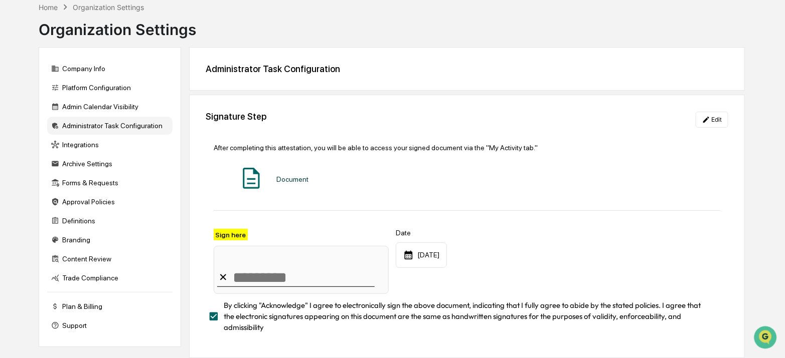
click at [86, 117] on div "Company Info Platform Configuration Admin Calendar Visibility Administrator Tas…" at bounding box center [110, 197] width 142 height 300
click at [90, 110] on div "Admin Calendar Visibility" at bounding box center [109, 107] width 125 height 18
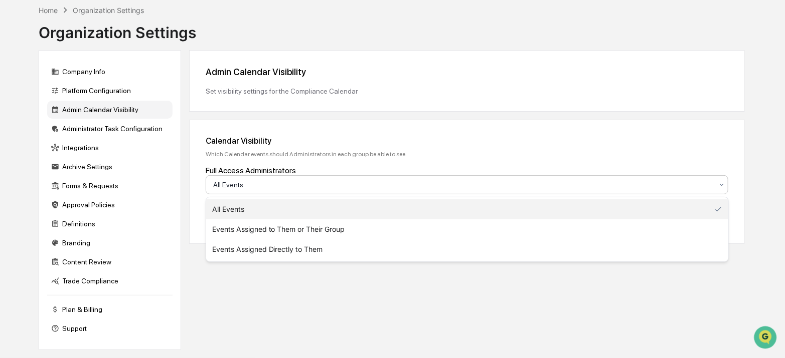
click at [261, 187] on div at bounding box center [463, 185] width 500 height 10
click at [440, 145] on div "Calendar Visibility" at bounding box center [467, 141] width 523 height 10
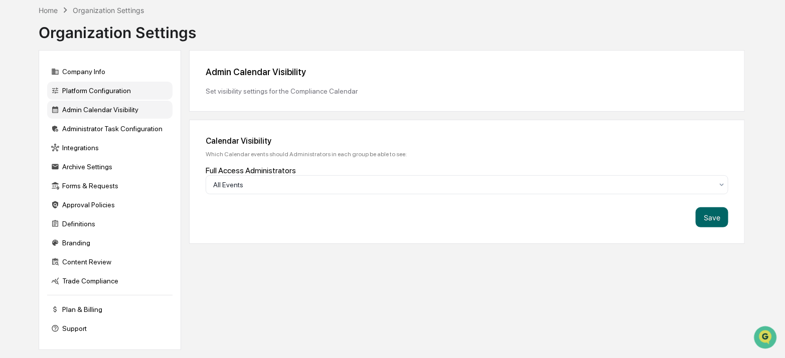
click at [98, 90] on div "Platform Configuration" at bounding box center [109, 91] width 125 height 18
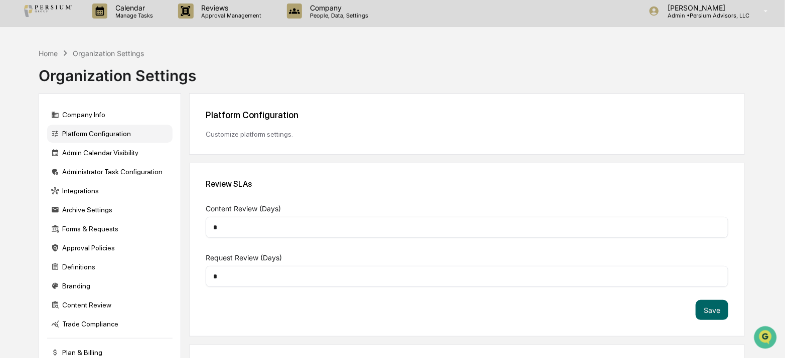
scroll to position [0, 0]
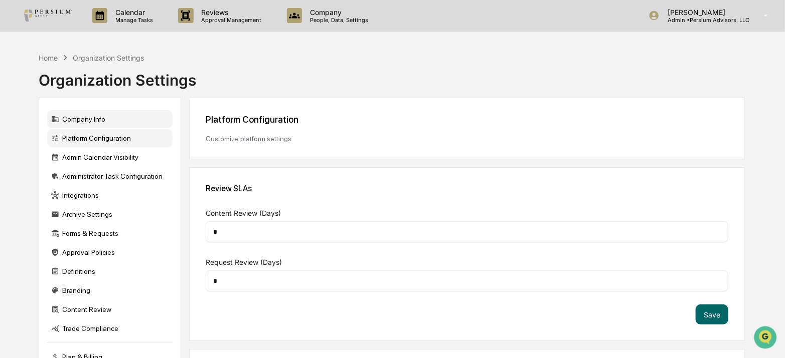
click at [102, 115] on div "Company Info" at bounding box center [109, 119] width 125 height 18
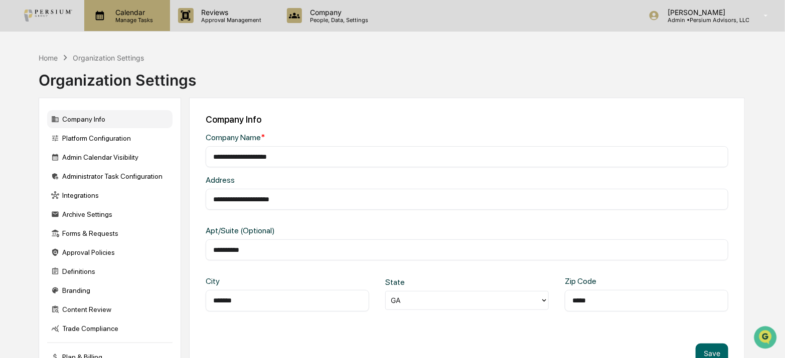
click at [92, 30] on div "Calendar Manage Tasks" at bounding box center [127, 15] width 86 height 31
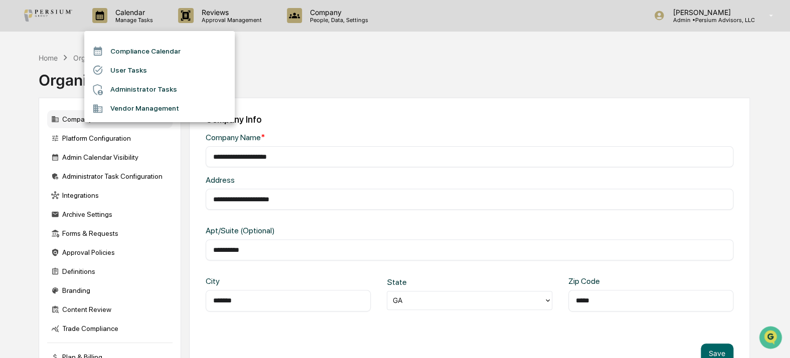
click at [50, 59] on div at bounding box center [395, 179] width 790 height 358
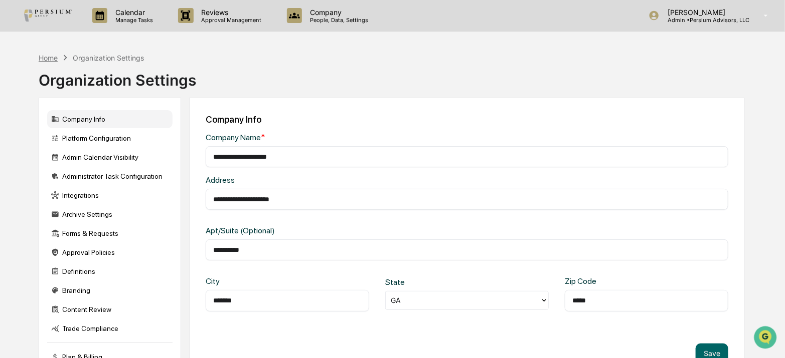
click at [50, 58] on div "Home" at bounding box center [48, 58] width 19 height 9
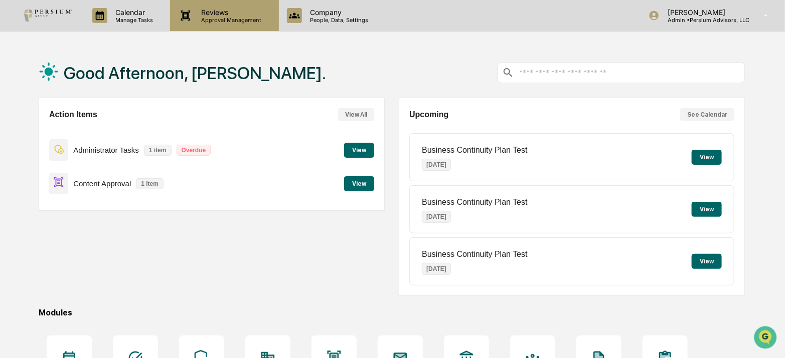
click at [214, 15] on p "Reviews" at bounding box center [229, 12] width 73 height 9
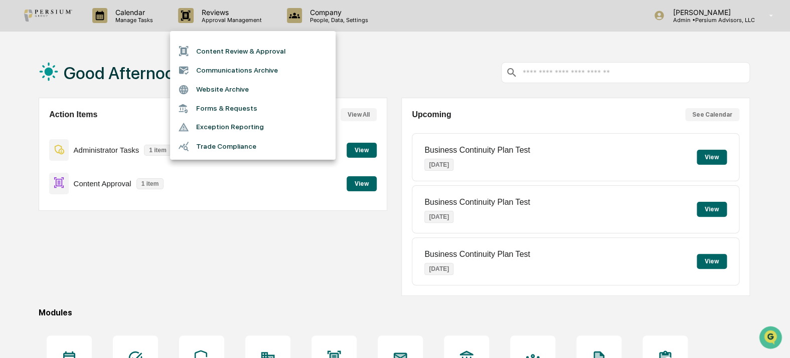
click at [102, 165] on div at bounding box center [395, 179] width 790 height 358
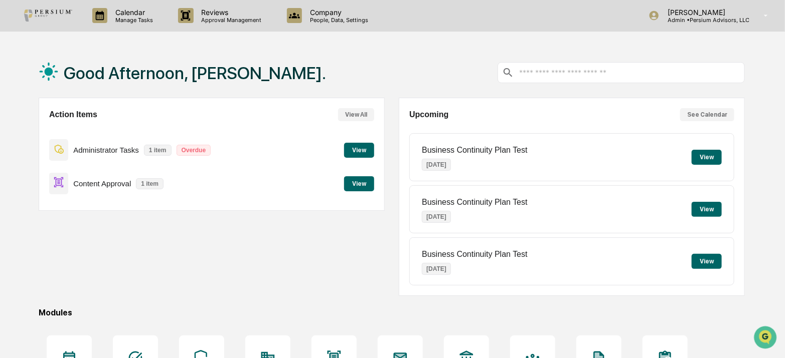
click at [132, 35] on div "Calendar Manage Tasks Reviews Approval Management Company People, Data, Setting…" at bounding box center [392, 242] width 785 height 485
click at [135, 22] on p "Manage Tasks" at bounding box center [132, 20] width 51 height 7
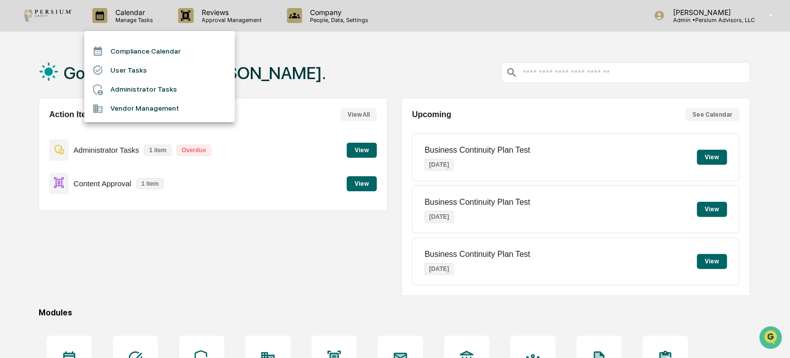
click at [136, 84] on li "Administrator Tasks" at bounding box center [159, 89] width 150 height 19
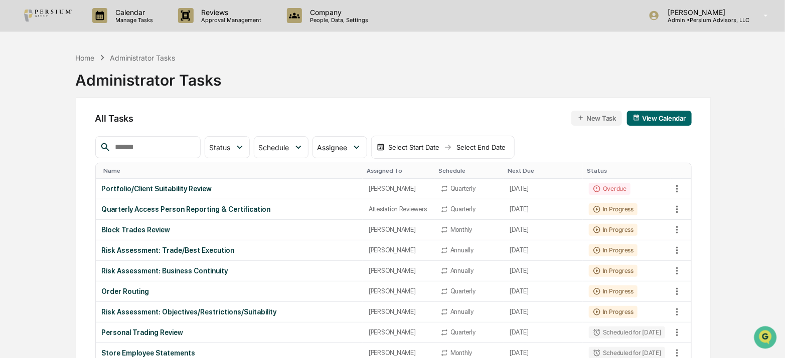
click at [152, 152] on input "text" at bounding box center [153, 147] width 85 height 13
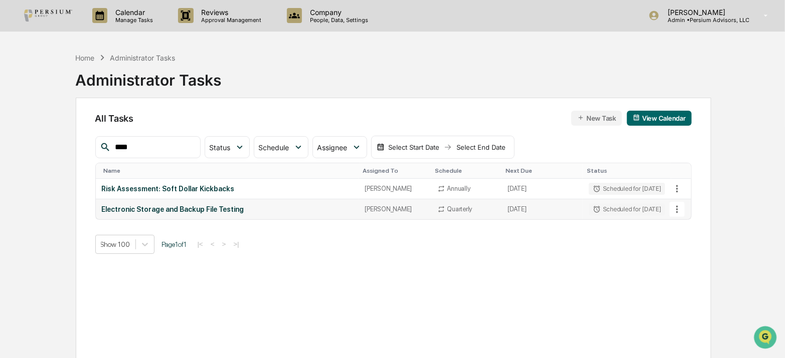
type input "****"
click at [197, 209] on div "Electronic Storage and Backup File Testing" at bounding box center [227, 210] width 251 height 8
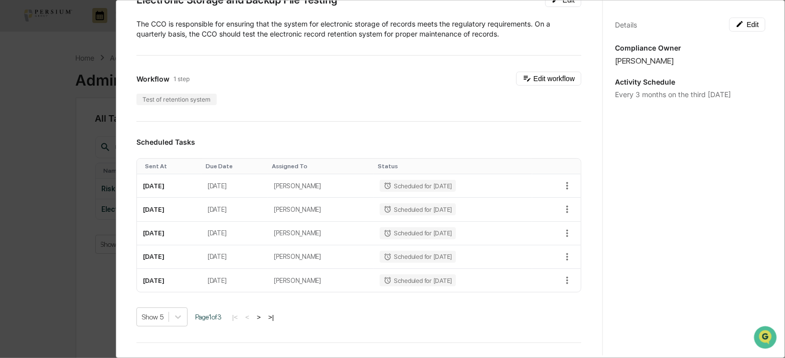
scroll to position [72, 0]
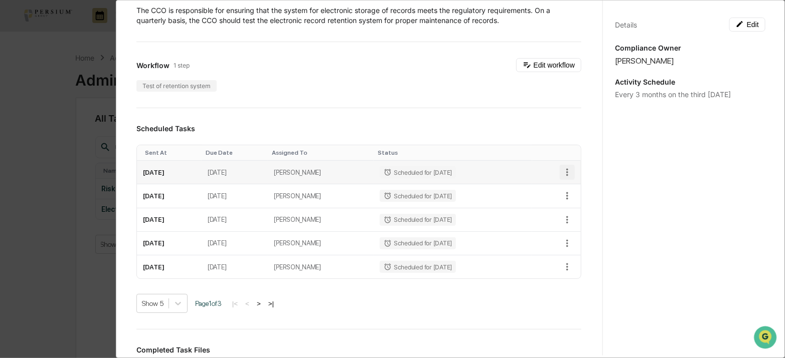
click at [561, 170] on icon "button" at bounding box center [566, 172] width 11 height 11
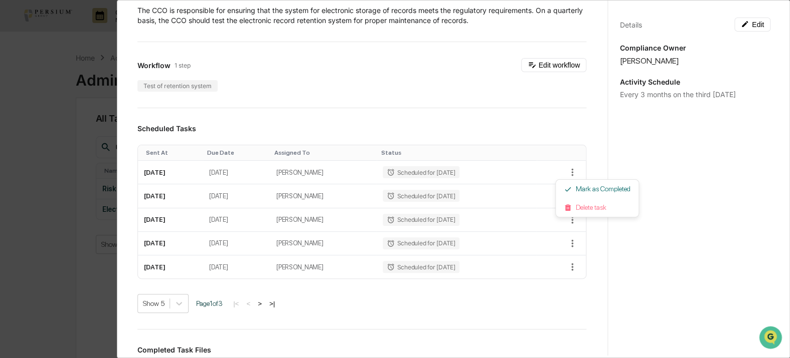
click at [450, 117] on div at bounding box center [395, 179] width 790 height 358
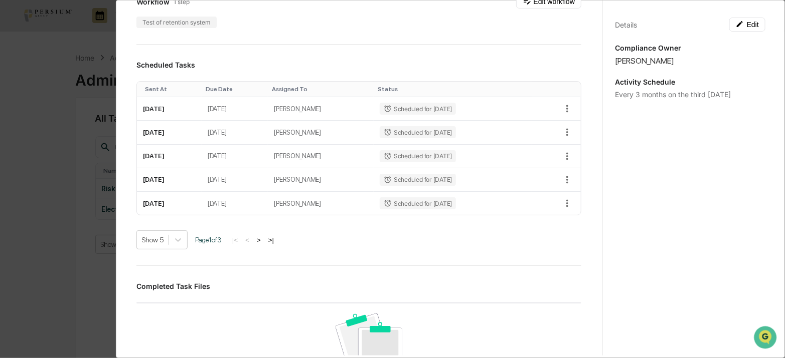
scroll to position [136, 0]
click at [264, 240] on button ">" at bounding box center [259, 240] width 10 height 9
click at [250, 238] on button "<" at bounding box center [248, 240] width 10 height 9
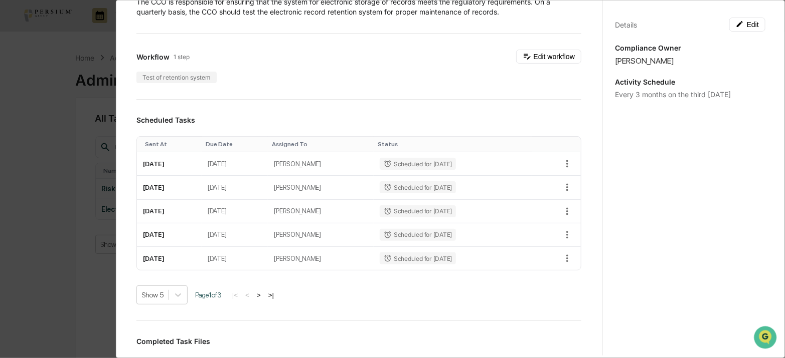
scroll to position [0, 0]
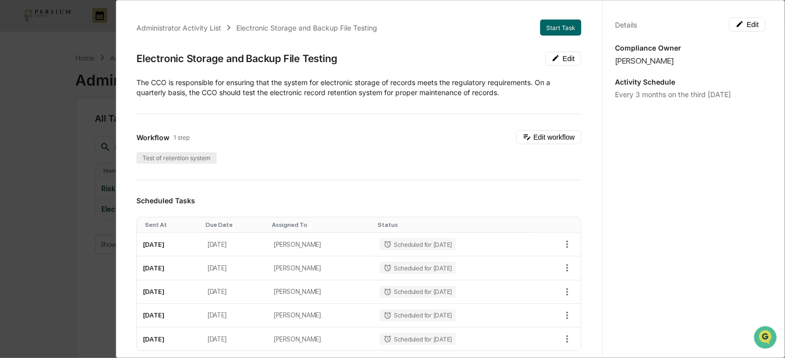
click at [188, 157] on div "Test of retention system" at bounding box center [176, 158] width 80 height 12
click at [539, 135] on button "Edit workflow" at bounding box center [548, 137] width 65 height 14
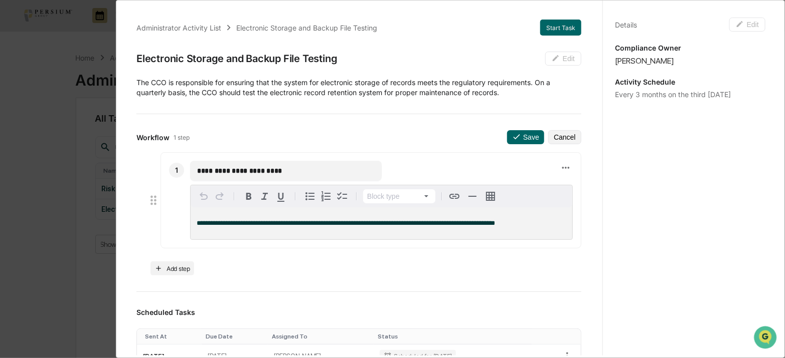
click at [699, 202] on div "Details Edit Compliance Owner [PERSON_NAME] Activity Schedule Every 3 months on…" at bounding box center [689, 188] width 175 height 382
click at [556, 137] on button "Cancel" at bounding box center [564, 137] width 33 height 14
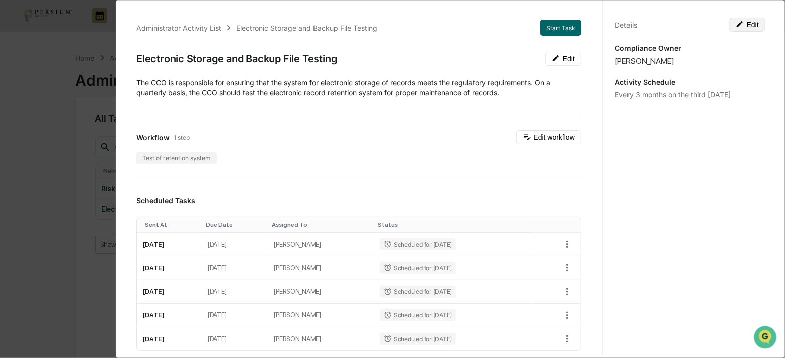
click at [736, 25] on icon at bounding box center [739, 24] width 8 height 8
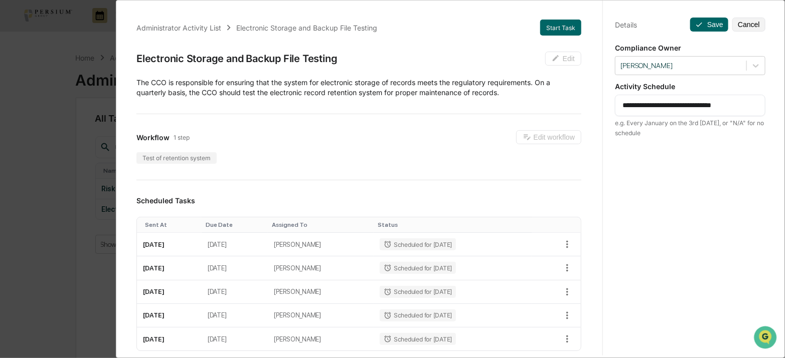
click at [694, 109] on textarea "**********" at bounding box center [689, 105] width 135 height 11
drag, startPoint x: 694, startPoint y: 104, endPoint x: 709, endPoint y: 104, distance: 15.0
click at [709, 104] on textarea "**********" at bounding box center [689, 105] width 135 height 11
type textarea "**********"
click at [703, 24] on button "Save" at bounding box center [709, 25] width 38 height 14
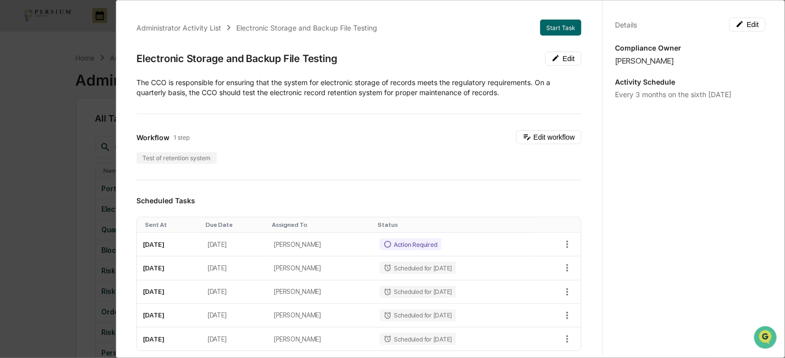
click at [71, 139] on div "Administrator Activity List Electronic Storage and Backup File Testing Start Ta…" at bounding box center [392, 179] width 785 height 358
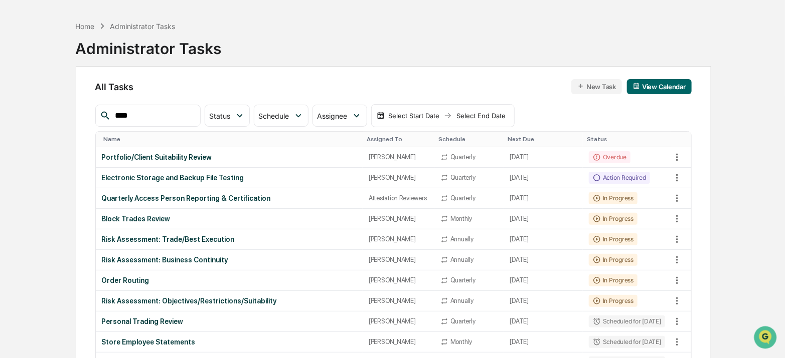
scroll to position [45, 0]
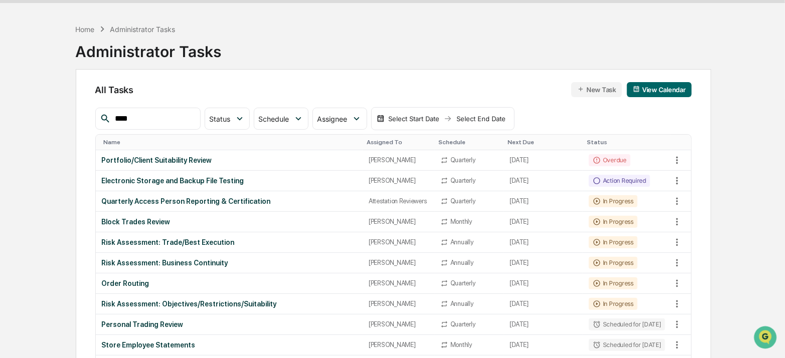
scroll to position [0, 0]
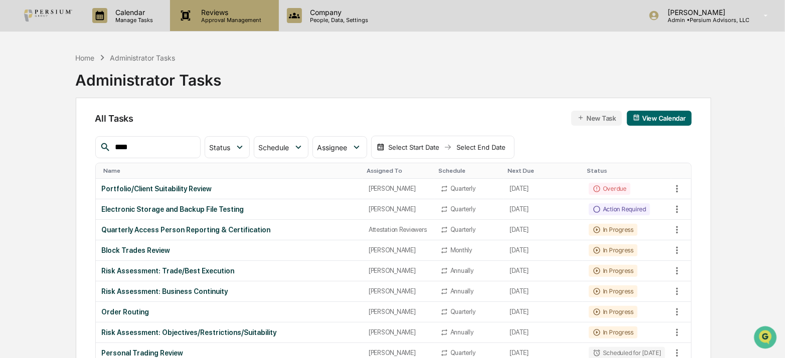
click at [234, 15] on p "Reviews" at bounding box center [229, 12] width 73 height 9
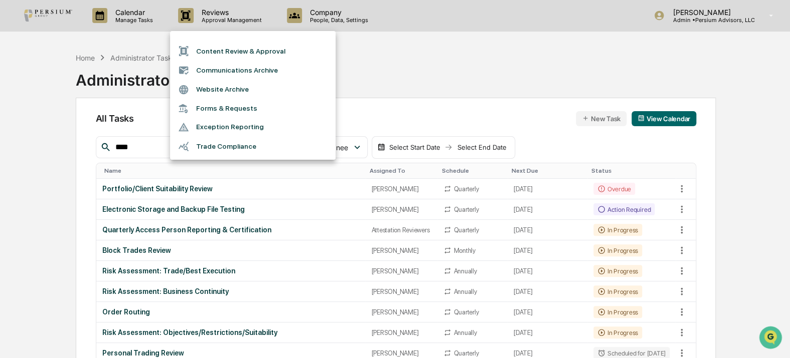
click at [129, 19] on div at bounding box center [395, 179] width 790 height 358
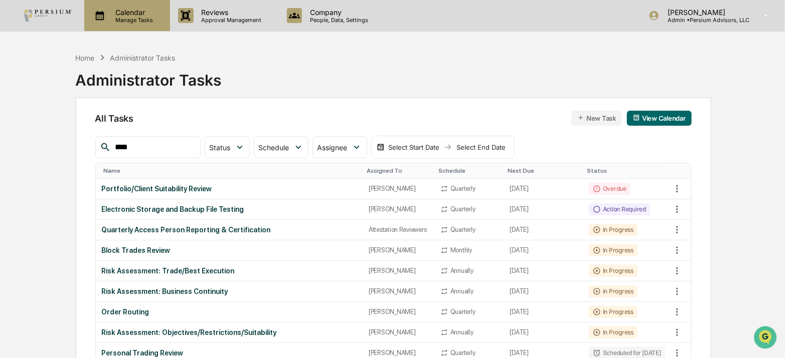
click at [124, 17] on p "Manage Tasks" at bounding box center [132, 20] width 51 height 7
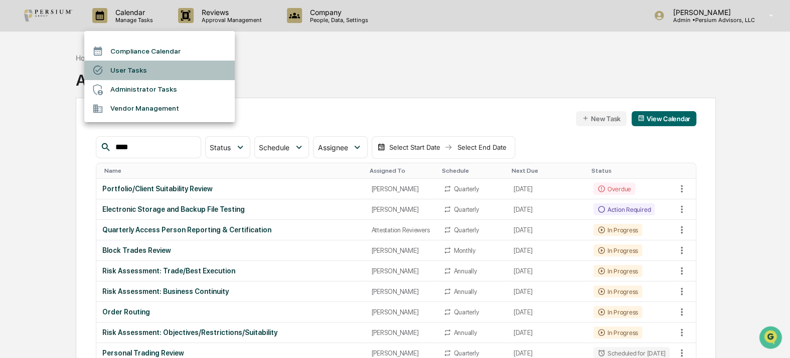
click at [136, 62] on li "User Tasks" at bounding box center [159, 70] width 150 height 19
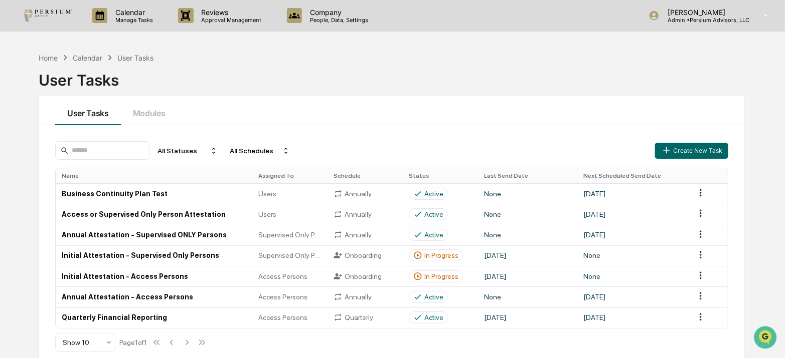
scroll to position [47, 0]
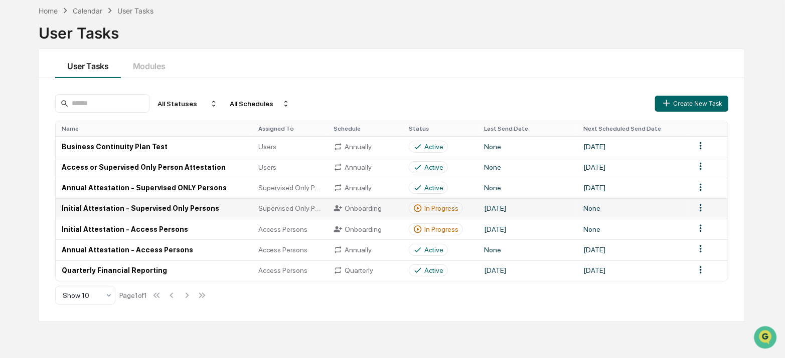
click at [426, 208] on div "In Progress" at bounding box center [441, 209] width 34 height 8
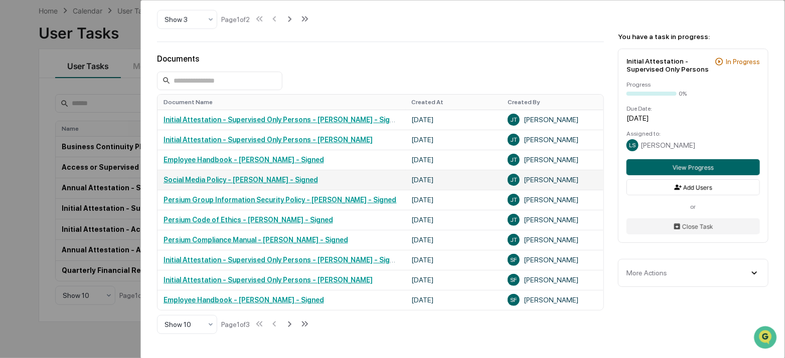
scroll to position [501, 0]
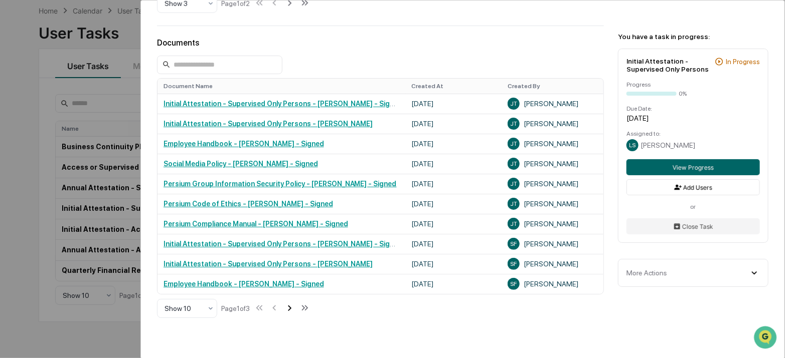
click at [291, 311] on icon at bounding box center [290, 309] width 4 height 6
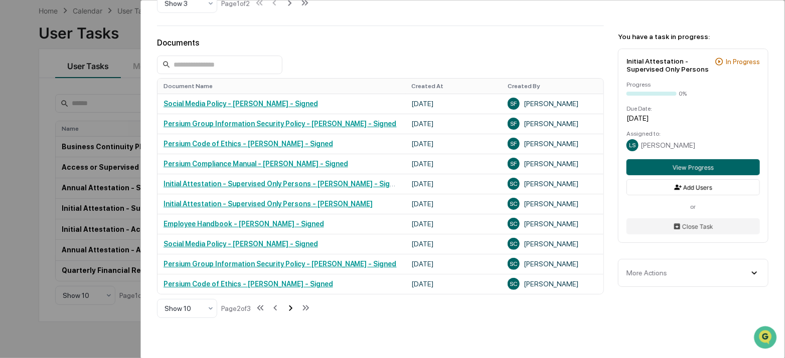
click at [293, 312] on icon at bounding box center [290, 308] width 11 height 11
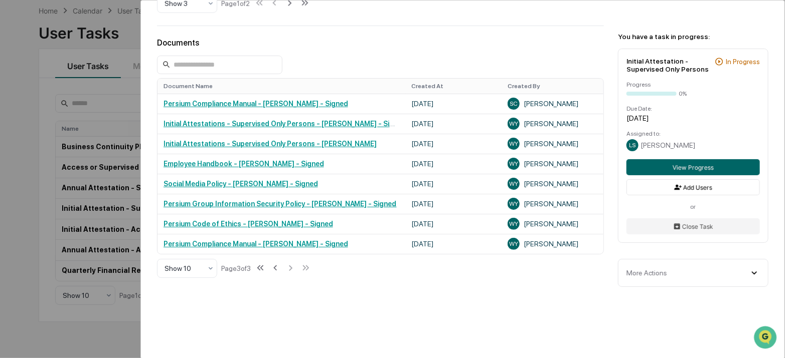
click at [652, 277] on div "More Actions" at bounding box center [646, 273] width 41 height 8
click at [279, 274] on icon at bounding box center [275, 268] width 11 height 11
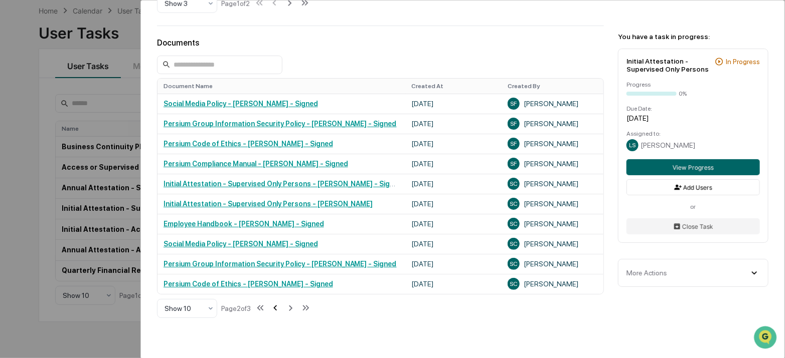
click at [279, 313] on icon at bounding box center [275, 308] width 11 height 11
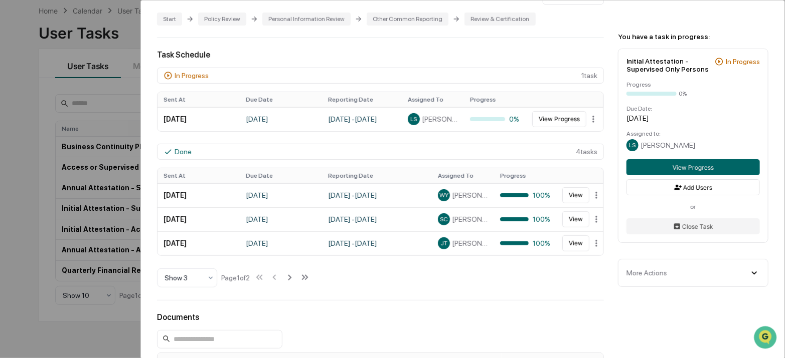
scroll to position [182, 0]
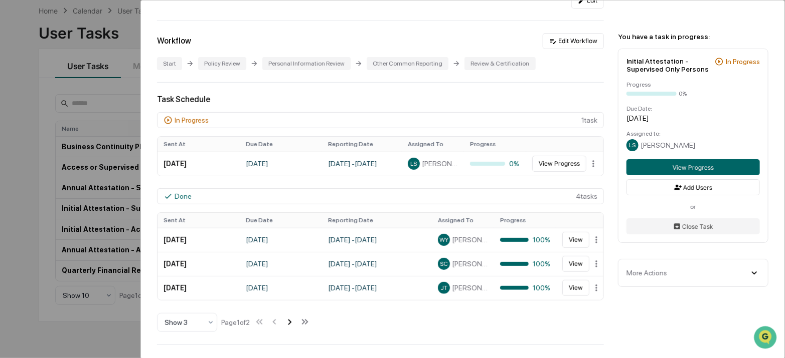
click at [294, 322] on icon at bounding box center [289, 322] width 11 height 11
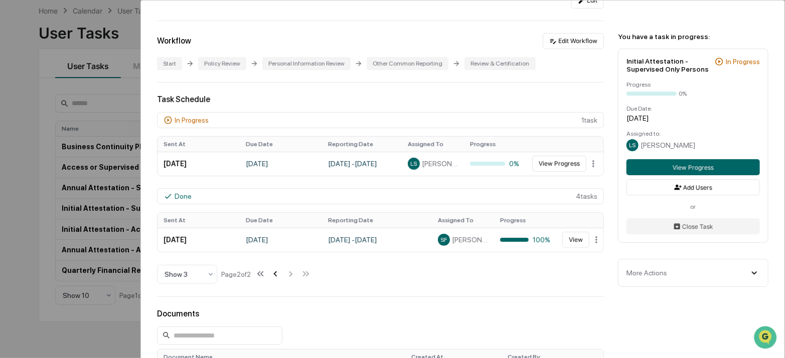
click at [277, 275] on icon at bounding box center [275, 275] width 4 height 6
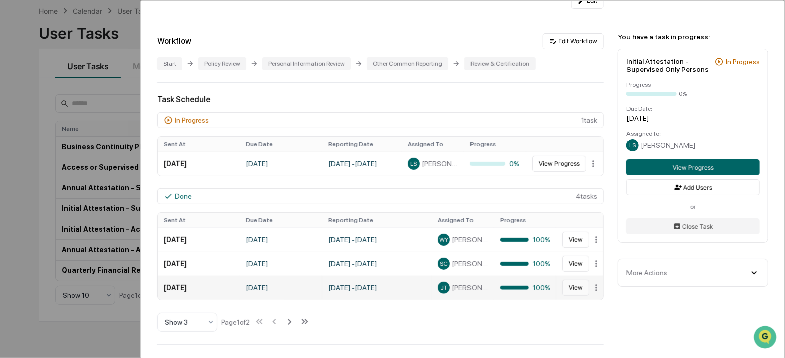
click at [569, 289] on button "View" at bounding box center [575, 288] width 27 height 16
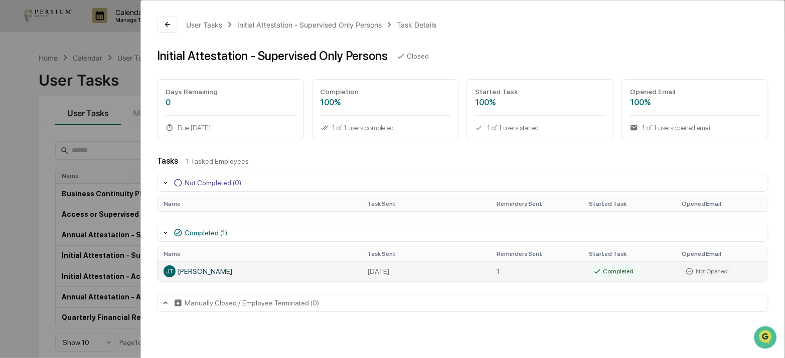
click at [622, 270] on div "Completed" at bounding box center [613, 272] width 49 height 12
click at [325, 18] on div "User Tasks Initial Attestation - Supervised Only Persons Task Details" at bounding box center [462, 25] width 611 height 16
click at [167, 29] on button at bounding box center [167, 25] width 21 height 16
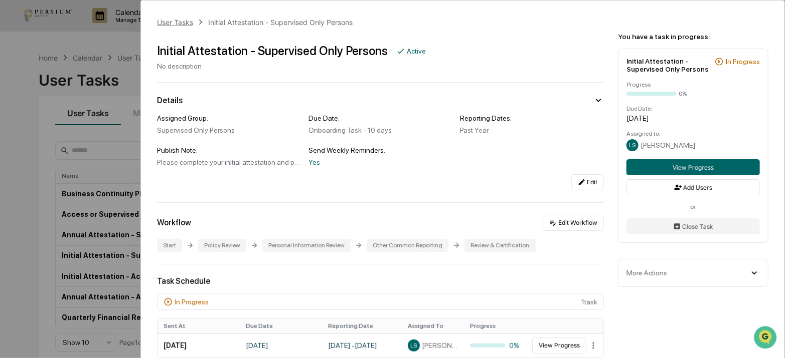
click at [189, 22] on div "User Tasks" at bounding box center [175, 22] width 36 height 9
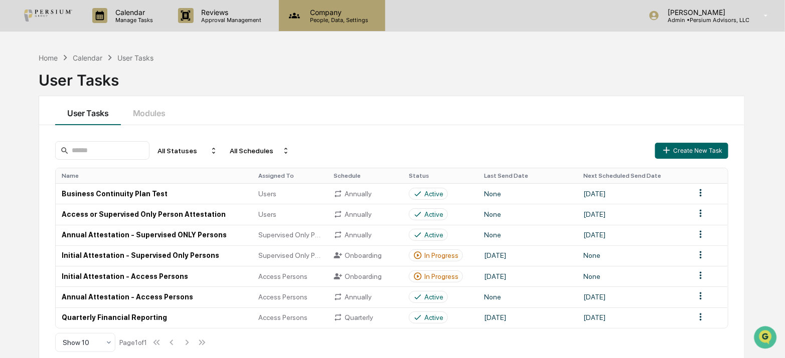
click at [316, 28] on div "Company People, Data, Settings" at bounding box center [332, 15] width 106 height 31
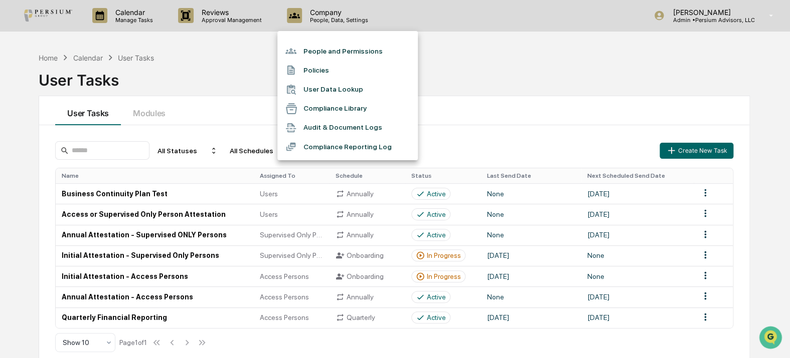
click at [228, 80] on div at bounding box center [395, 179] width 790 height 358
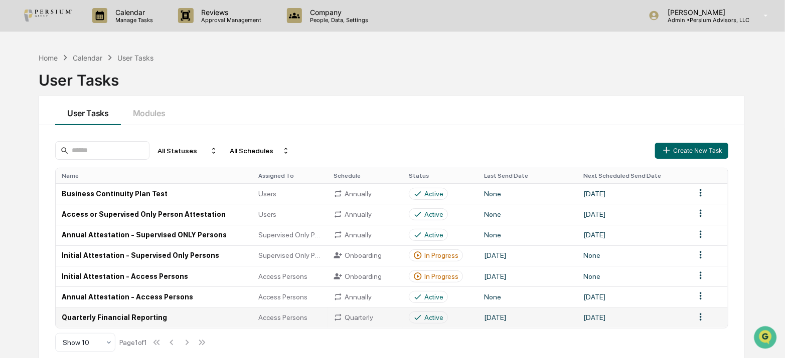
click at [136, 317] on td "Quarterly Financial Reporting" at bounding box center [154, 318] width 197 height 21
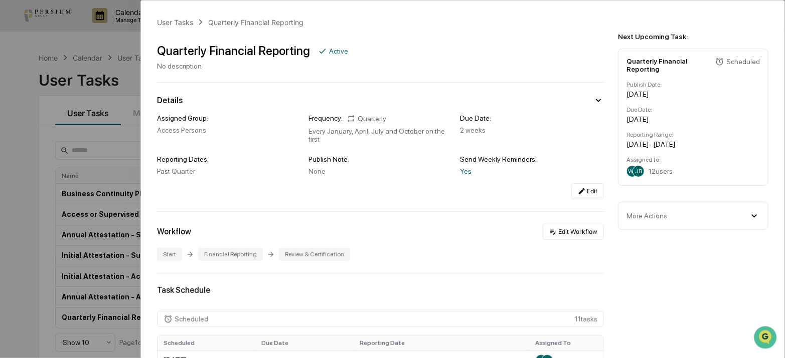
click at [45, 255] on div "User Tasks Quarterly Financial Reporting Quarterly Financial Reporting Active N…" at bounding box center [392, 179] width 785 height 358
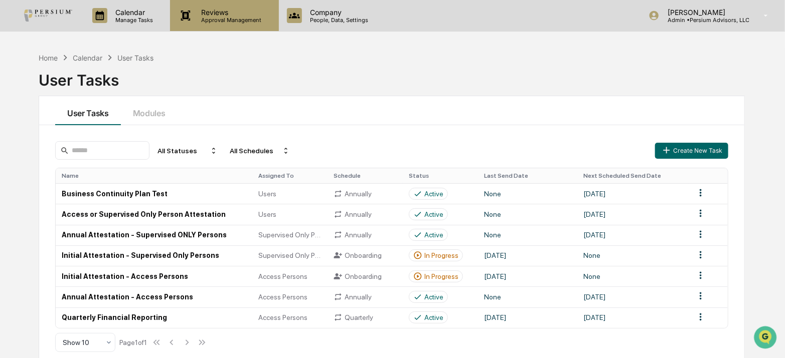
click at [252, 5] on div "Reviews Approval Management" at bounding box center [224, 15] width 108 height 31
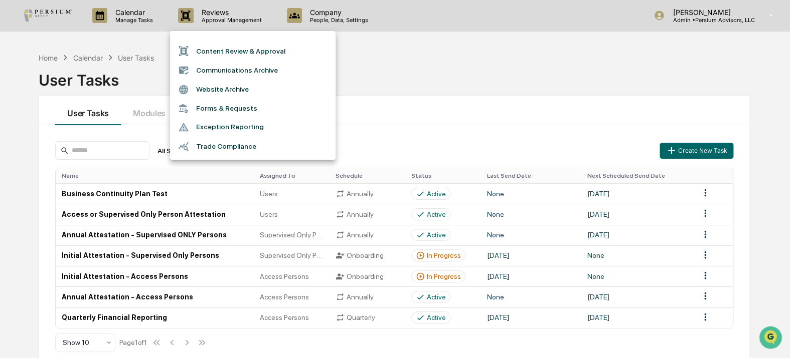
click at [392, 37] on div at bounding box center [395, 179] width 790 height 358
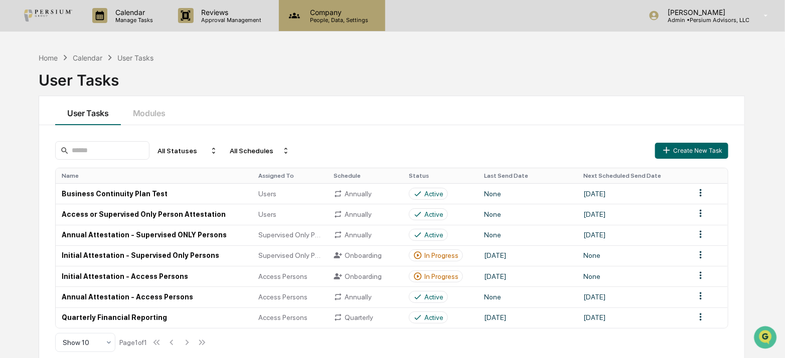
click at [348, 18] on p "People, Data, Settings" at bounding box center [337, 20] width 71 height 7
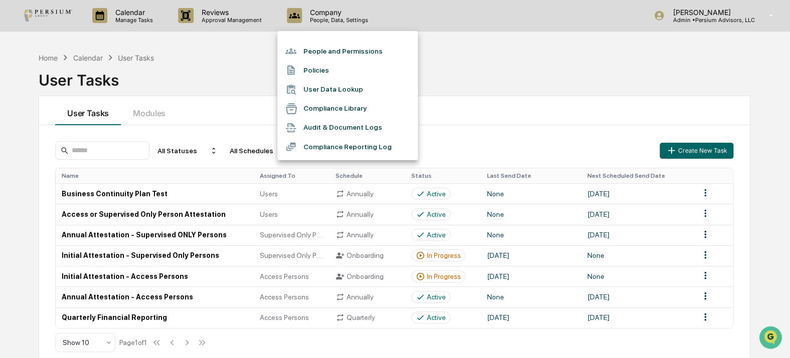
click at [324, 85] on li "User Data Lookup" at bounding box center [347, 89] width 140 height 19
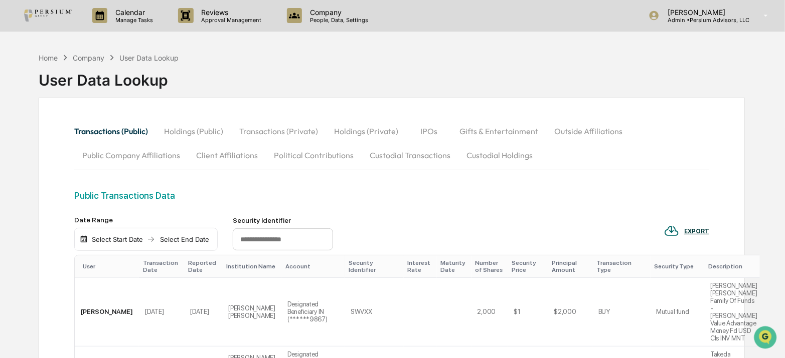
click at [573, 129] on button "Outside Affiliations" at bounding box center [588, 131] width 84 height 24
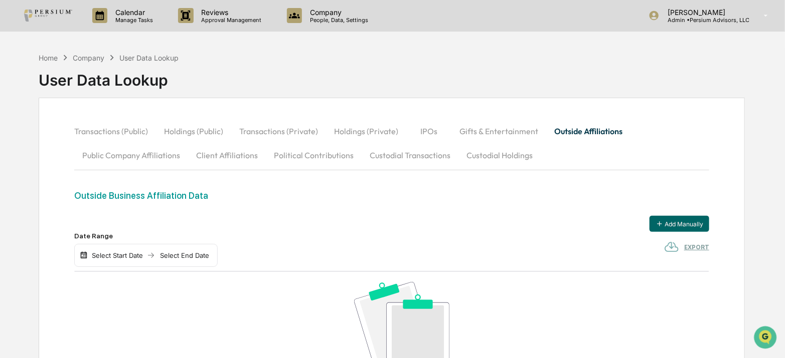
click at [539, 132] on button "Gifts & Entertainment" at bounding box center [498, 131] width 95 height 24
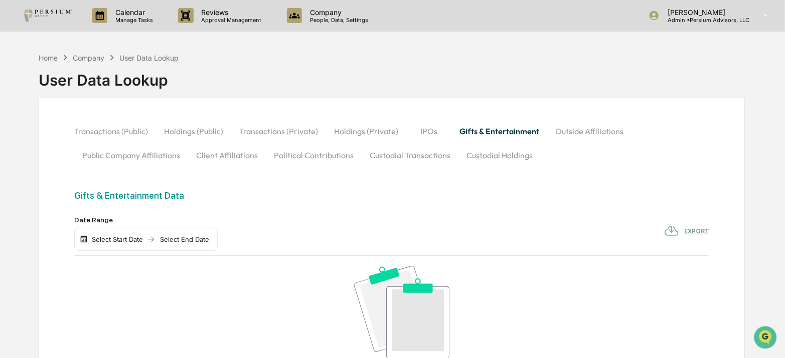
click at [445, 131] on button "IPOs" at bounding box center [428, 131] width 45 height 24
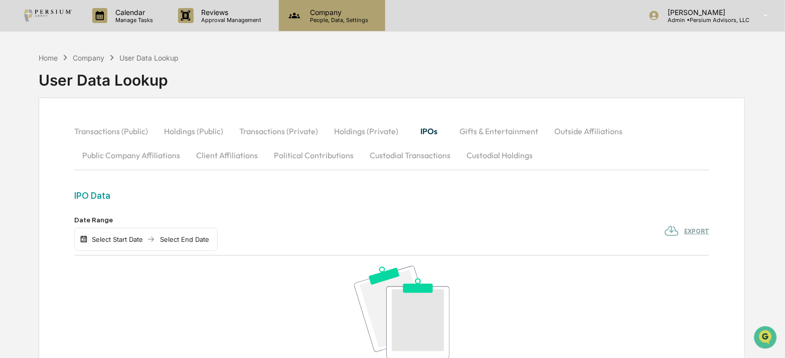
click at [327, 26] on div "Company People, Data, Settings" at bounding box center [332, 15] width 106 height 31
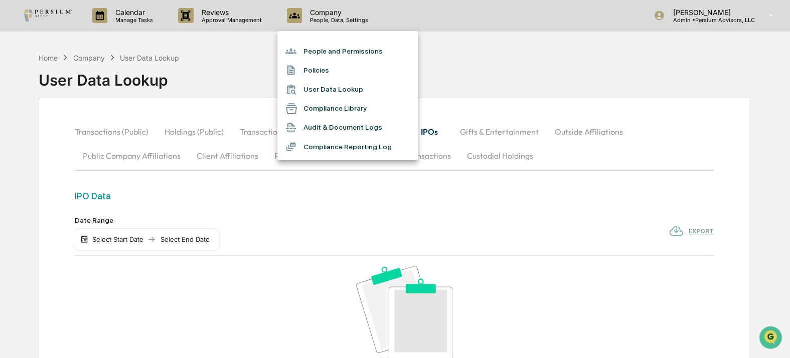
click at [338, 129] on li "Audit & Document Logs" at bounding box center [347, 127] width 140 height 19
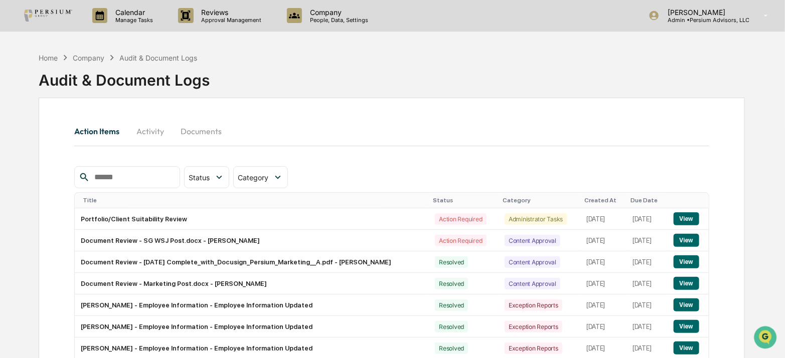
click at [182, 136] on button "Documents" at bounding box center [200, 131] width 57 height 24
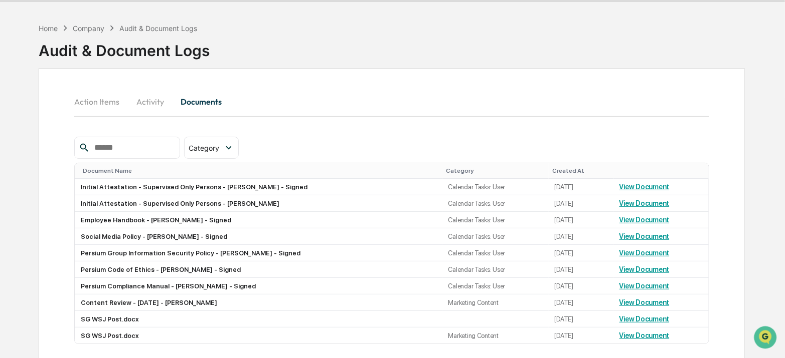
scroll to position [45, 0]
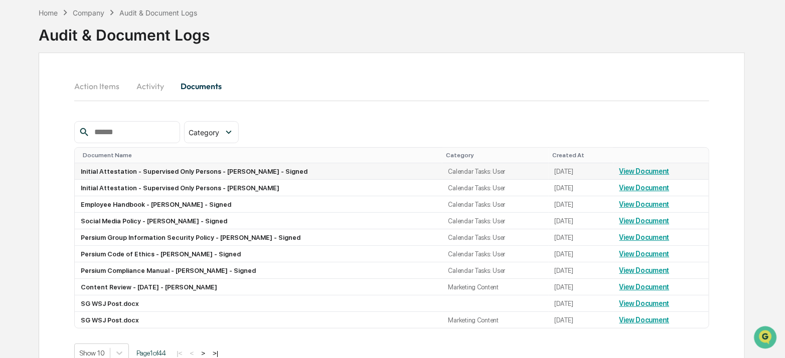
click at [638, 171] on link "View Document" at bounding box center [644, 171] width 50 height 8
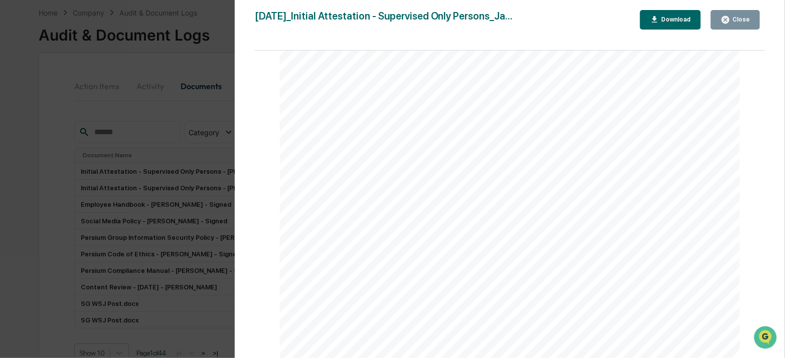
scroll to position [1633, 0]
click at [152, 147] on div "Version History [DATE] 01:10 PM [PERSON_NAME] [DATE]_Initial Attestation - Supe…" at bounding box center [392, 179] width 785 height 358
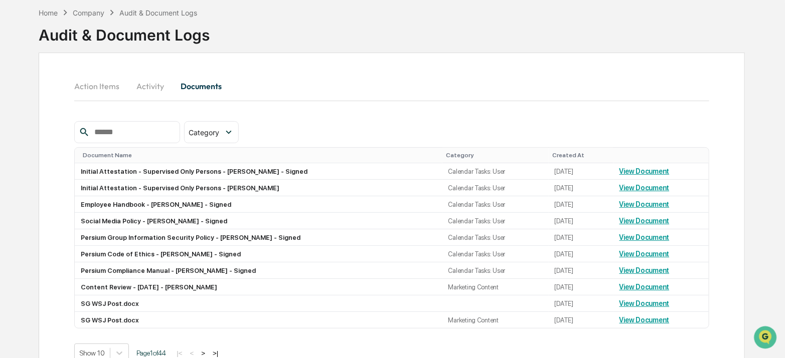
click at [147, 85] on button "Activity" at bounding box center [149, 86] width 45 height 24
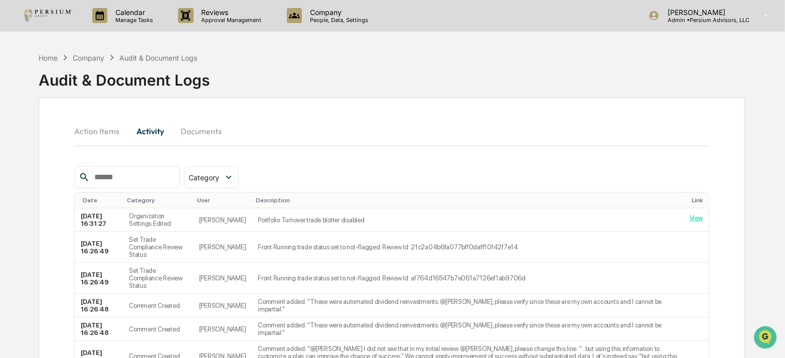
click at [219, 143] on div "Action Items Activity Documents" at bounding box center [391, 142] width 635 height 47
click at [211, 135] on button "Documents" at bounding box center [200, 131] width 57 height 24
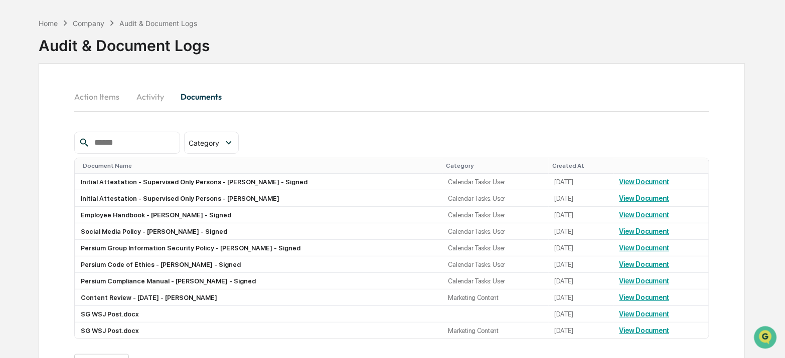
scroll to position [77, 0]
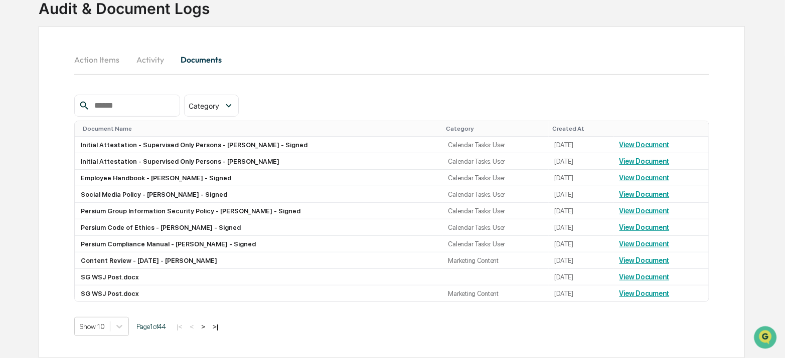
click at [100, 54] on button "Action Items" at bounding box center [100, 60] width 53 height 24
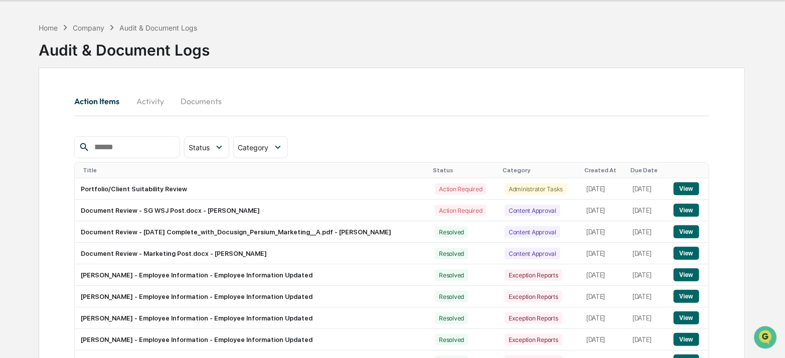
click at [156, 100] on button "Activity" at bounding box center [149, 101] width 45 height 24
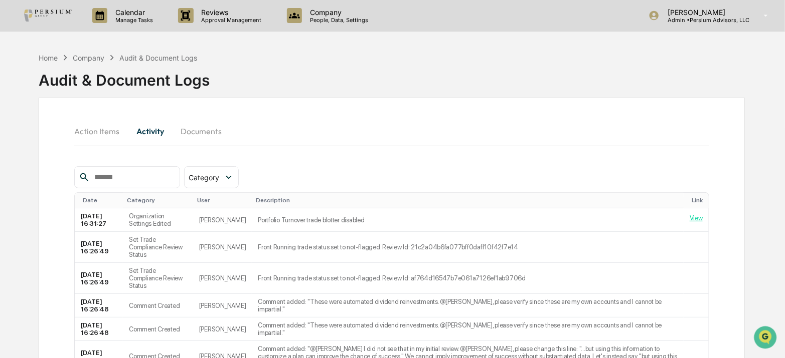
click at [203, 130] on button "Documents" at bounding box center [200, 131] width 57 height 24
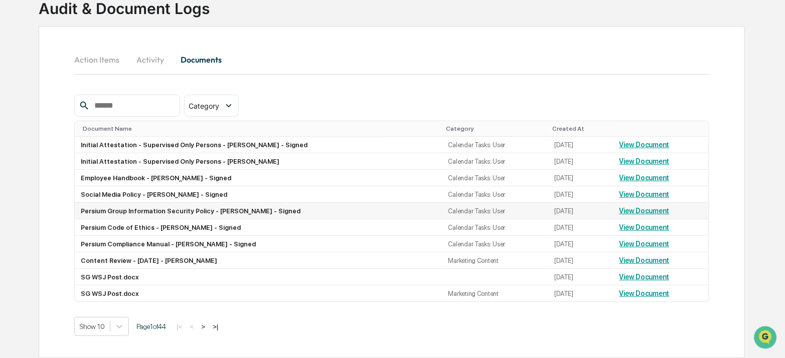
scroll to position [77, 0]
click at [157, 62] on button "Activity" at bounding box center [149, 60] width 45 height 24
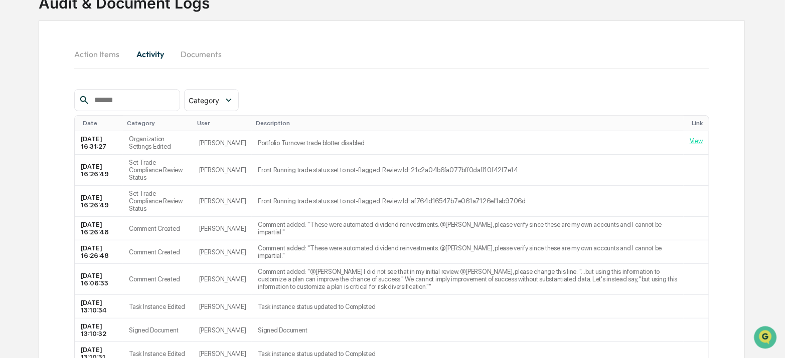
scroll to position [30, 0]
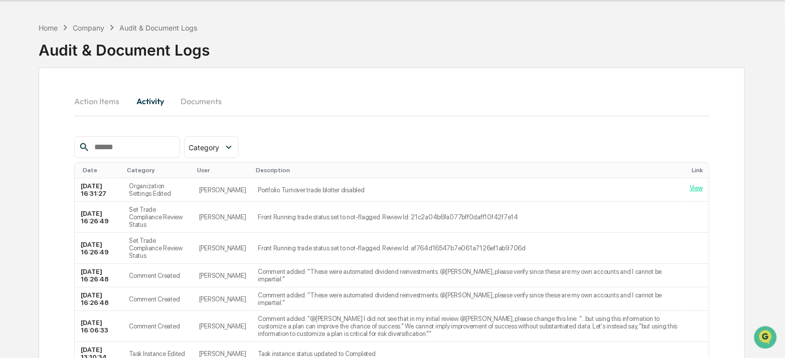
click at [94, 119] on div "Action Items Activity Documents" at bounding box center [391, 112] width 635 height 47
click at [101, 108] on button "Action Items" at bounding box center [100, 101] width 53 height 24
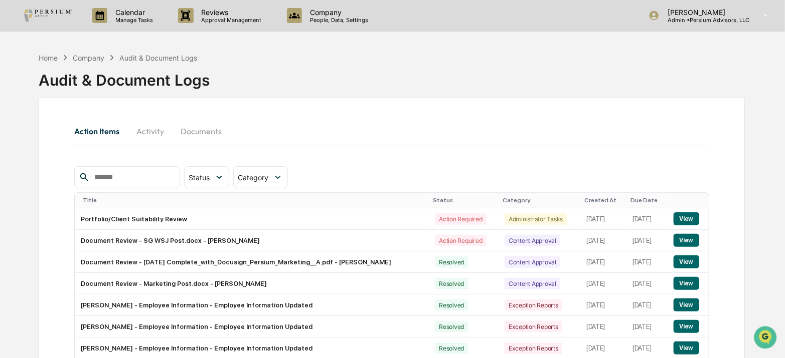
click at [194, 134] on button "Documents" at bounding box center [200, 131] width 57 height 24
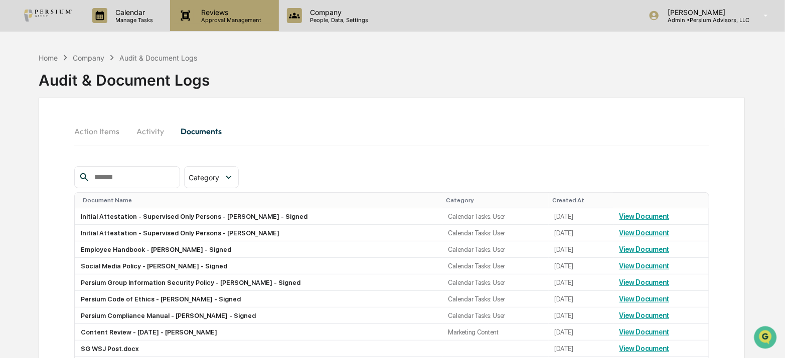
click at [259, 23] on p "Approval Management" at bounding box center [229, 20] width 73 height 7
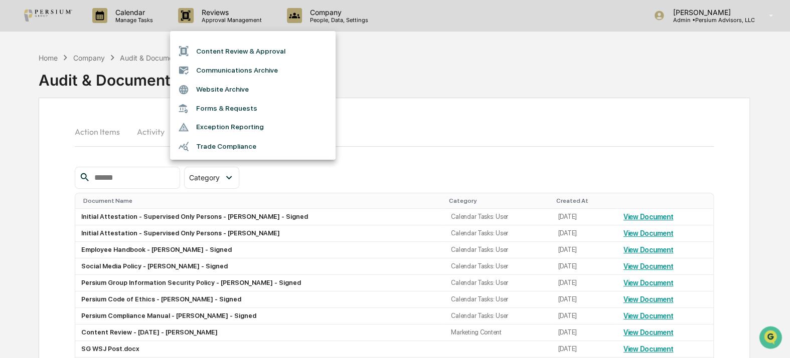
click at [120, 20] on div at bounding box center [395, 179] width 790 height 358
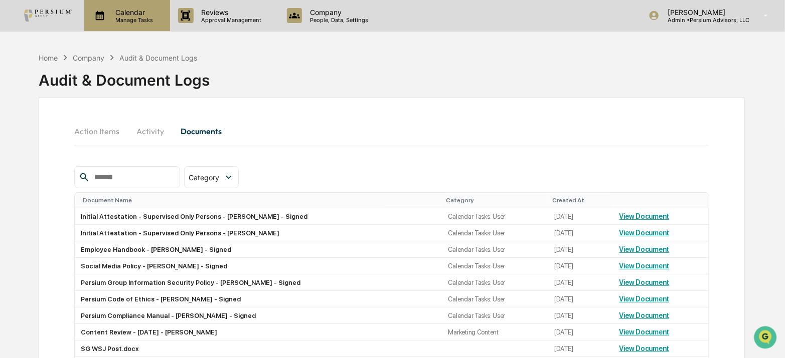
click at [125, 18] on p "Manage Tasks" at bounding box center [132, 20] width 51 height 7
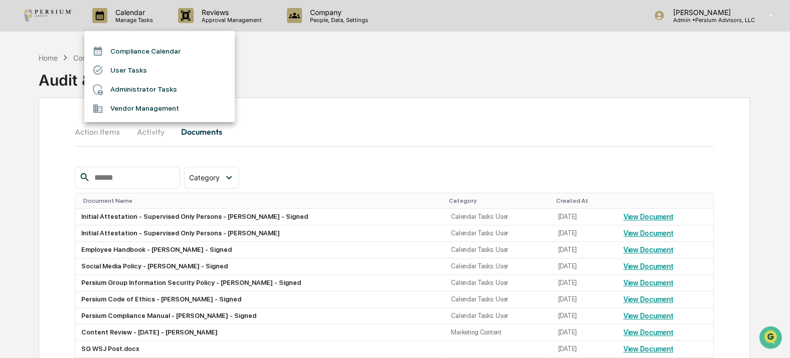
click at [133, 66] on li "User Tasks" at bounding box center [159, 70] width 150 height 19
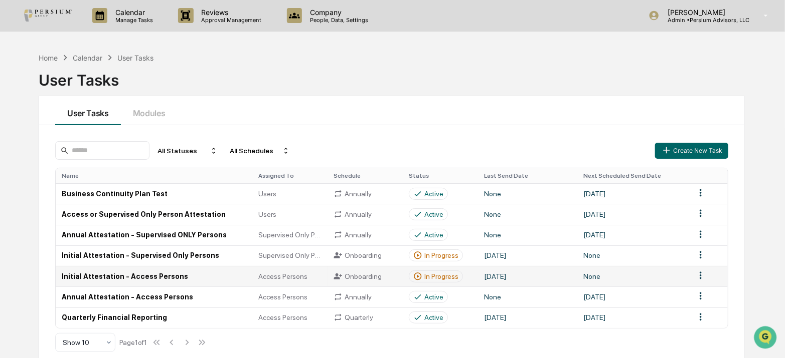
click at [434, 274] on div "In Progress" at bounding box center [441, 277] width 34 height 8
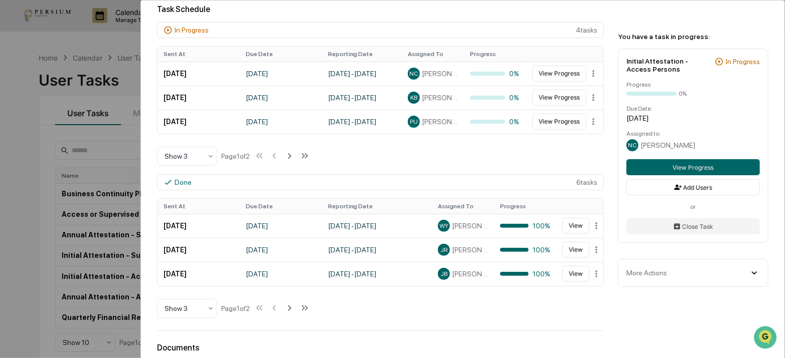
scroll to position [319, 0]
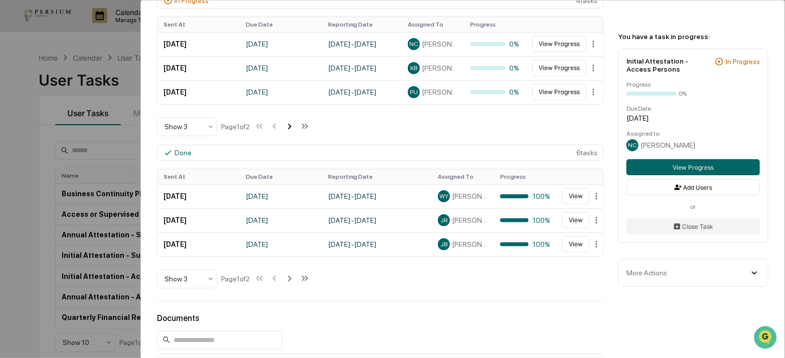
click at [291, 129] on icon at bounding box center [290, 127] width 4 height 6
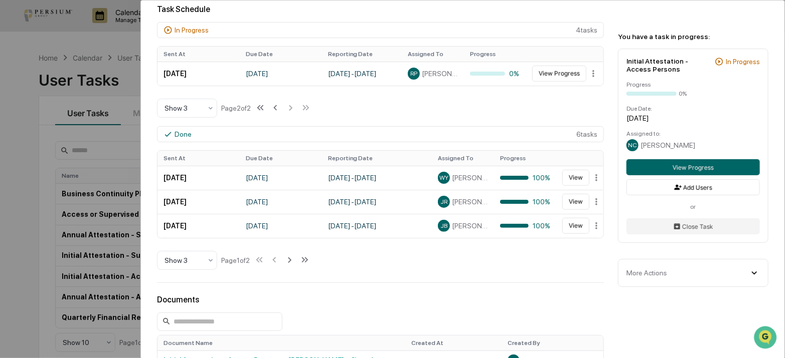
scroll to position [273, 0]
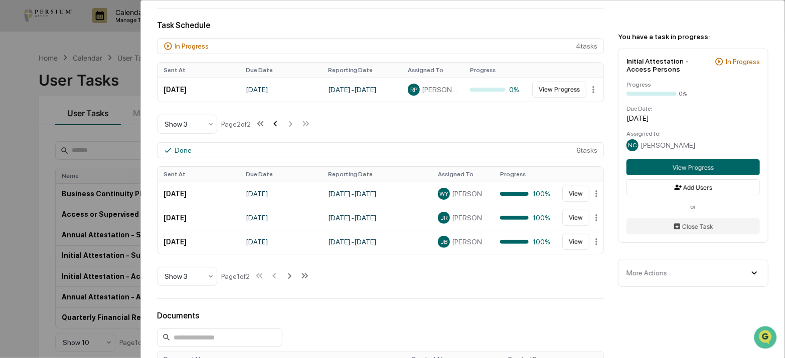
click at [279, 126] on icon at bounding box center [275, 123] width 11 height 11
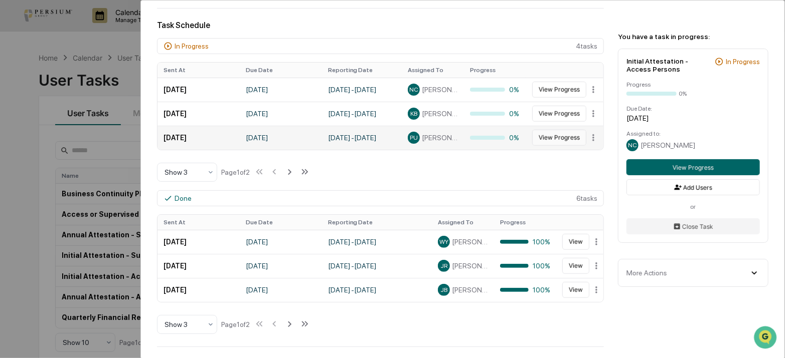
click at [546, 142] on button "View Progress" at bounding box center [559, 138] width 54 height 16
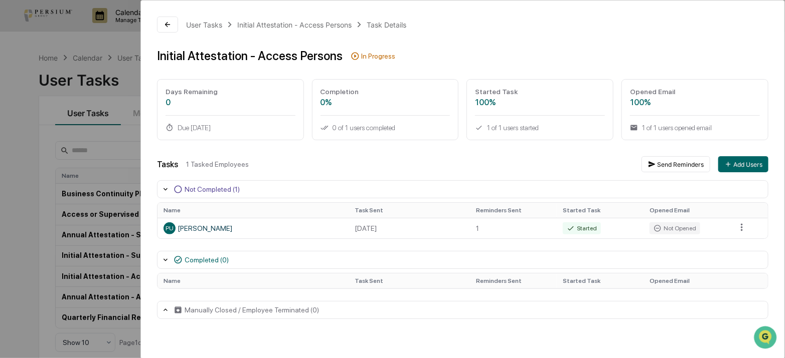
click at [162, 263] on icon at bounding box center [165, 260] width 8 height 8
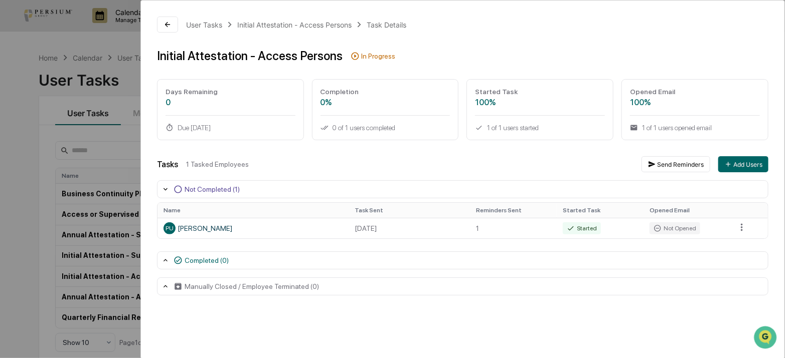
click at [162, 263] on icon at bounding box center [165, 261] width 8 height 8
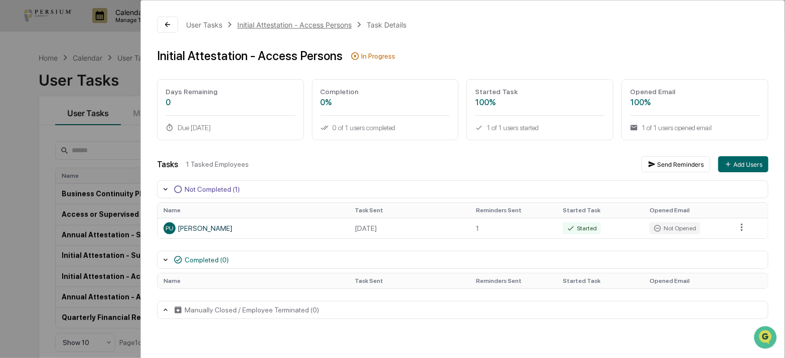
click at [272, 24] on div "Initial Attestation - Access Persons" at bounding box center [294, 25] width 114 height 9
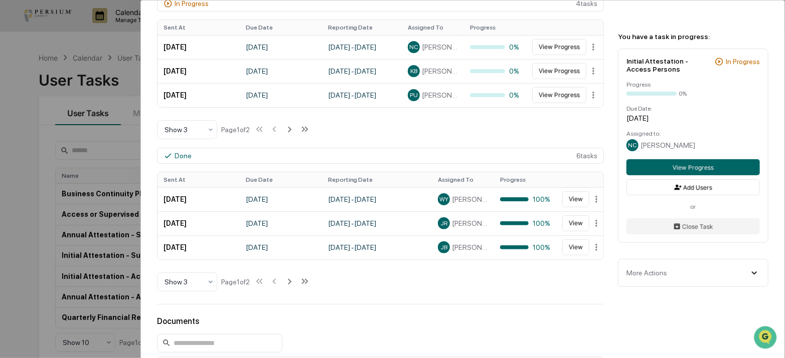
scroll to position [364, 0]
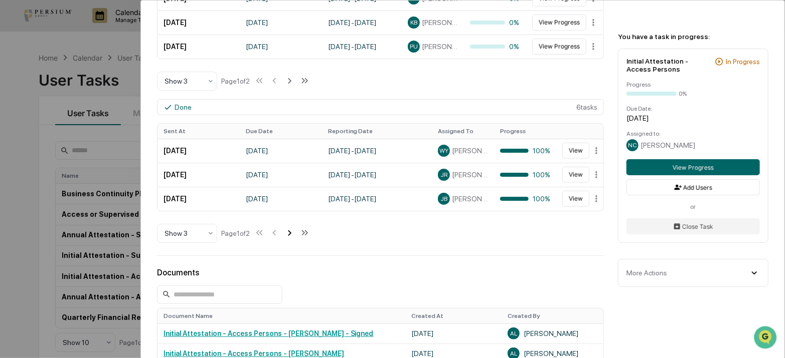
click at [291, 236] on icon at bounding box center [289, 233] width 11 height 11
click at [572, 202] on button "View" at bounding box center [575, 199] width 27 height 16
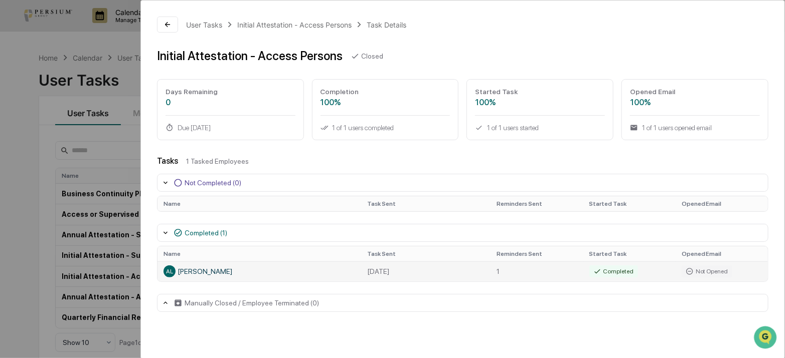
click at [201, 272] on div "AL [PERSON_NAME]" at bounding box center [259, 272] width 192 height 12
click at [296, 22] on div "Initial Attestation - Access Persons" at bounding box center [294, 25] width 114 height 9
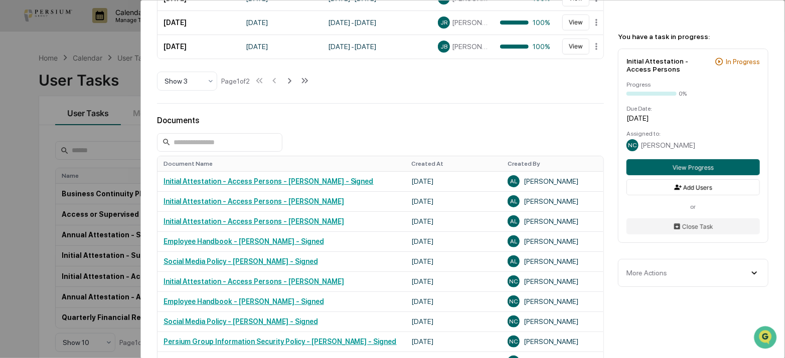
scroll to position [501, 0]
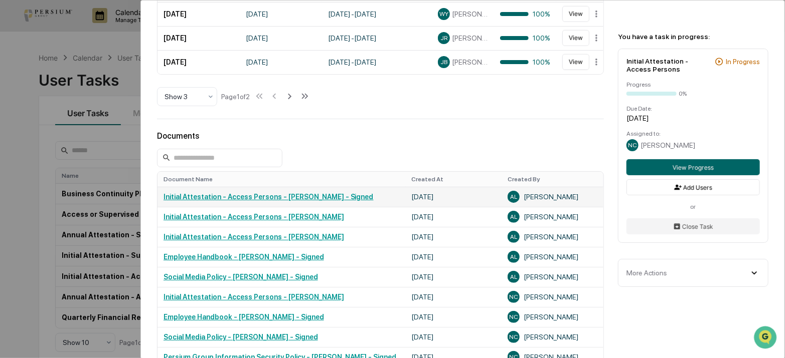
click at [240, 201] on link "Initial Attestation - Access Persons - [PERSON_NAME] - Signed" at bounding box center [268, 197] width 210 height 8
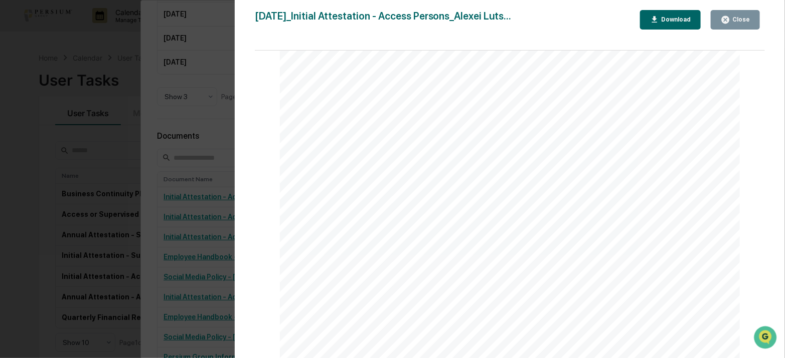
scroll to position [3457, 0]
click at [183, 159] on div "Version History [DATE] 03:31 PM [PERSON_NAME] [DATE]_Initial Attestation - Acce…" at bounding box center [392, 179] width 785 height 358
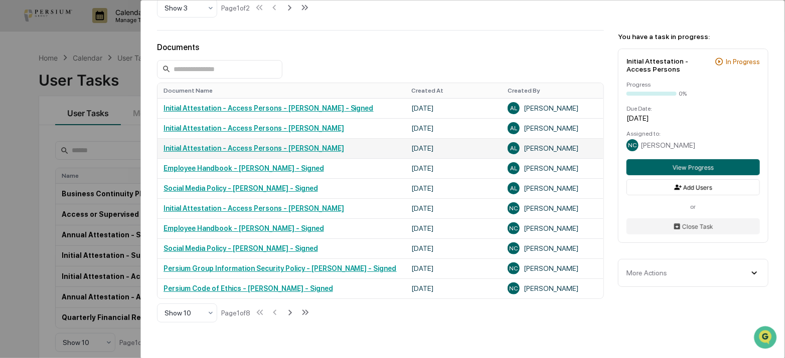
scroll to position [592, 0]
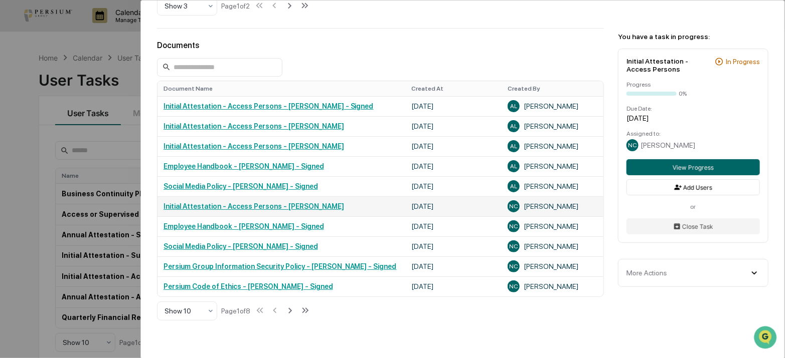
click at [278, 211] on link "Initial Attestation - Access Persons - [PERSON_NAME]" at bounding box center [253, 207] width 180 height 8
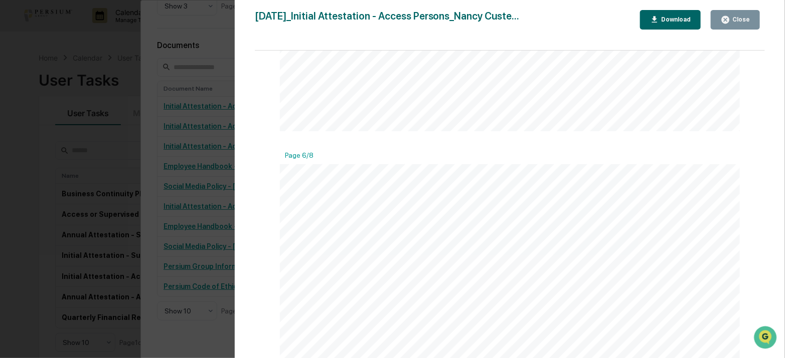
scroll to position [3418, 0]
click at [181, 192] on div "Version History [DATE] 09:49 PM [PERSON_NAME] [DATE]_Initial Attestation - Acce…" at bounding box center [392, 179] width 785 height 358
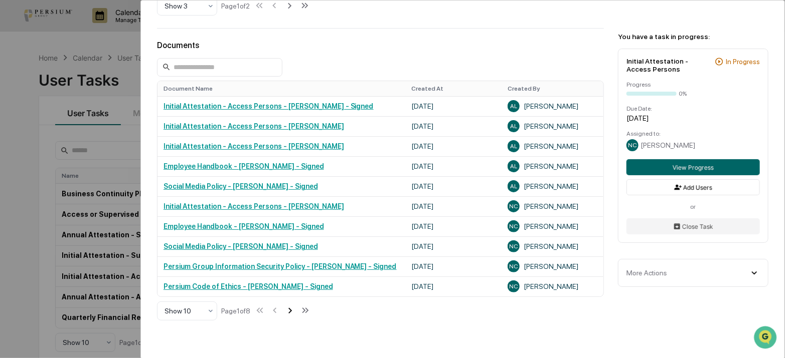
click at [292, 314] on icon at bounding box center [290, 311] width 4 height 6
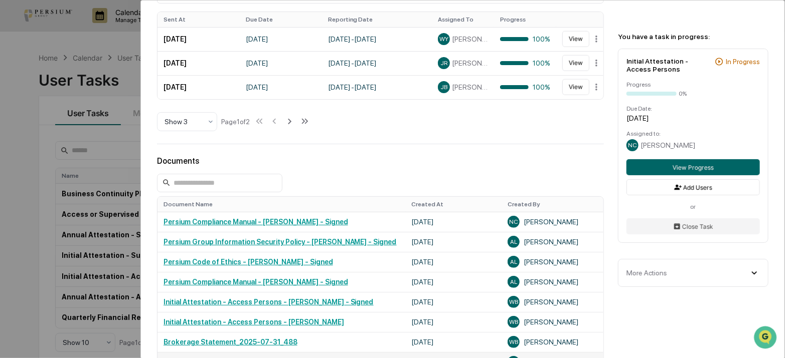
scroll to position [592, 0]
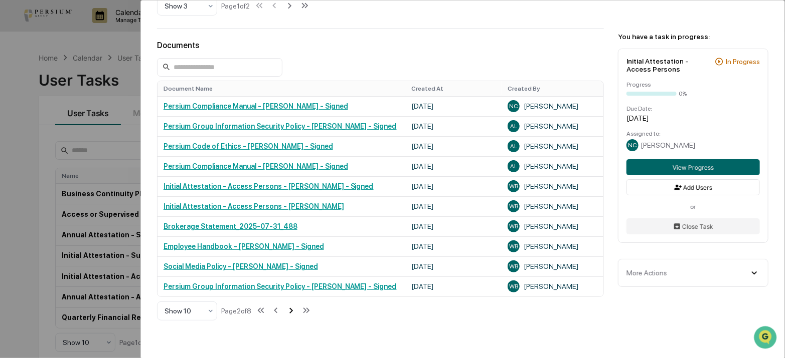
click at [293, 314] on icon at bounding box center [291, 311] width 4 height 6
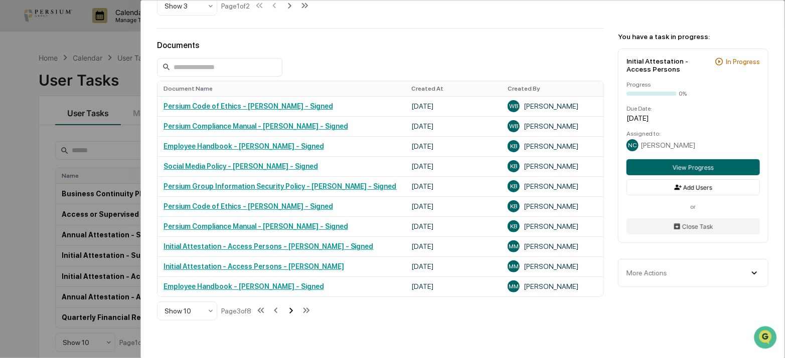
click at [293, 313] on icon at bounding box center [291, 311] width 4 height 6
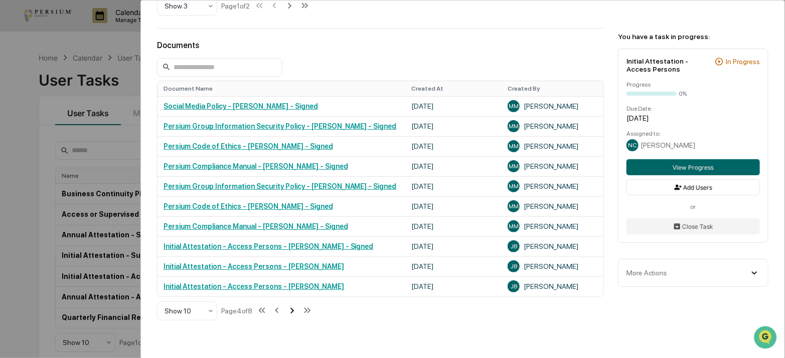
click at [294, 314] on icon at bounding box center [292, 311] width 4 height 6
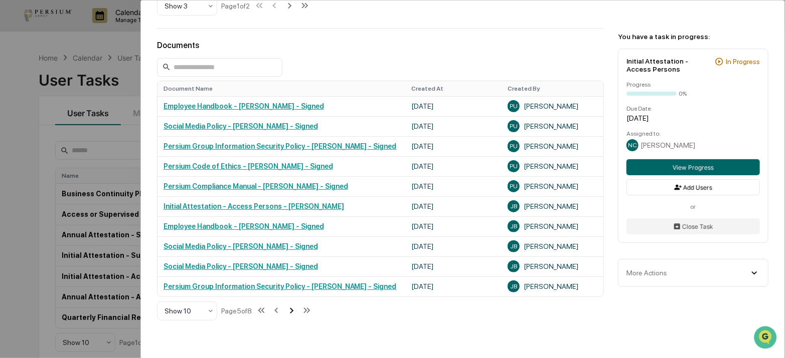
click at [292, 314] on icon at bounding box center [291, 310] width 11 height 11
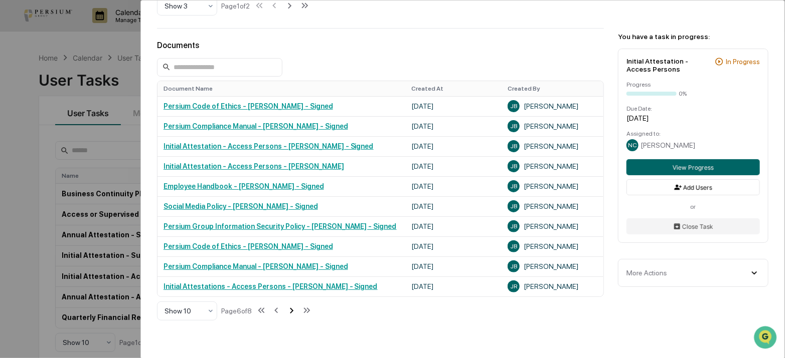
click at [292, 314] on icon at bounding box center [291, 310] width 11 height 11
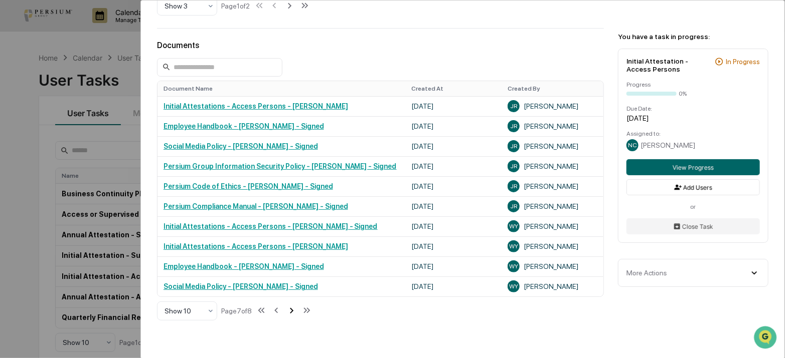
click at [292, 314] on icon at bounding box center [291, 310] width 11 height 11
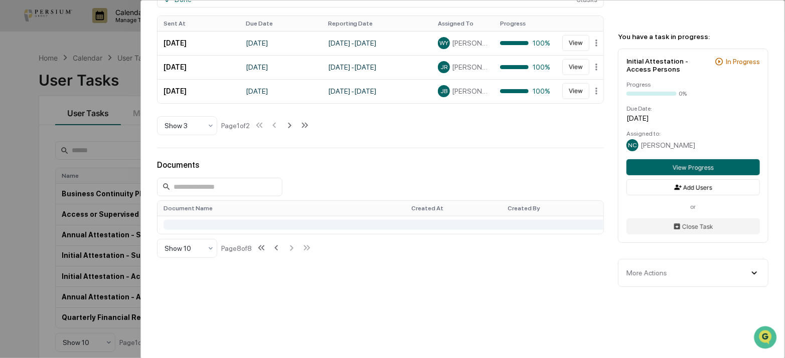
scroll to position [518, 0]
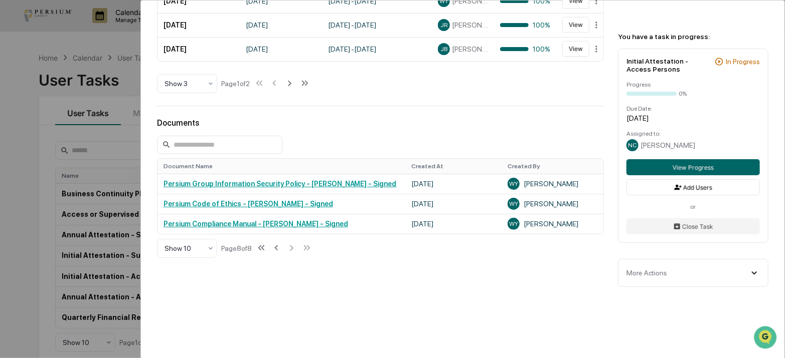
click at [60, 134] on div "User Tasks Initial Attestation - Access Persons Initial Attestation - Access Pe…" at bounding box center [392, 179] width 785 height 358
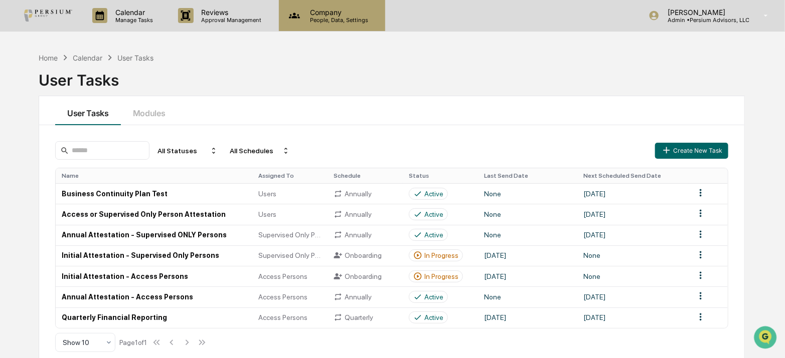
click at [347, 17] on p "People, Data, Settings" at bounding box center [337, 20] width 71 height 7
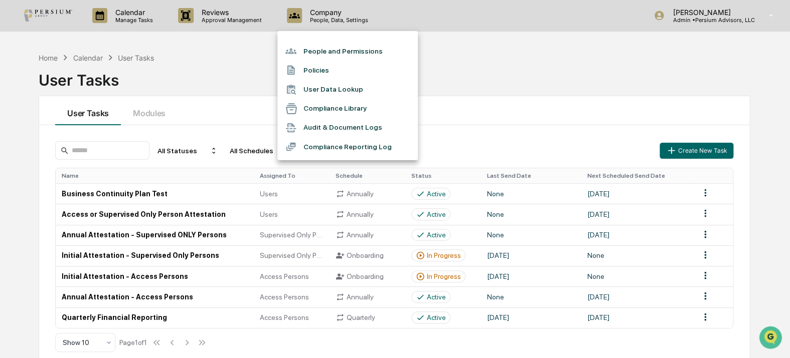
click at [226, 61] on div at bounding box center [395, 179] width 790 height 358
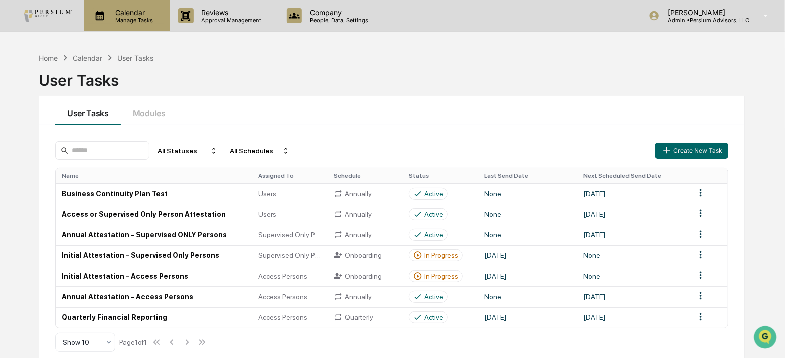
click at [142, 20] on p "Manage Tasks" at bounding box center [132, 20] width 51 height 7
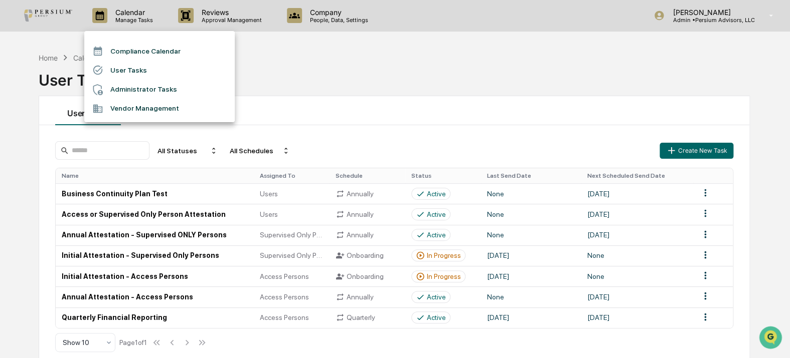
click at [61, 56] on div at bounding box center [395, 179] width 790 height 358
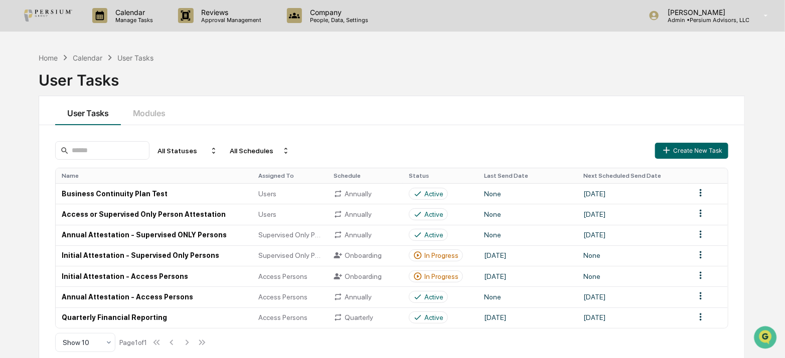
click at [47, 48] on div "Home Calendar User Tasks User Tasks User Tasks Modules All Statuses All Schedul…" at bounding box center [392, 227] width 736 height 358
click at [48, 57] on div "Home" at bounding box center [48, 58] width 19 height 9
